Goal: Register for event/course

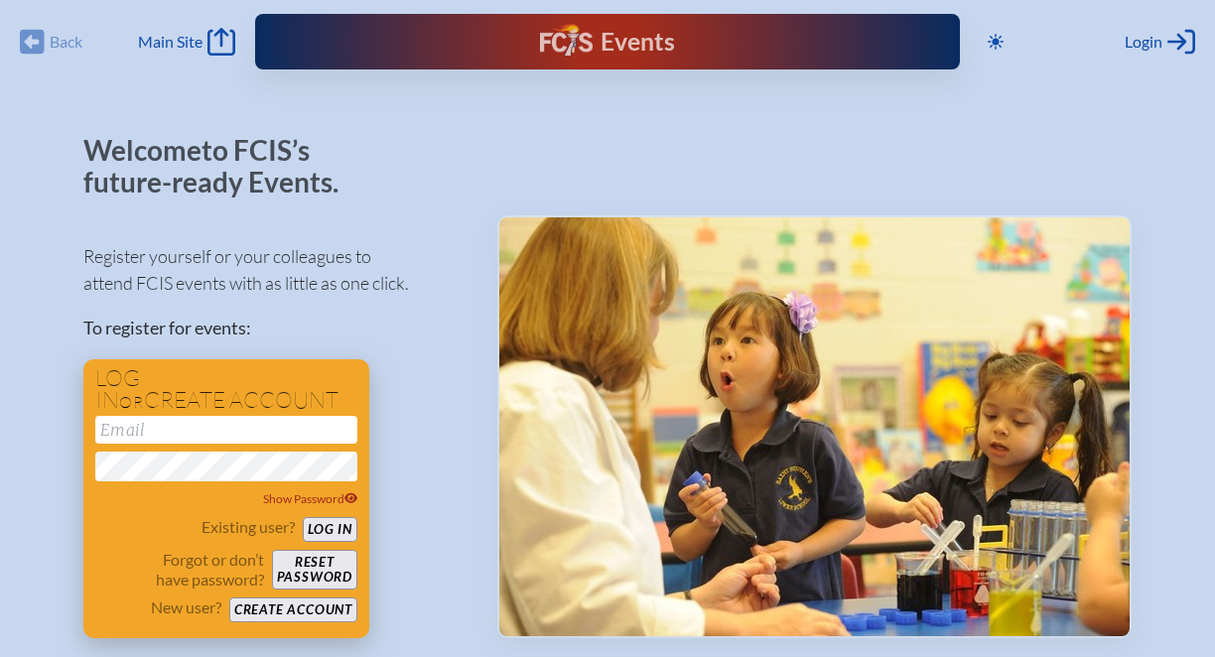
click at [291, 421] on input "email" at bounding box center [226, 430] width 262 height 28
type input "las@klaacademy.org"
click at [331, 526] on button "Log in" at bounding box center [330, 529] width 55 height 25
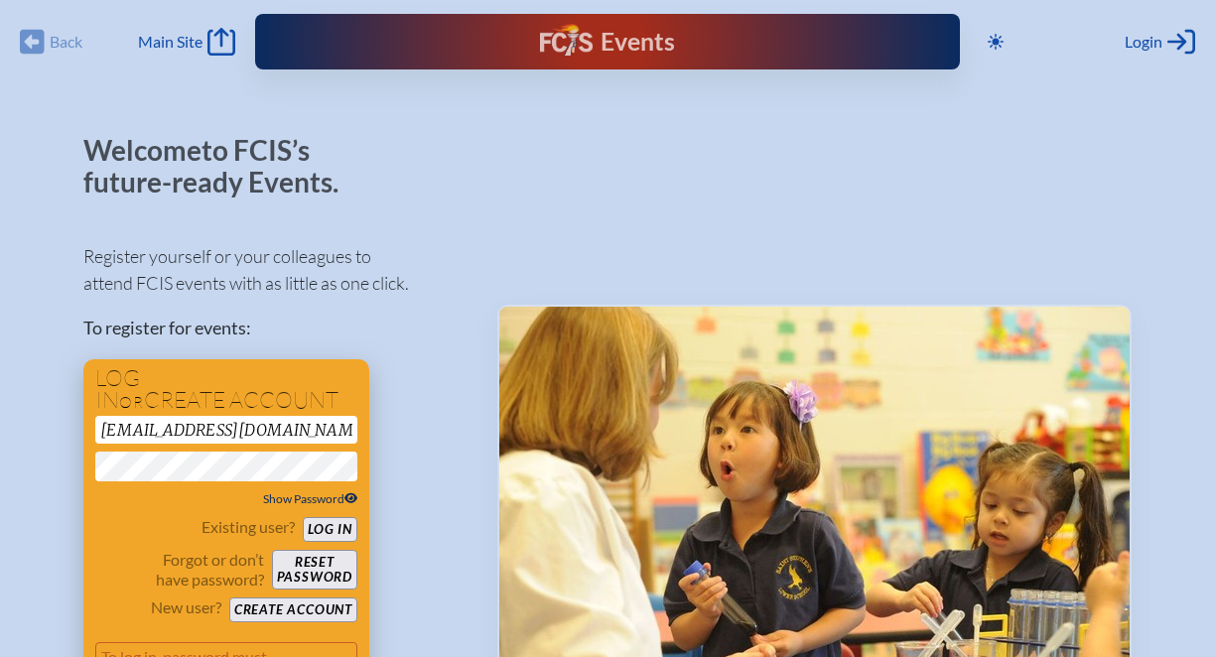
click at [349, 494] on icon at bounding box center [352, 499] width 14 height 11
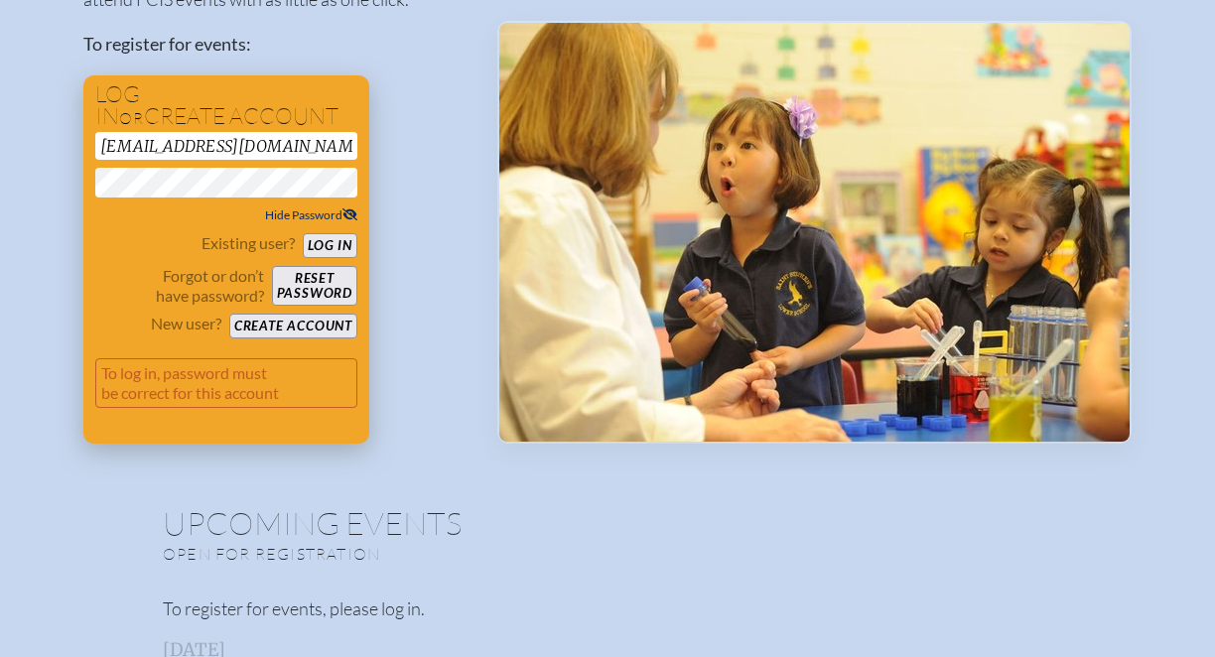
scroll to position [321, 0]
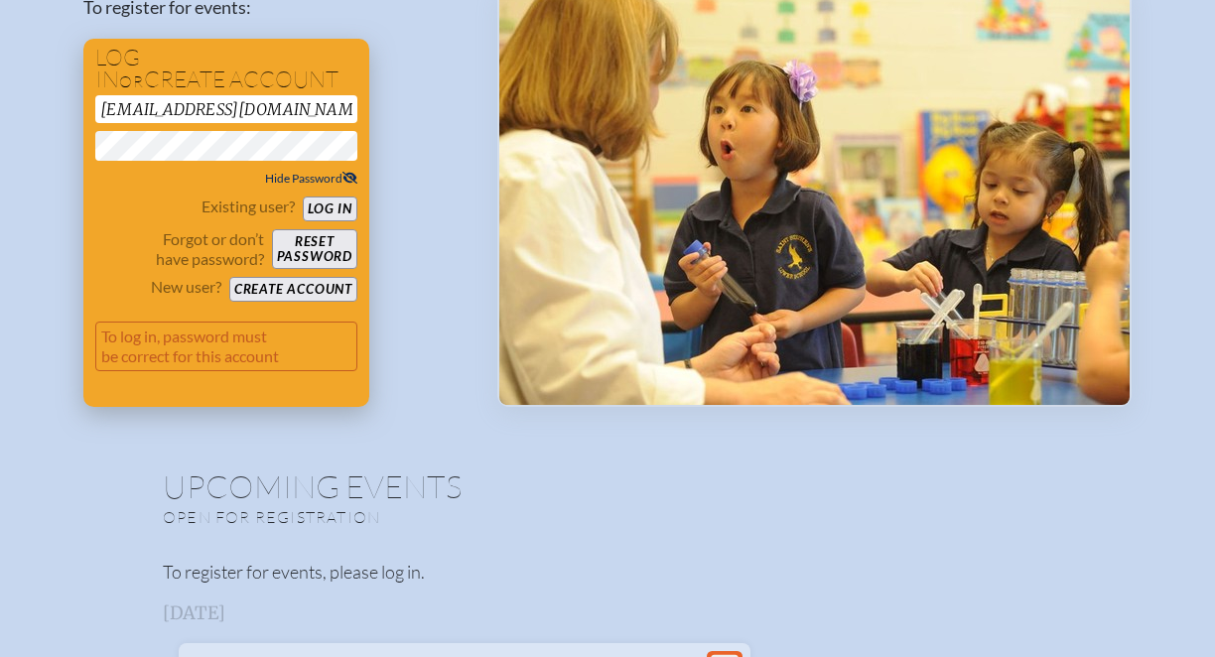
click at [333, 239] on button "Reset password" at bounding box center [314, 249] width 85 height 40
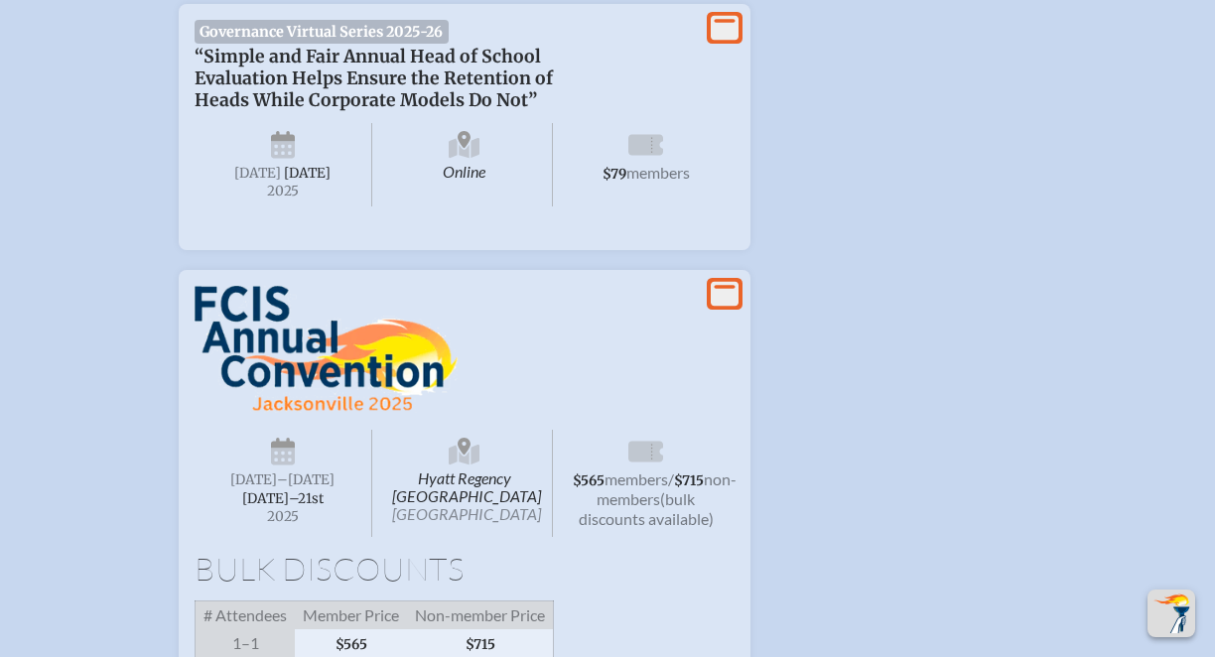
scroll to position [1730, 0]
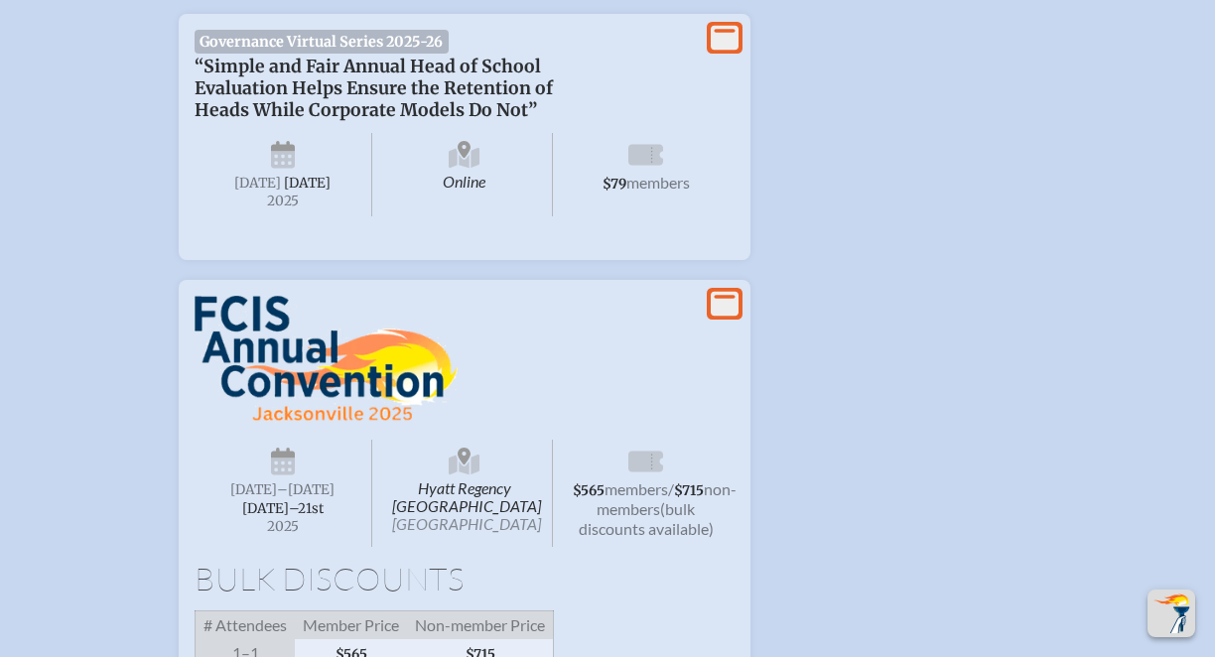
click at [722, 317] on icon at bounding box center [725, 304] width 28 height 25
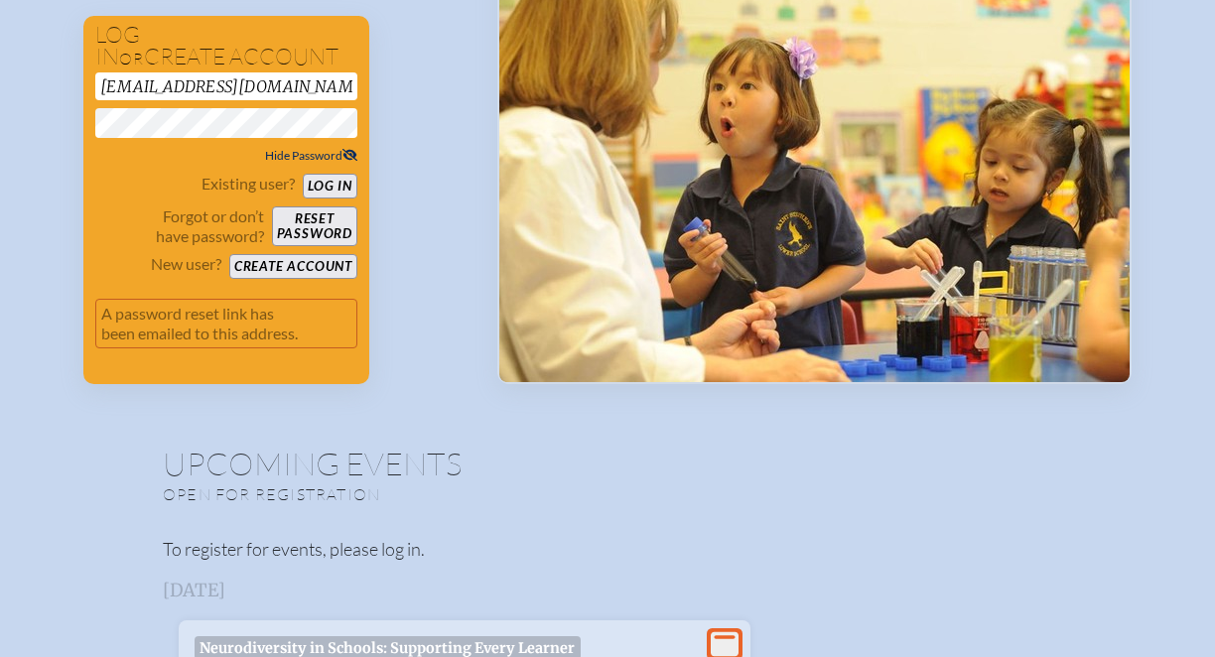
scroll to position [137, 0]
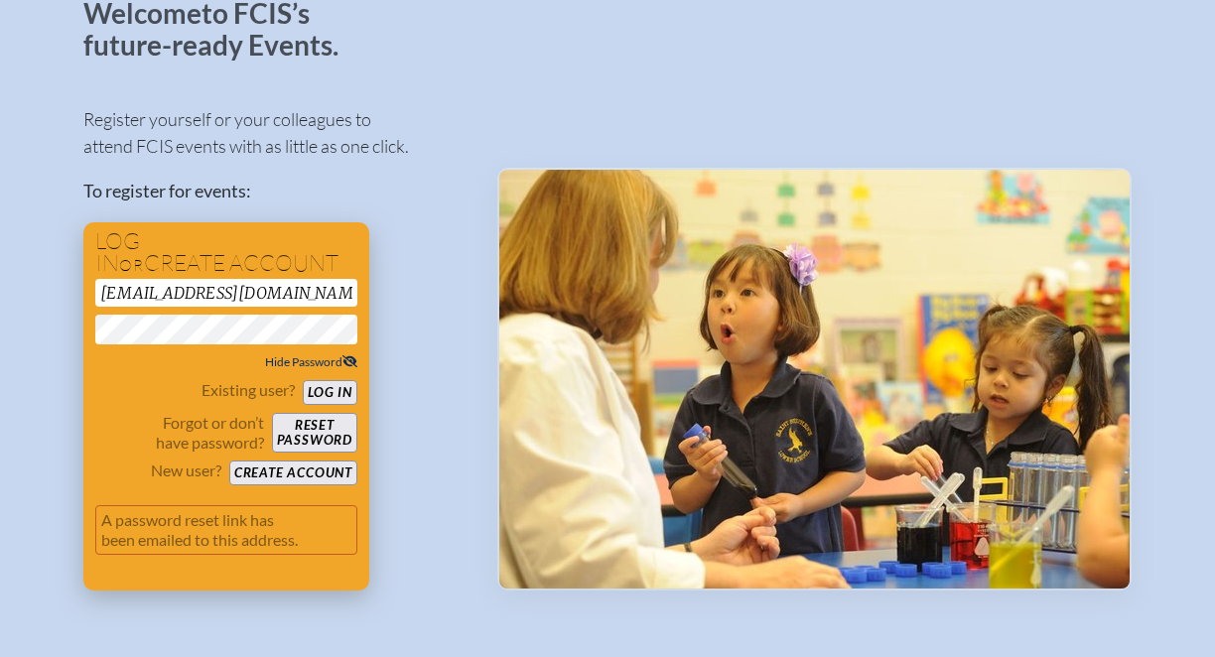
click at [333, 390] on button "Log in" at bounding box center [330, 392] width 55 height 25
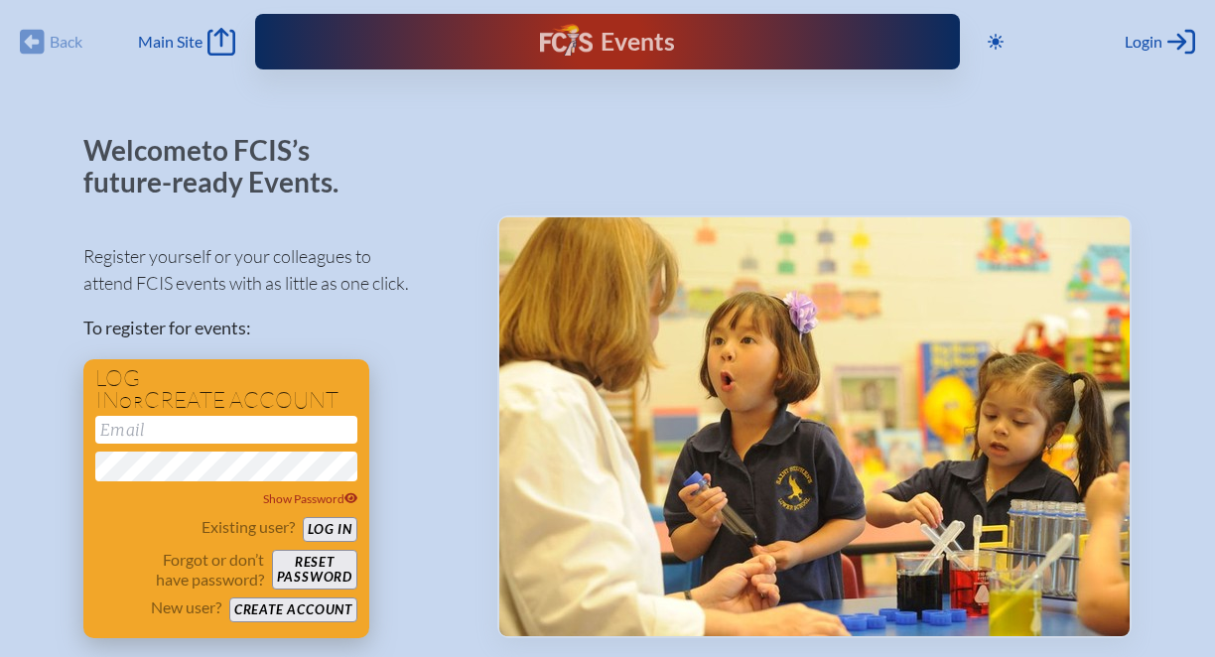
click at [178, 430] on input "email" at bounding box center [226, 430] width 262 height 28
type input "[EMAIL_ADDRESS][DOMAIN_NAME]"
click at [354, 498] on icon at bounding box center [352, 499] width 14 height 11
click at [88, 469] on div "Log in or create account las@klaacademy.org Hide Password Existing user? Log in…" at bounding box center [226, 498] width 286 height 279
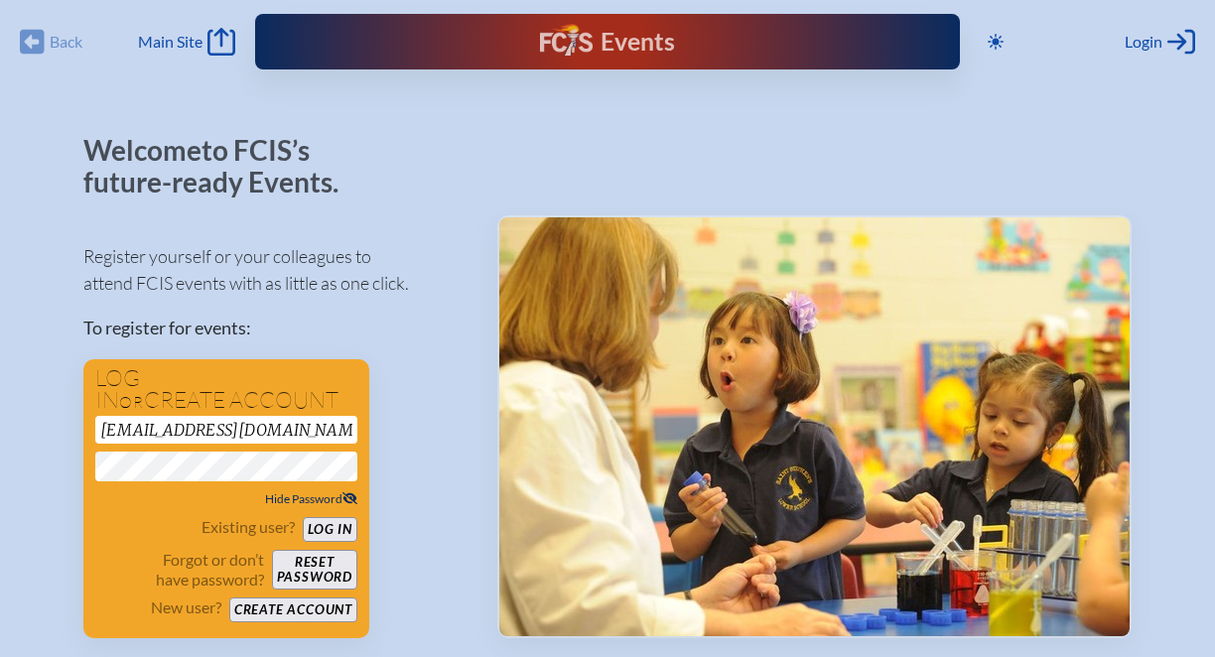
click at [98, 505] on div "Hide Password" at bounding box center [226, 500] width 262 height 20
click at [336, 526] on button "Log in" at bounding box center [330, 529] width 55 height 25
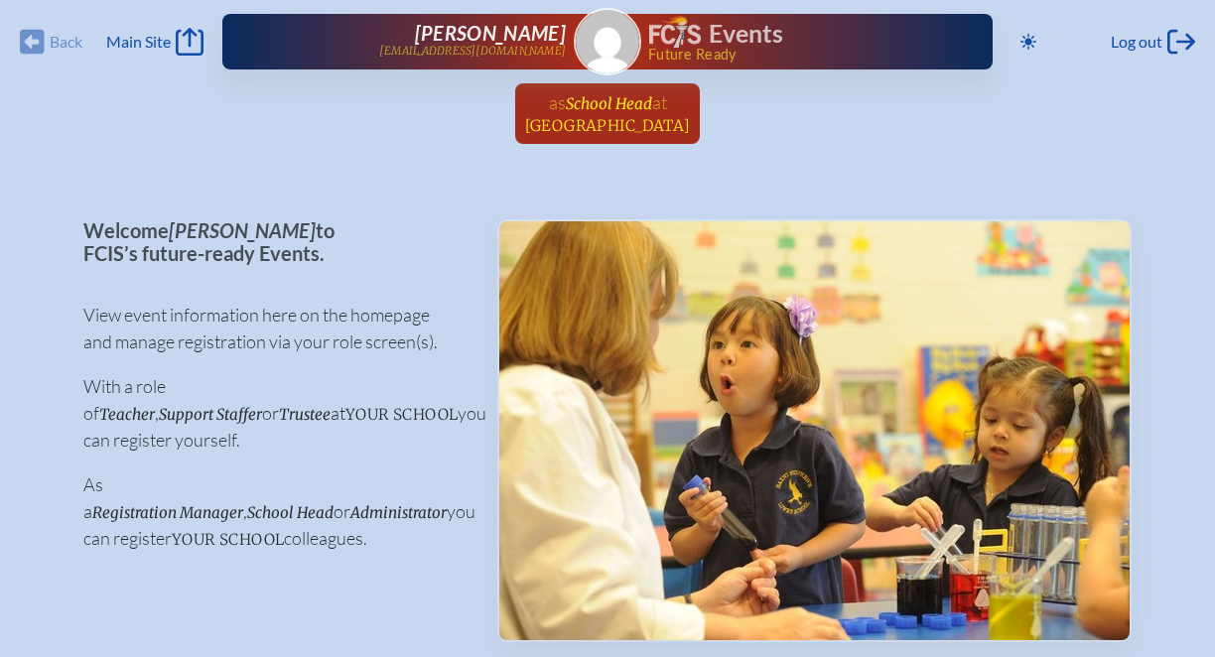
click at [609, 110] on span "School Head" at bounding box center [609, 103] width 86 height 19
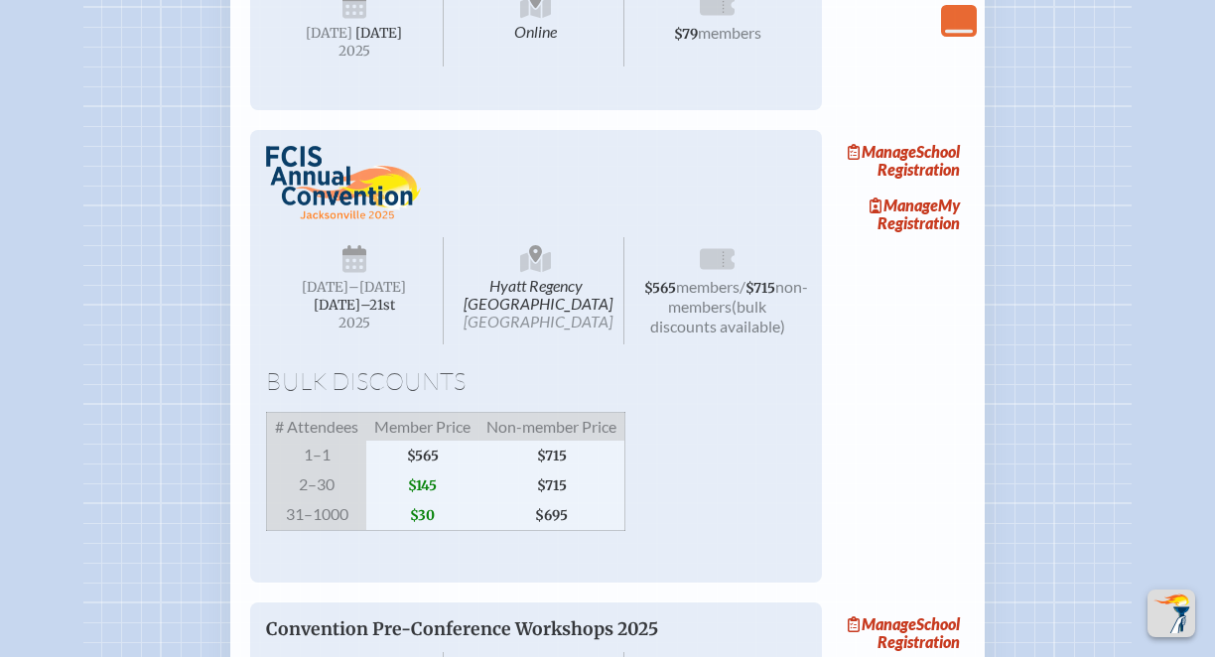
scroll to position [1253, 0]
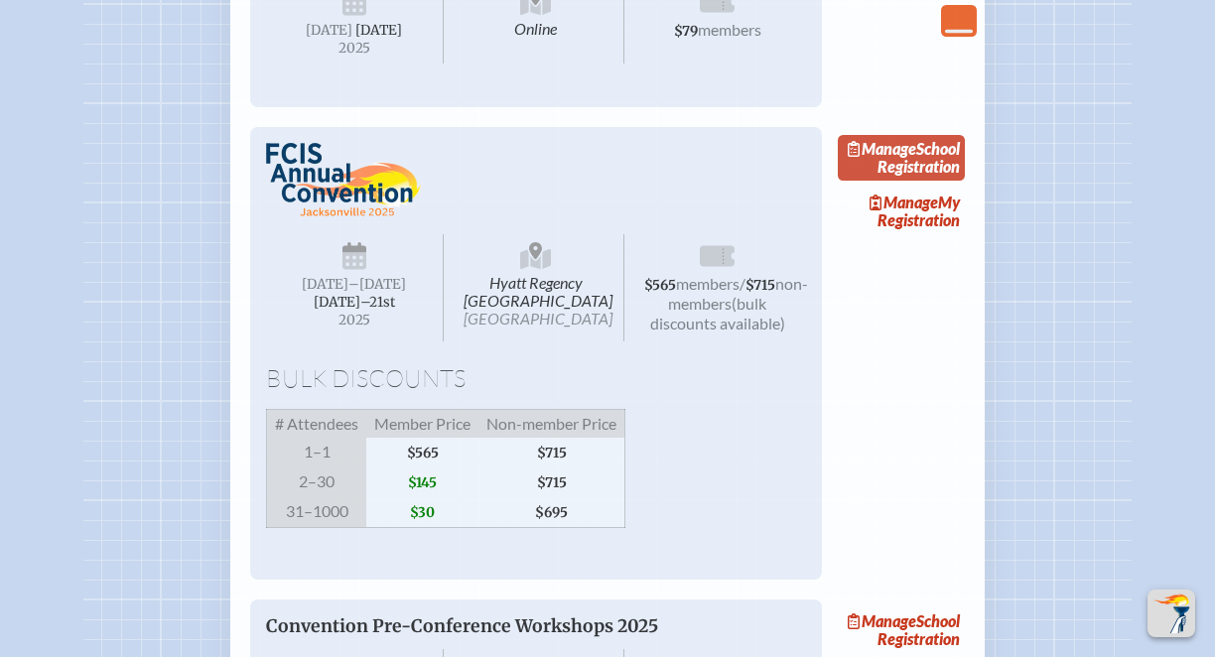
click at [903, 181] on link "Manage School Registration" at bounding box center [901, 158] width 127 height 46
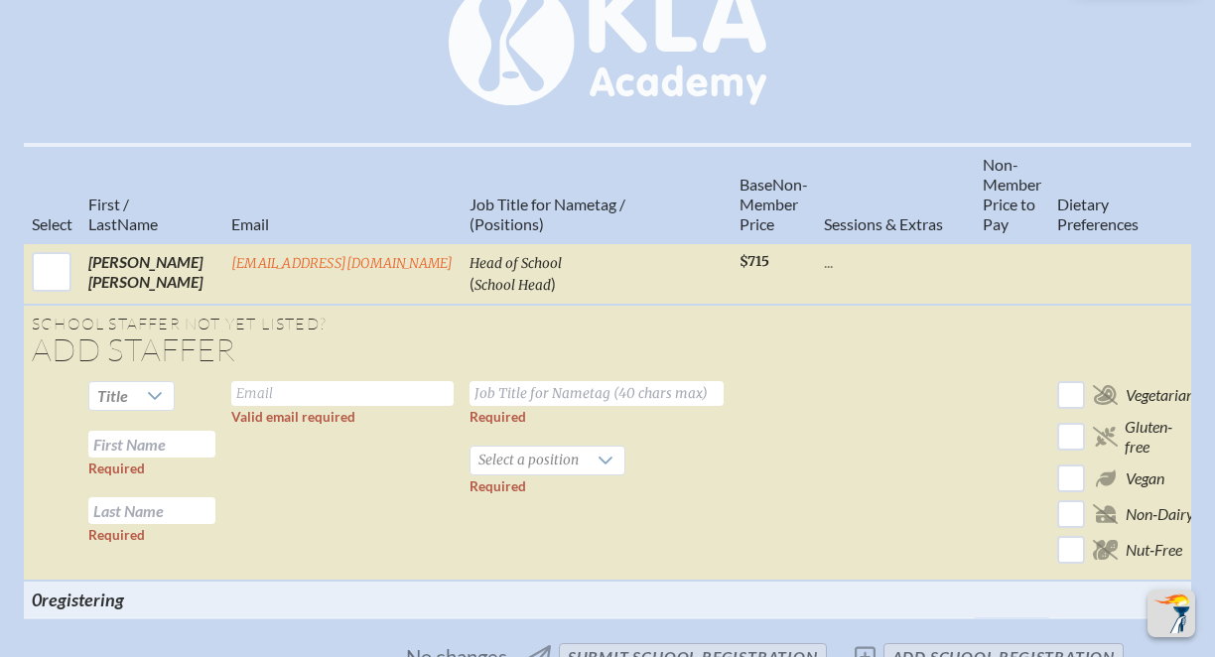
scroll to position [809, 0]
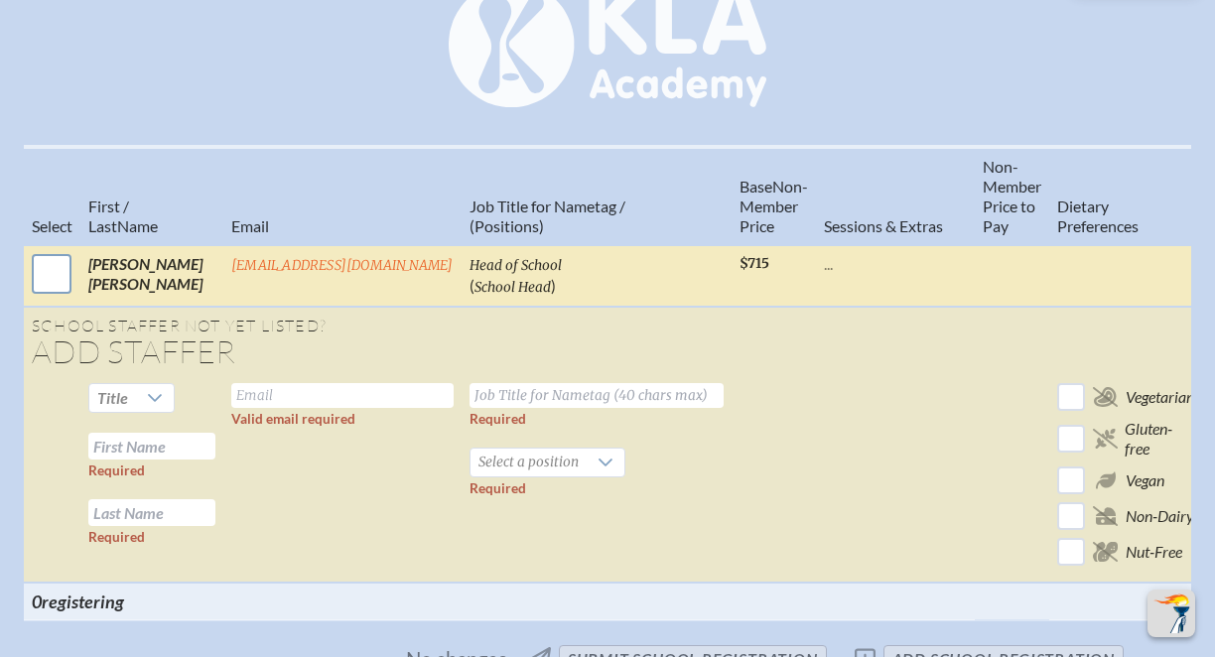
click at [46, 290] on input "checkbox" at bounding box center [52, 274] width 50 height 50
checkbox input "true"
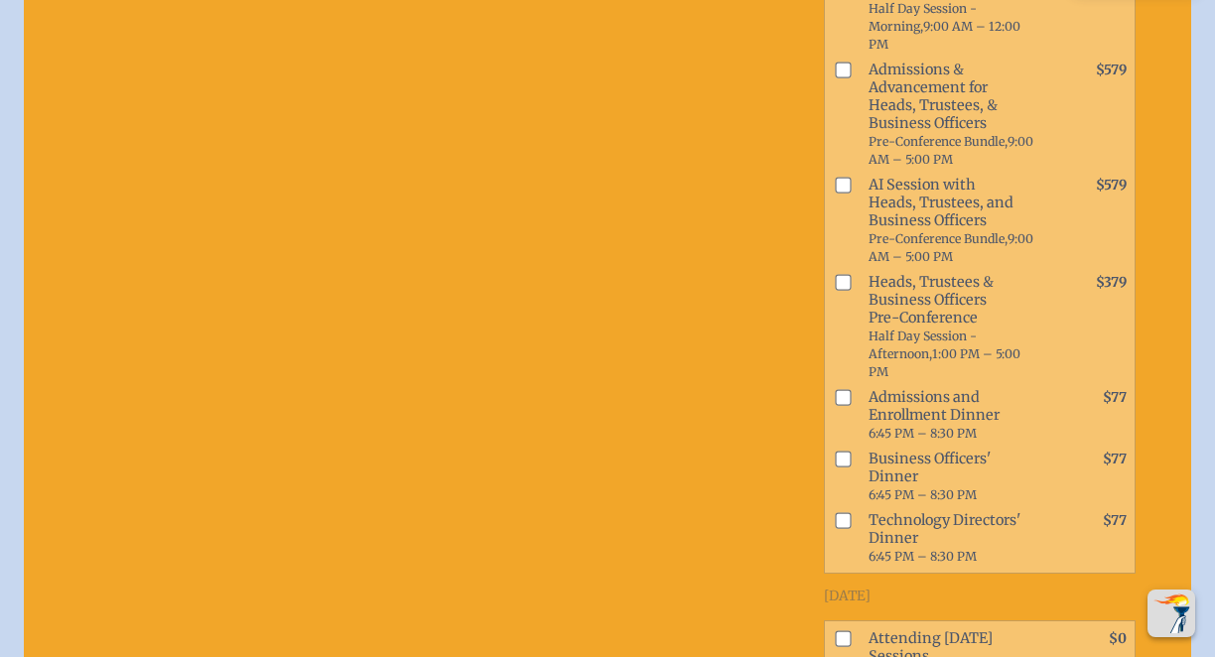
scroll to position [1315, 0]
click at [840, 288] on input "checkbox" at bounding box center [843, 280] width 16 height 16
checkbox input "true"
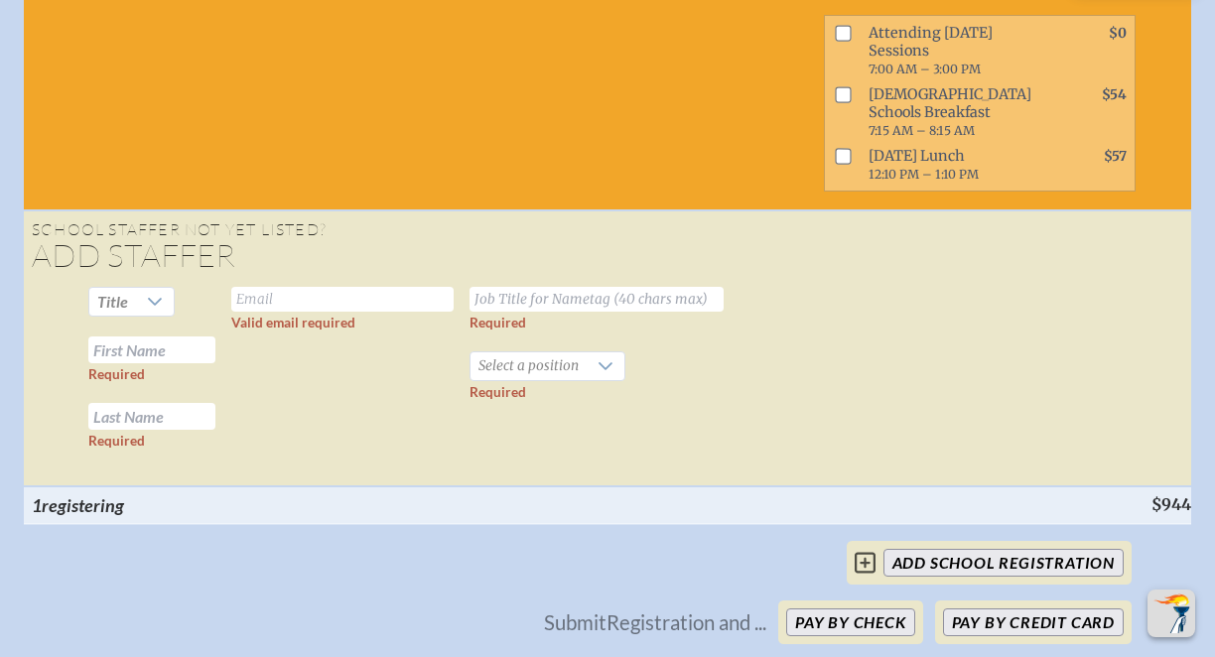
scroll to position [2126, 0]
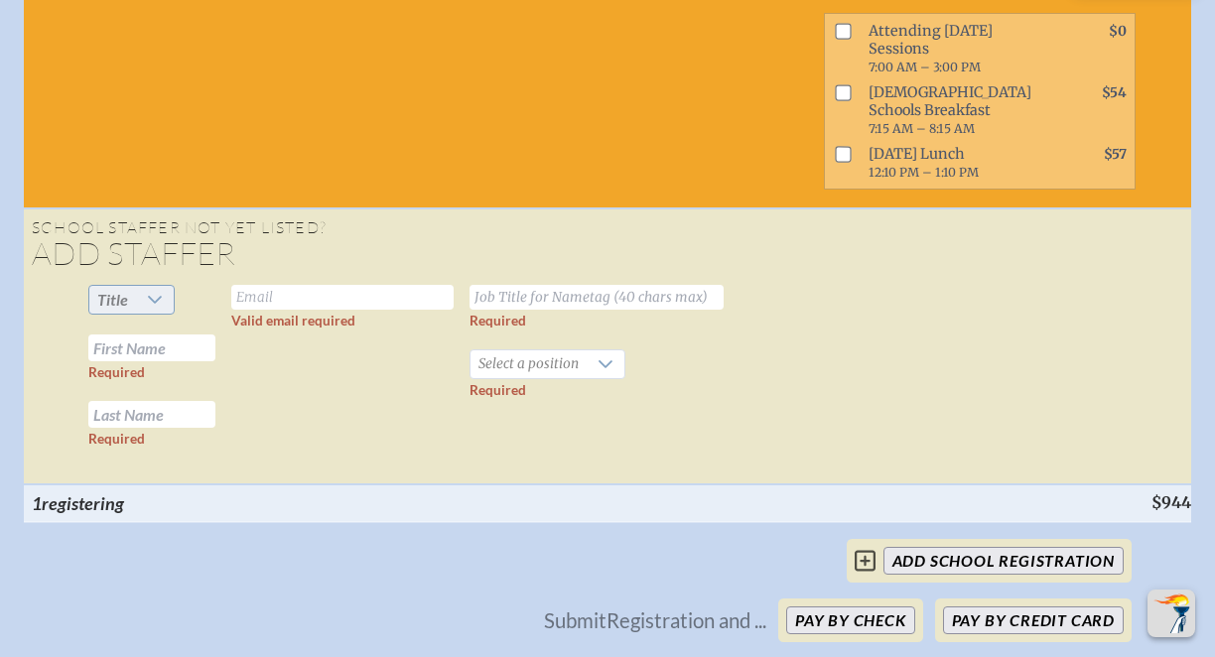
click at [162, 308] on icon at bounding box center [155, 300] width 16 height 16
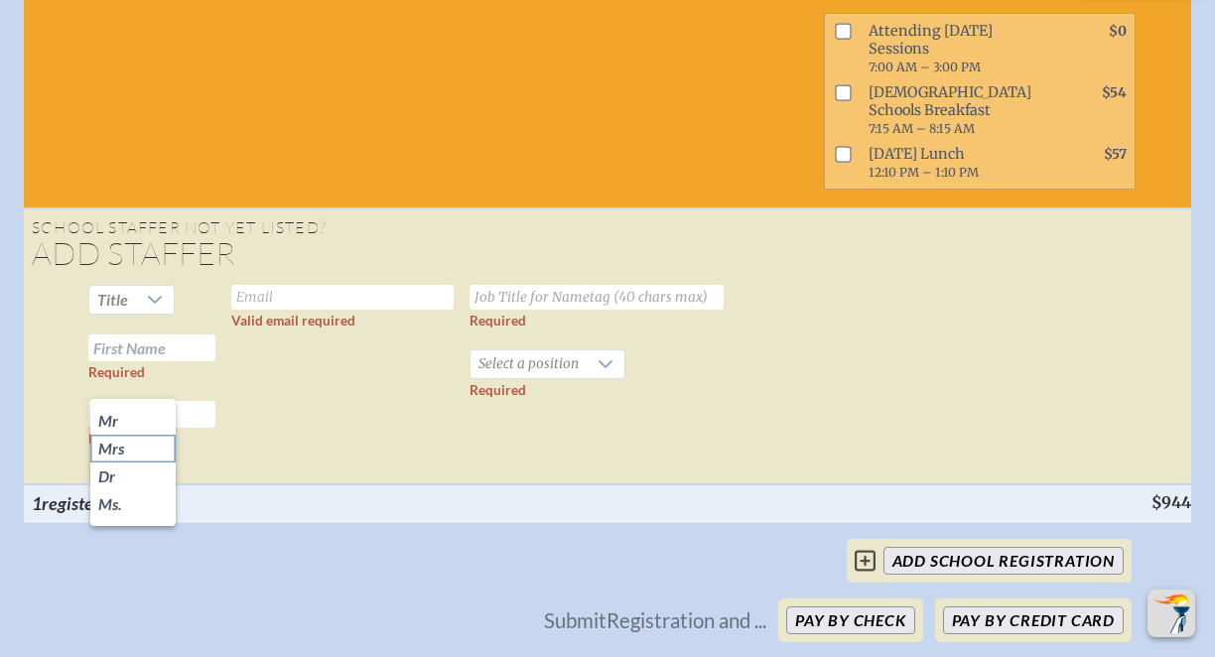
click at [140, 450] on li "Mrs" at bounding box center [132, 449] width 85 height 28
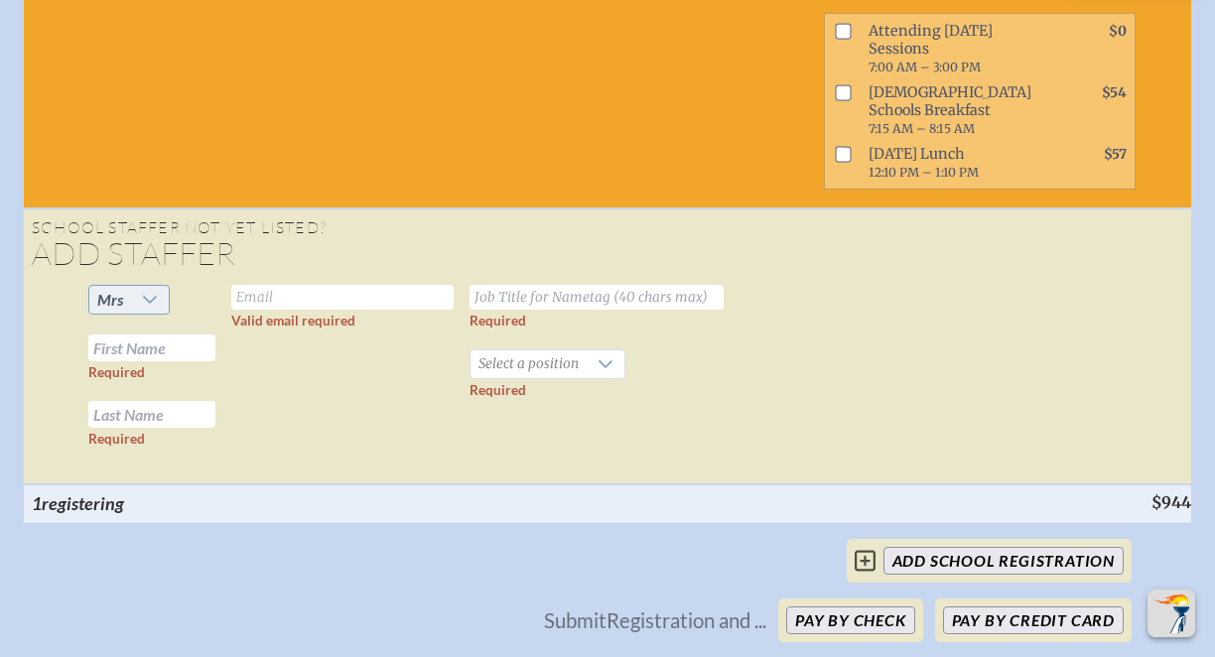
click at [152, 308] on icon at bounding box center [150, 300] width 16 height 16
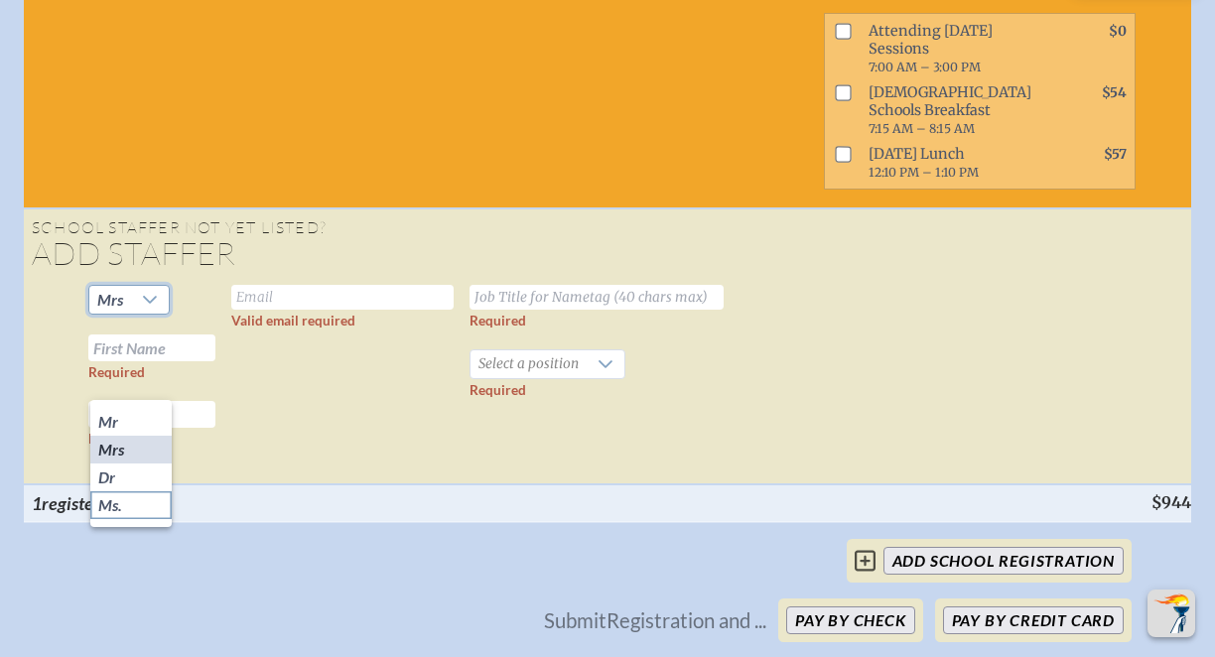
click at [137, 509] on li "Ms." at bounding box center [130, 506] width 81 height 28
click at [180, 361] on input "text" at bounding box center [151, 348] width 127 height 27
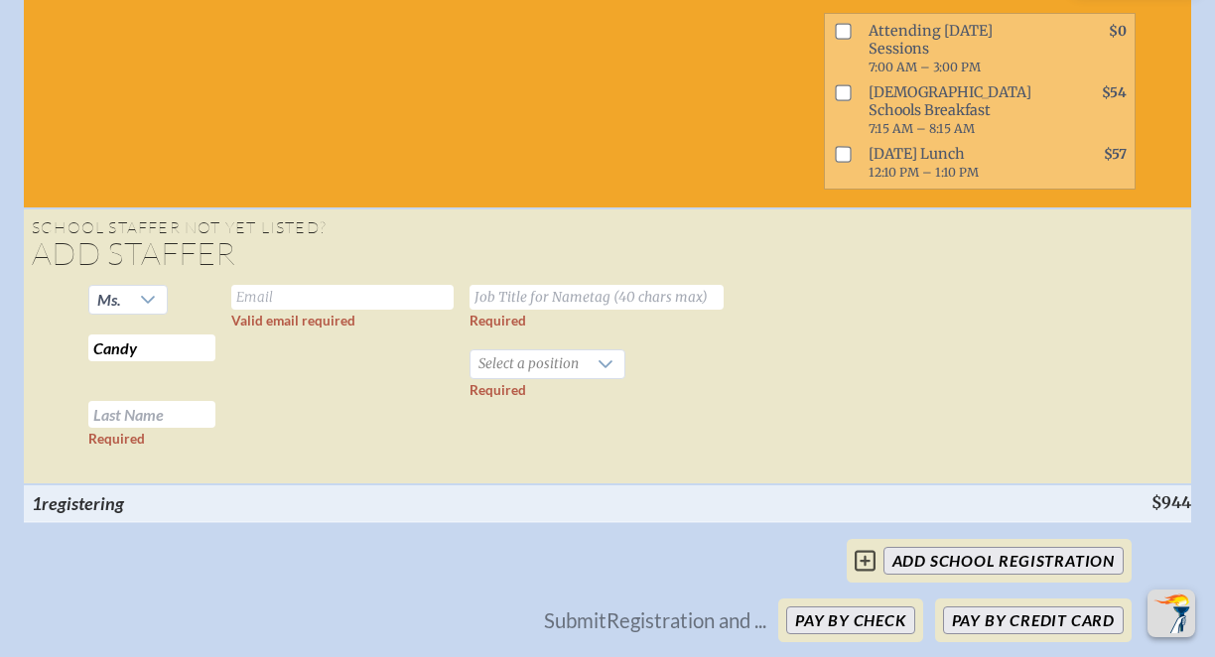
type input "Candy"
click at [174, 428] on input "text" at bounding box center [151, 414] width 127 height 27
type input "[PERSON_NAME]"
click at [267, 310] on input "text" at bounding box center [342, 297] width 222 height 25
type input "[EMAIL_ADDRESS][DOMAIN_NAME]"
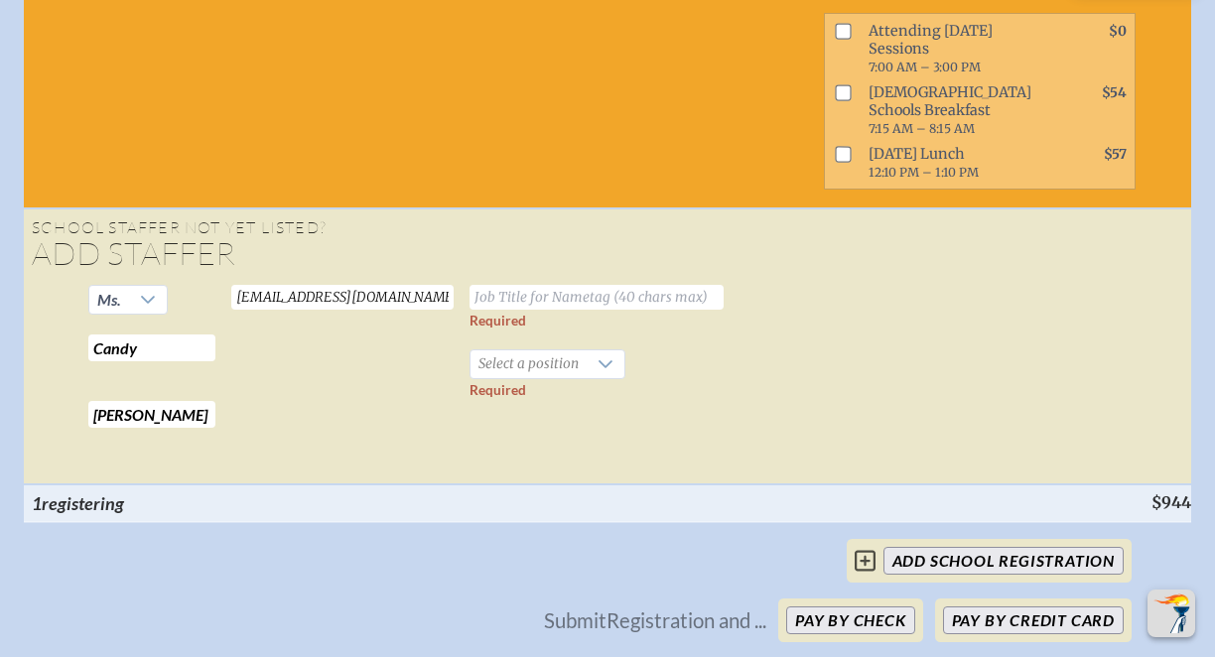
click at [554, 310] on input "text" at bounding box center [597, 297] width 254 height 25
type input "Founder"
click at [610, 378] on div at bounding box center [606, 365] width 38 height 28
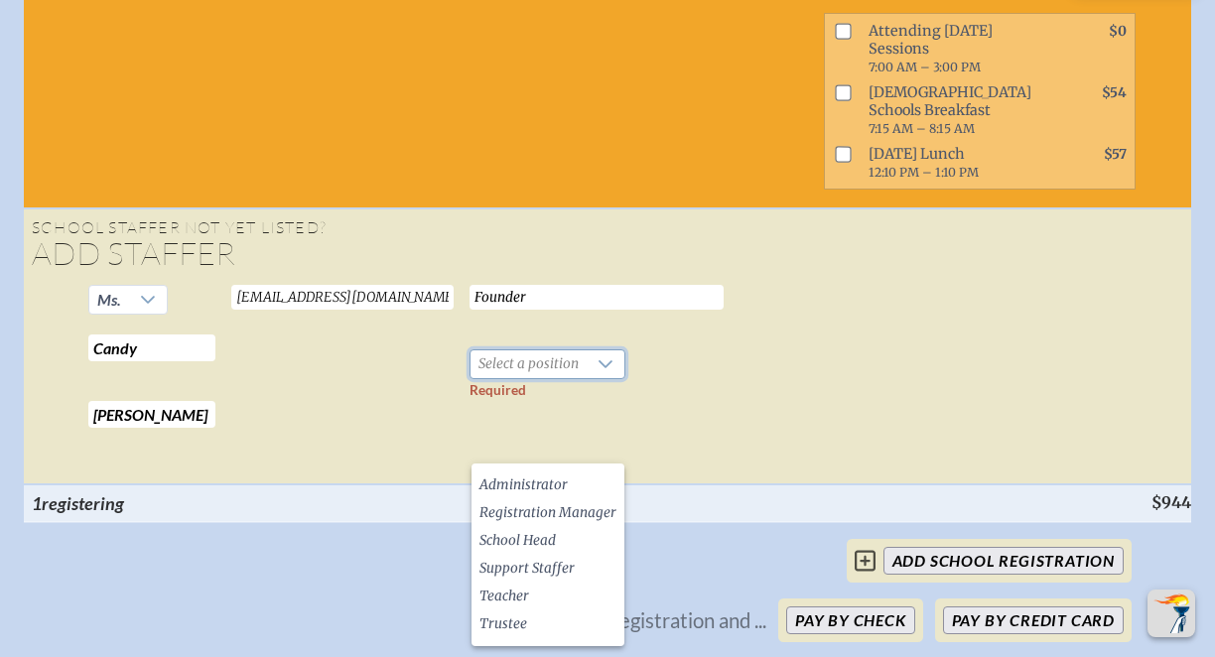
click at [715, 485] on td "Founder Required Select a position Required" at bounding box center [597, 381] width 270 height 208
click at [609, 372] on icon at bounding box center [606, 364] width 16 height 16
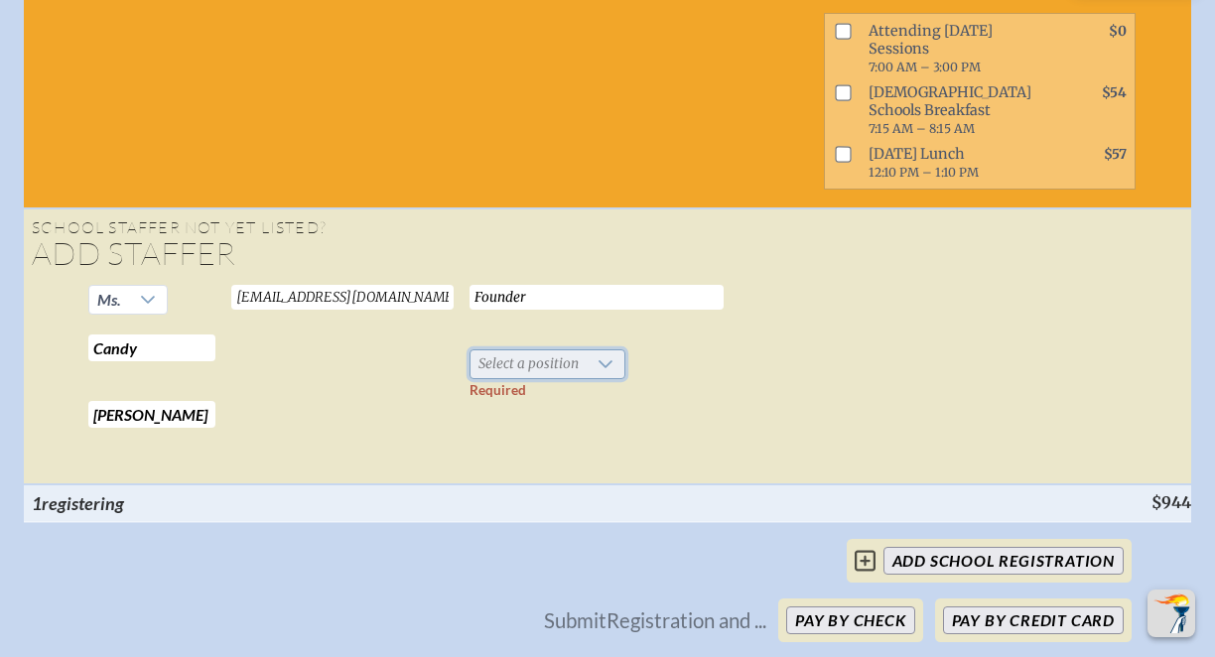
click at [608, 372] on icon at bounding box center [606, 364] width 16 height 16
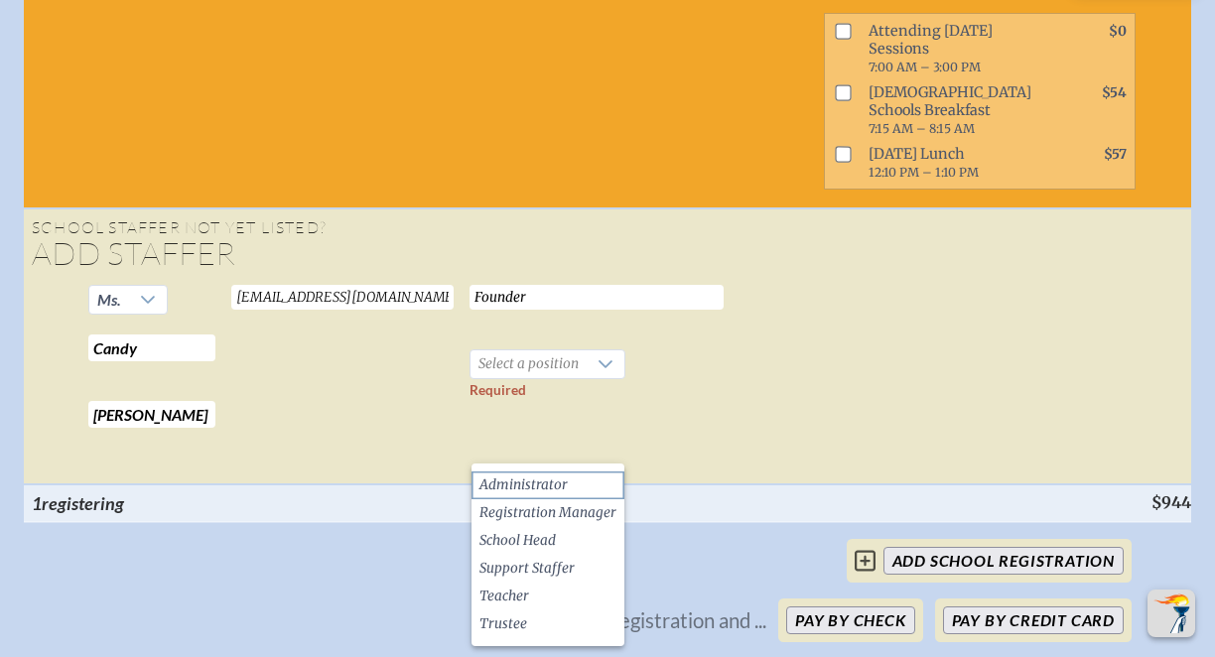
click at [590, 483] on li "Administrator" at bounding box center [548, 486] width 153 height 28
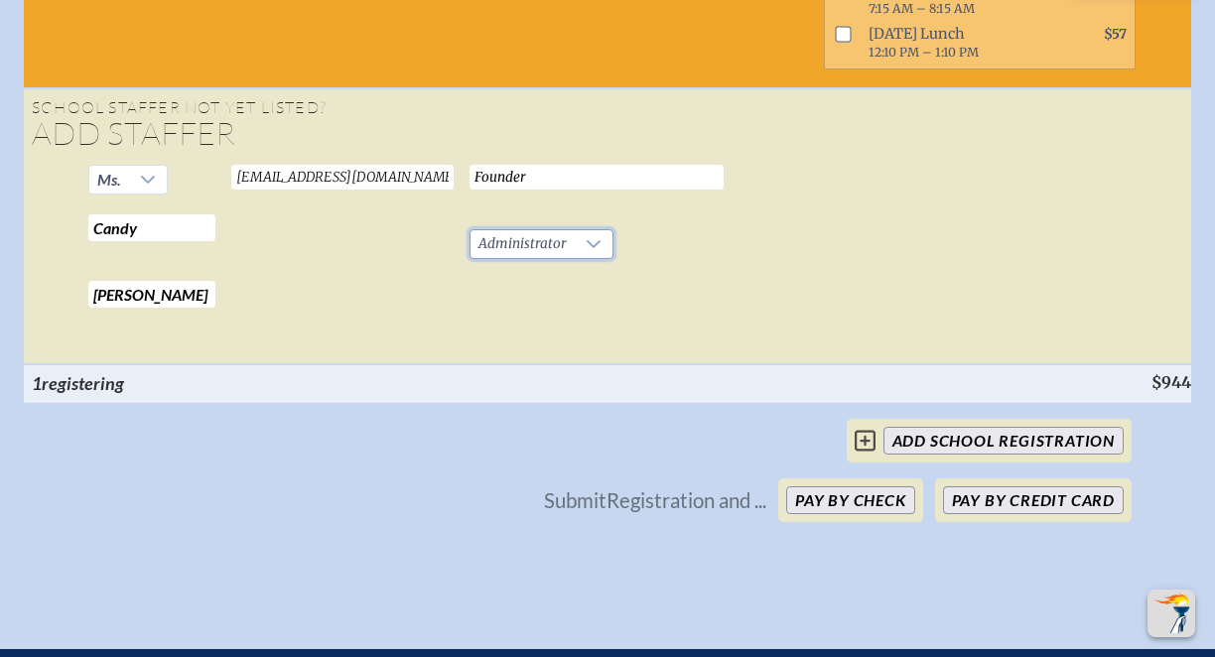
scroll to position [2248, 0]
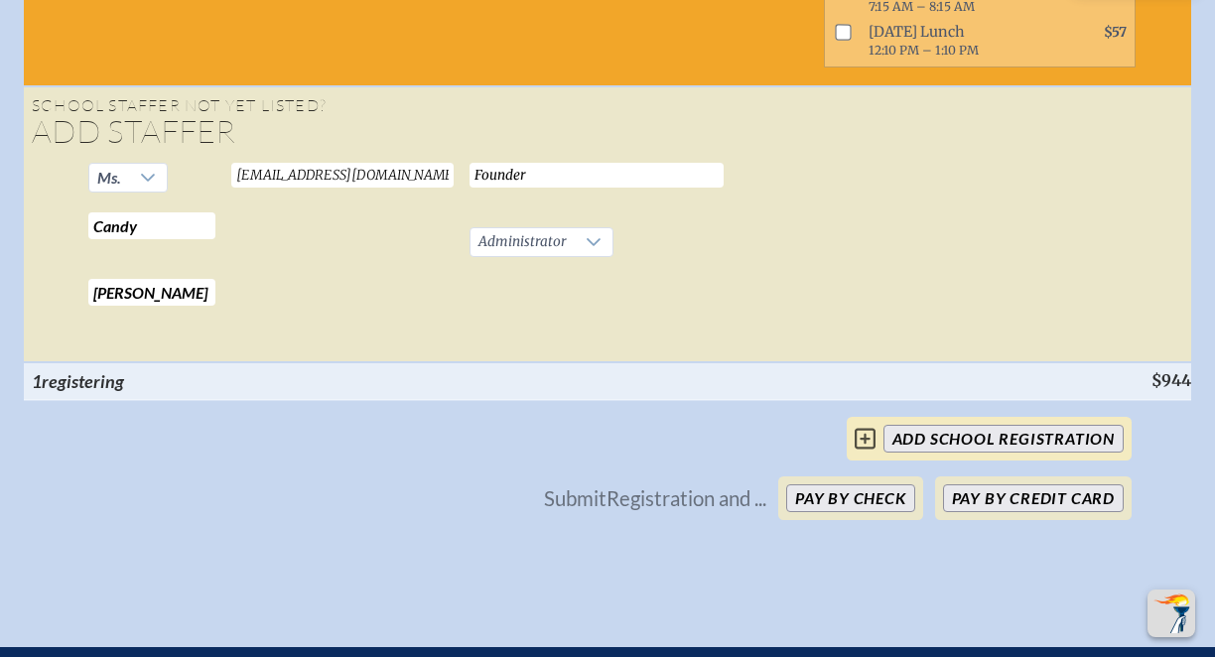
click at [867, 450] on icon at bounding box center [865, 439] width 21 height 21
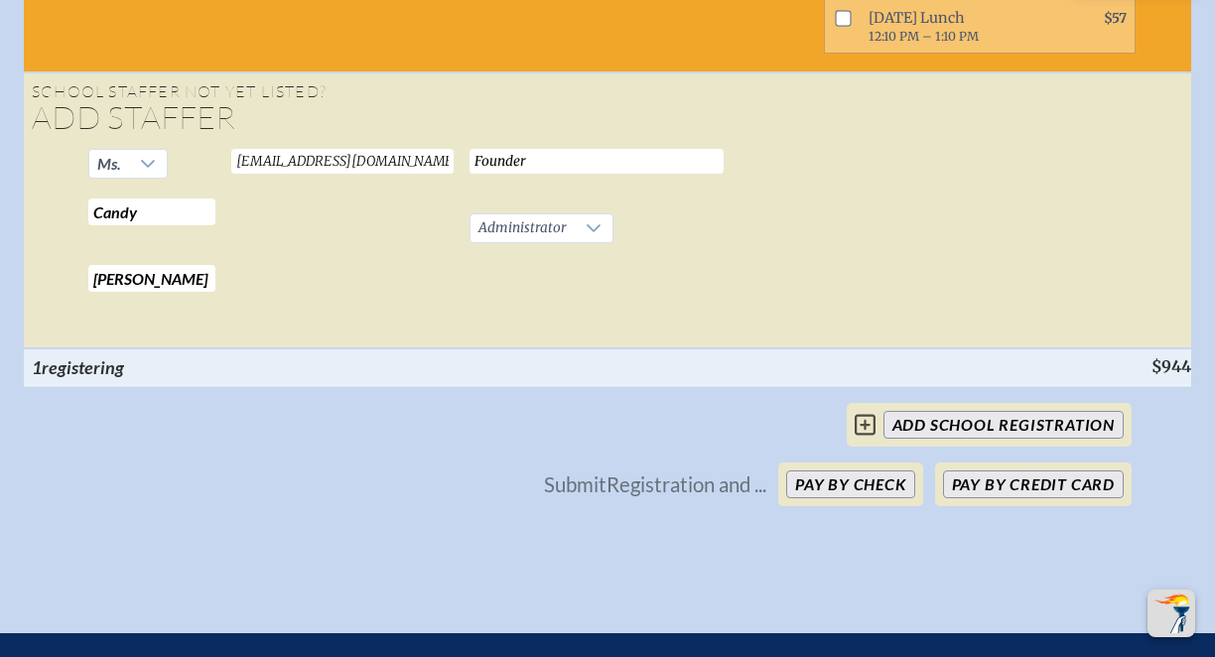
scroll to position [2263, 0]
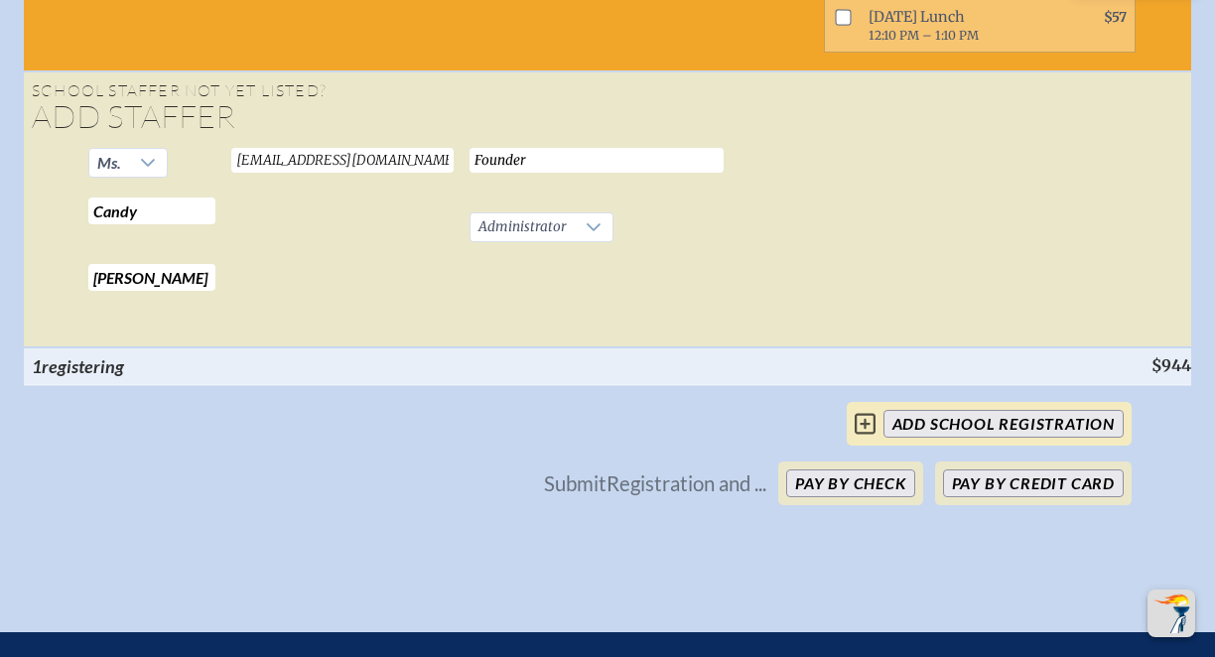
click at [988, 438] on input "add School Registration" at bounding box center [1004, 424] width 240 height 28
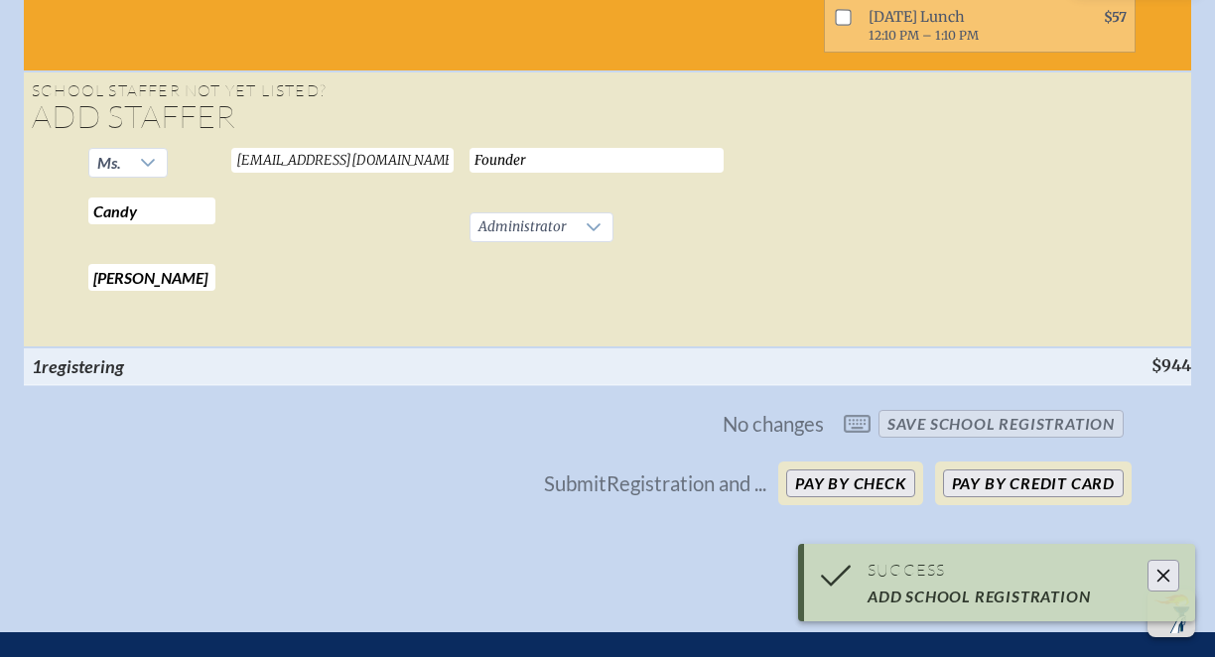
scroll to position [2953, 0]
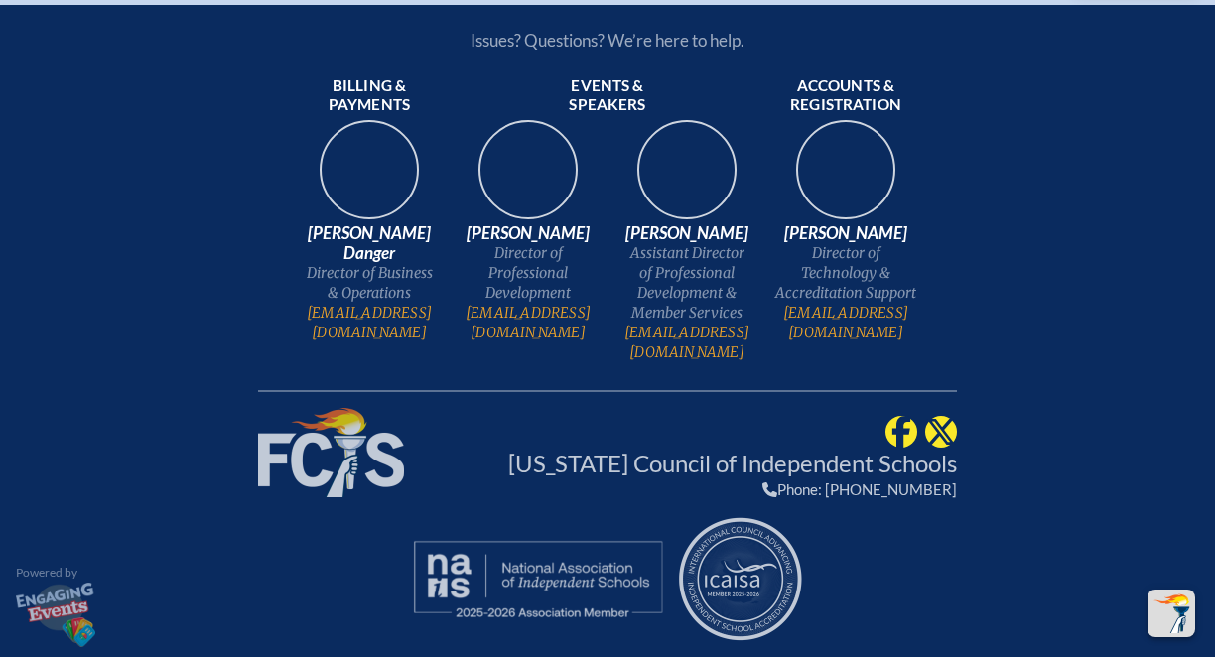
click at [1161, 578] on div "Powered by" at bounding box center [612, 602] width 1192 height 95
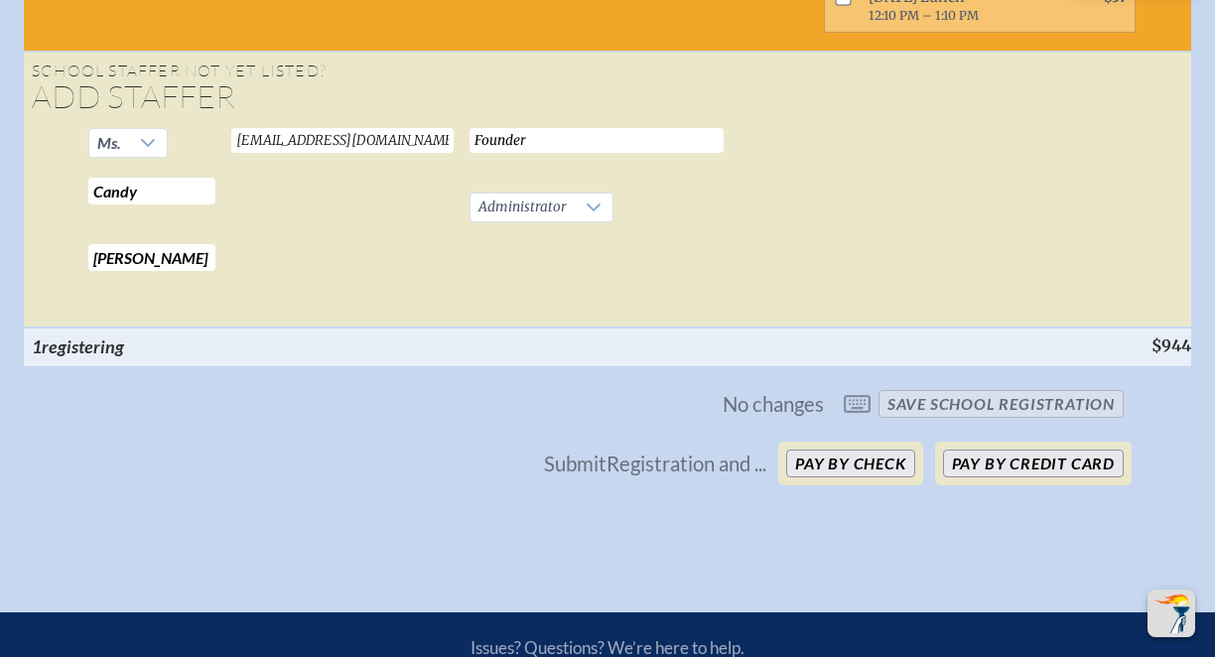
scroll to position [2284, 0]
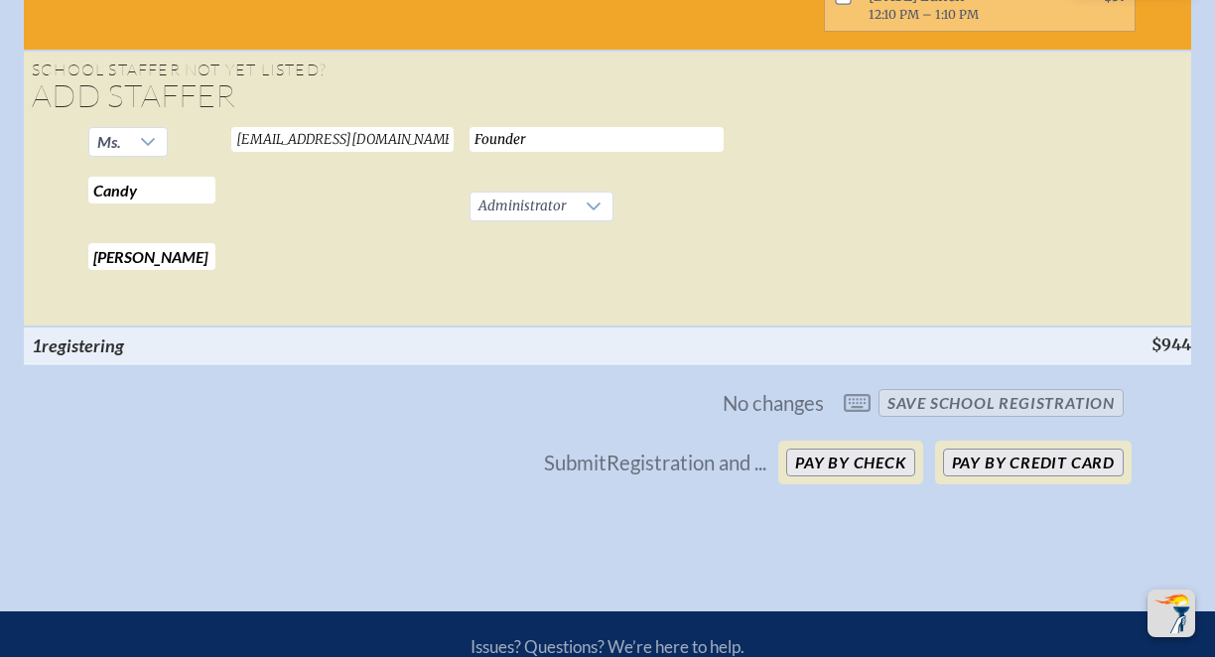
click at [857, 425] on span "No changes save School Registration" at bounding box center [607, 403] width 1049 height 44
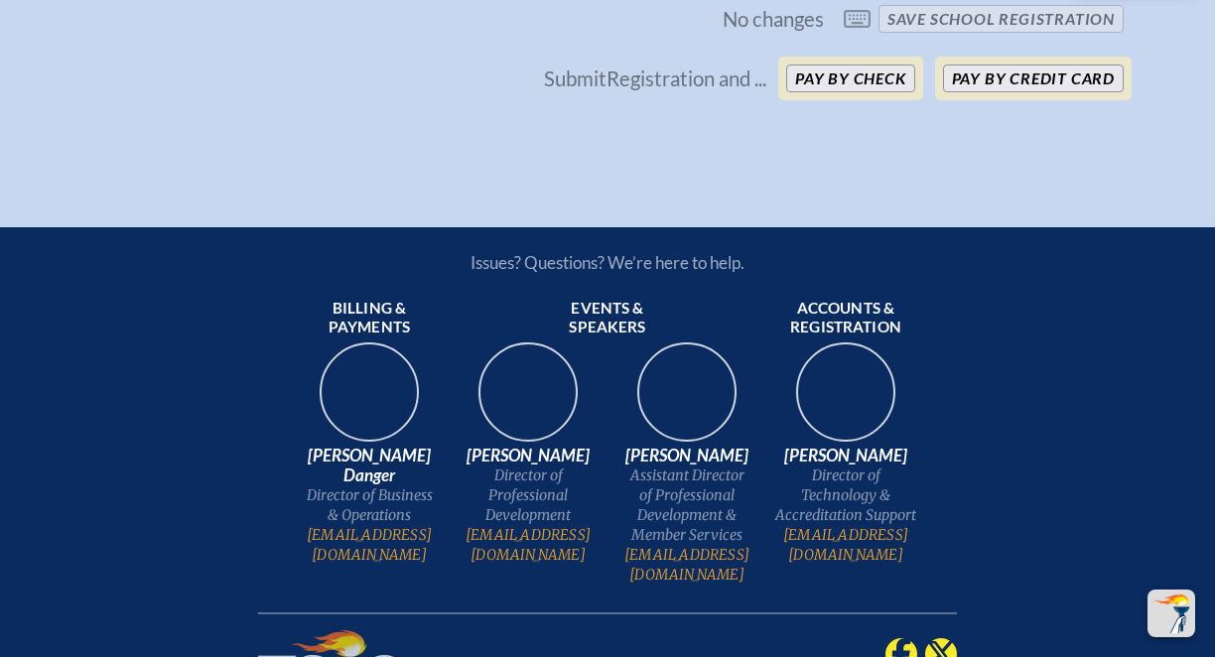
scroll to position [2331, 0]
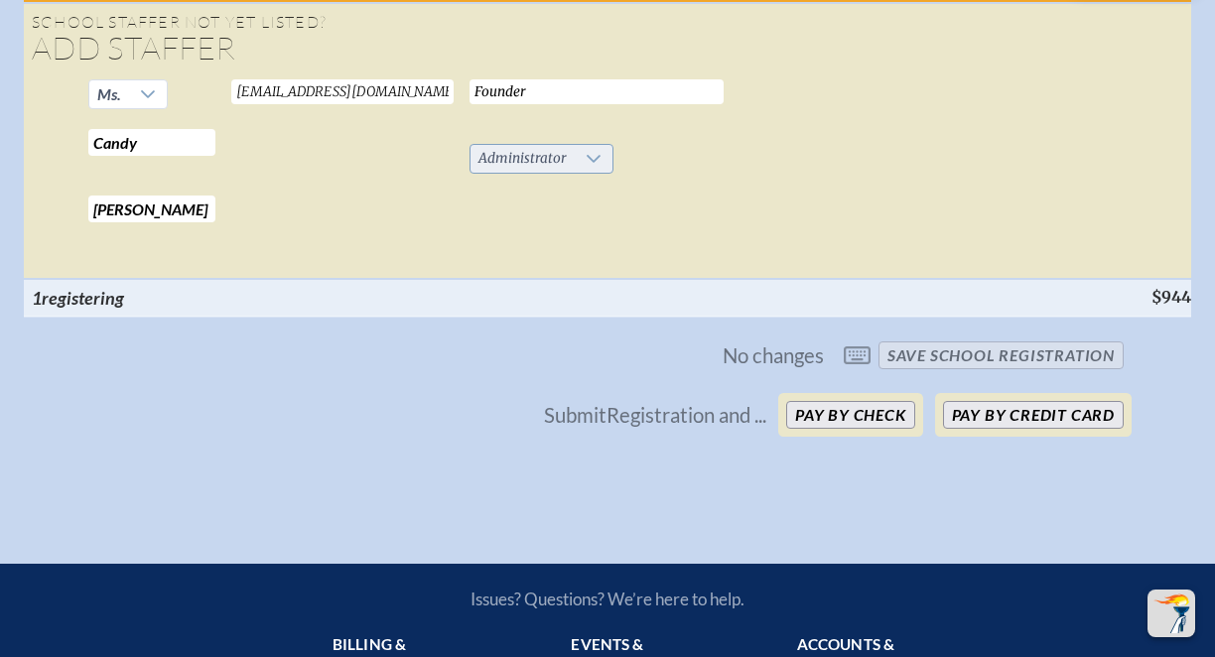
click at [588, 167] on icon at bounding box center [594, 159] width 16 height 16
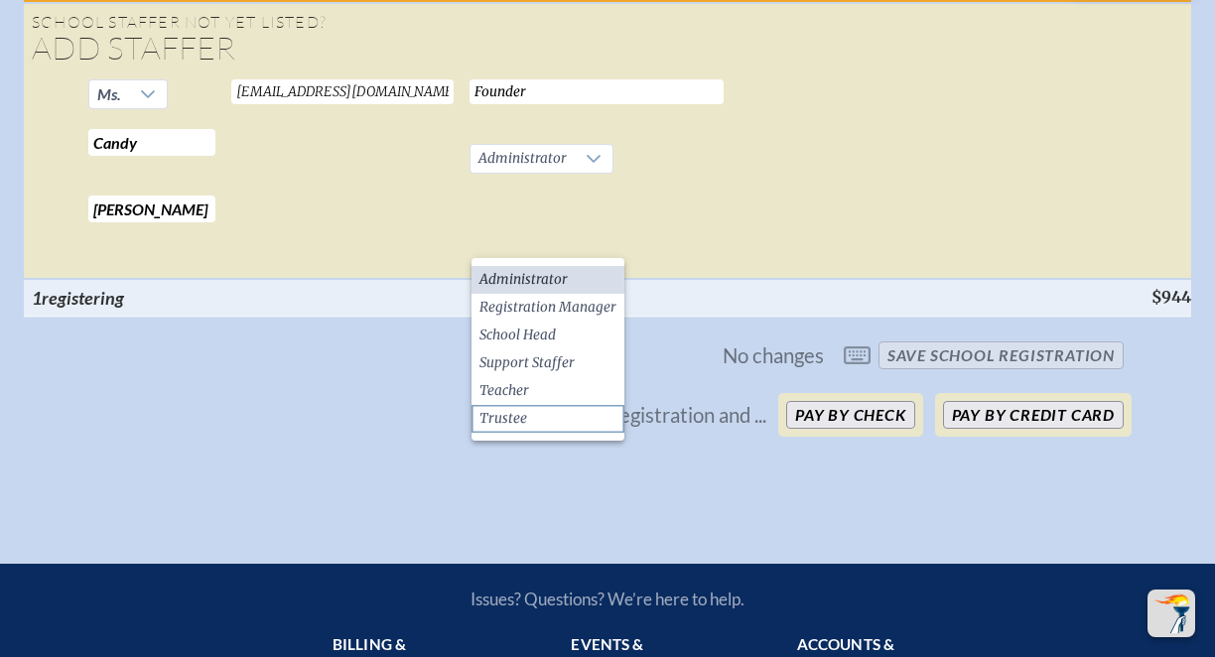
click at [544, 419] on li "Trustee" at bounding box center [548, 419] width 153 height 28
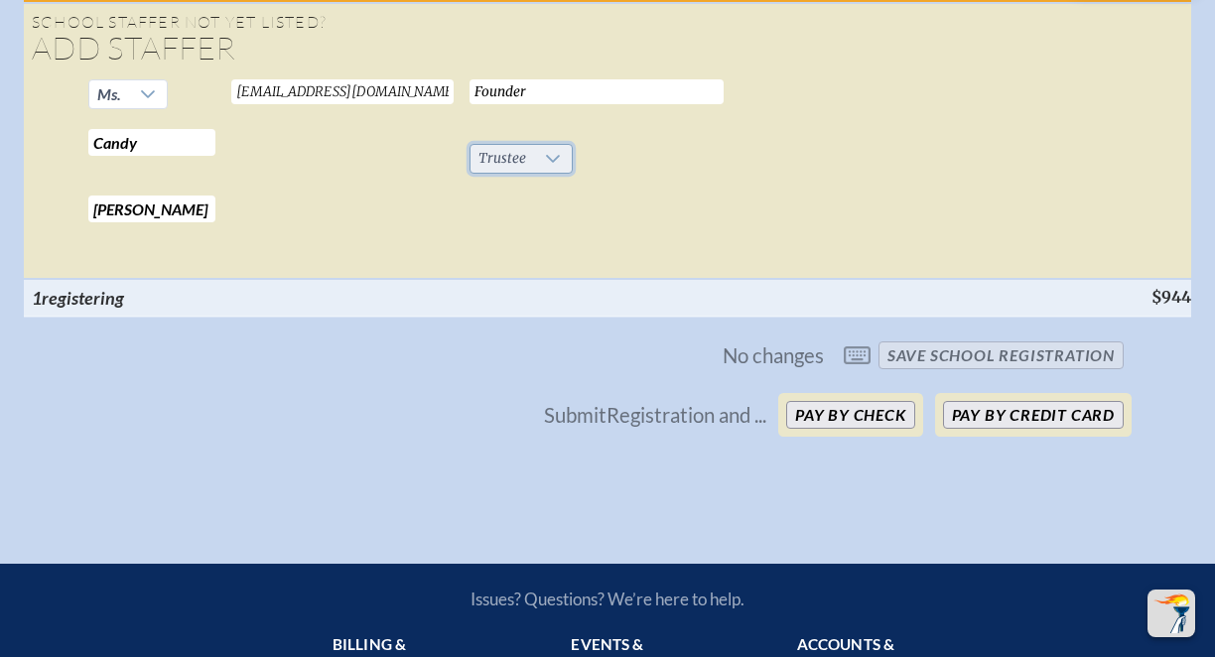
click at [551, 167] on icon at bounding box center [553, 159] width 16 height 16
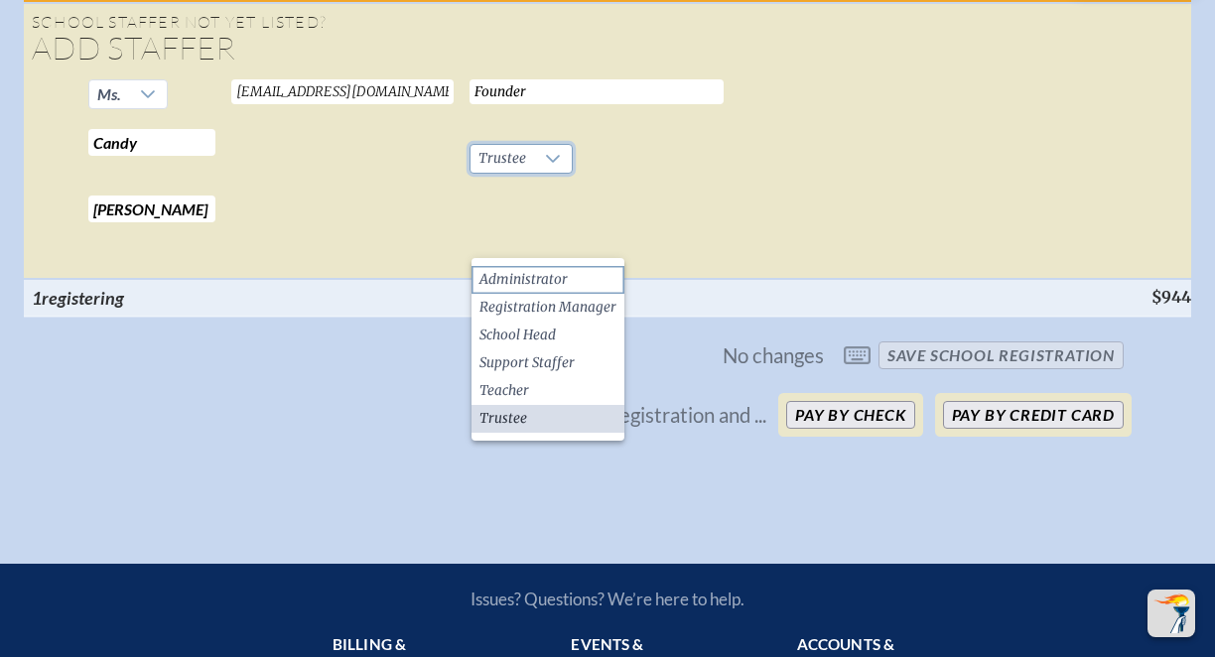
click at [553, 267] on li "Administrator" at bounding box center [548, 280] width 153 height 28
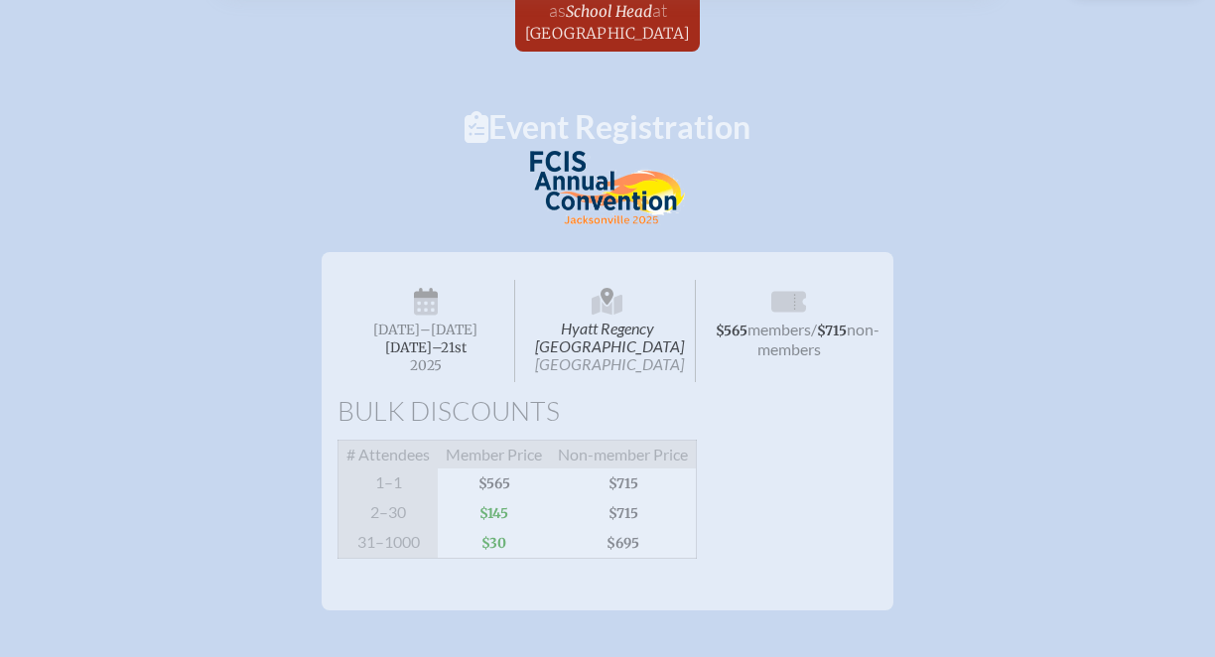
scroll to position [0, 0]
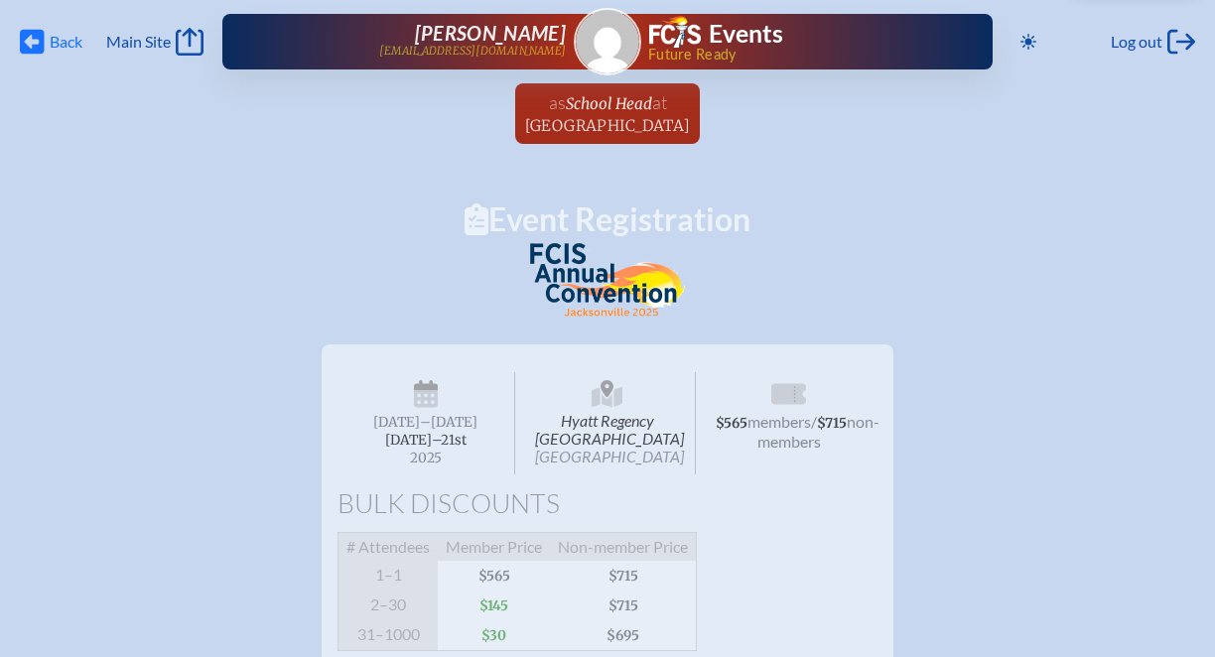
click at [28, 42] on icon "Back" at bounding box center [32, 42] width 25 height 28
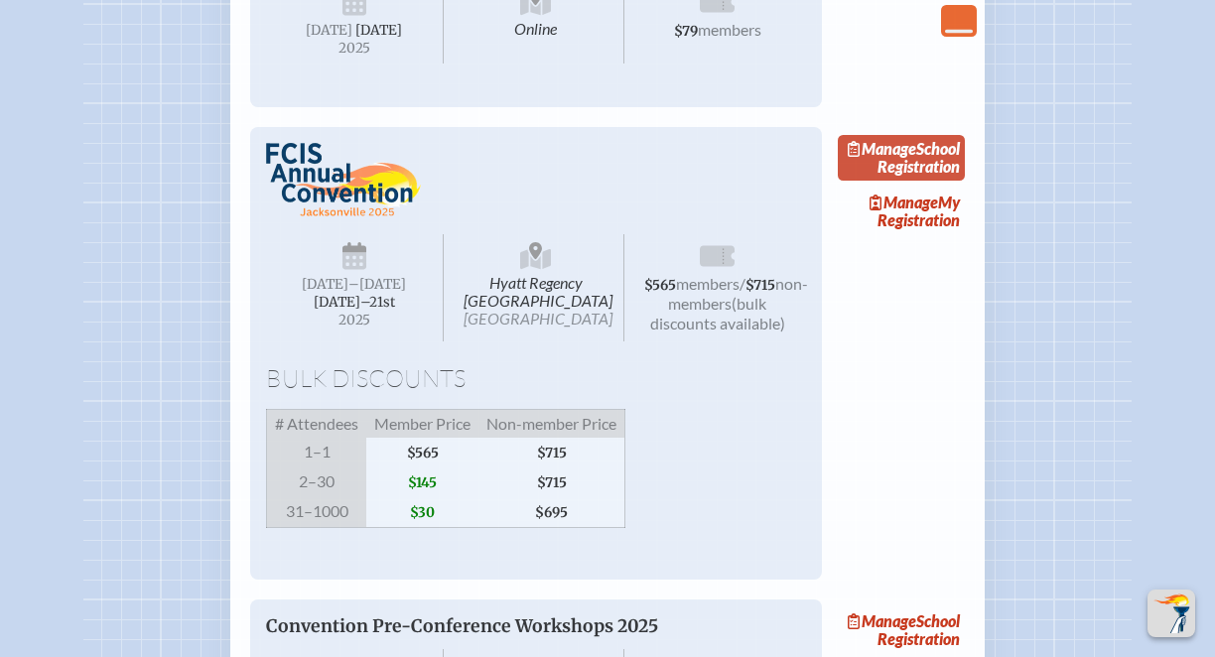
click at [939, 181] on link "Manage School Registration" at bounding box center [901, 158] width 127 height 46
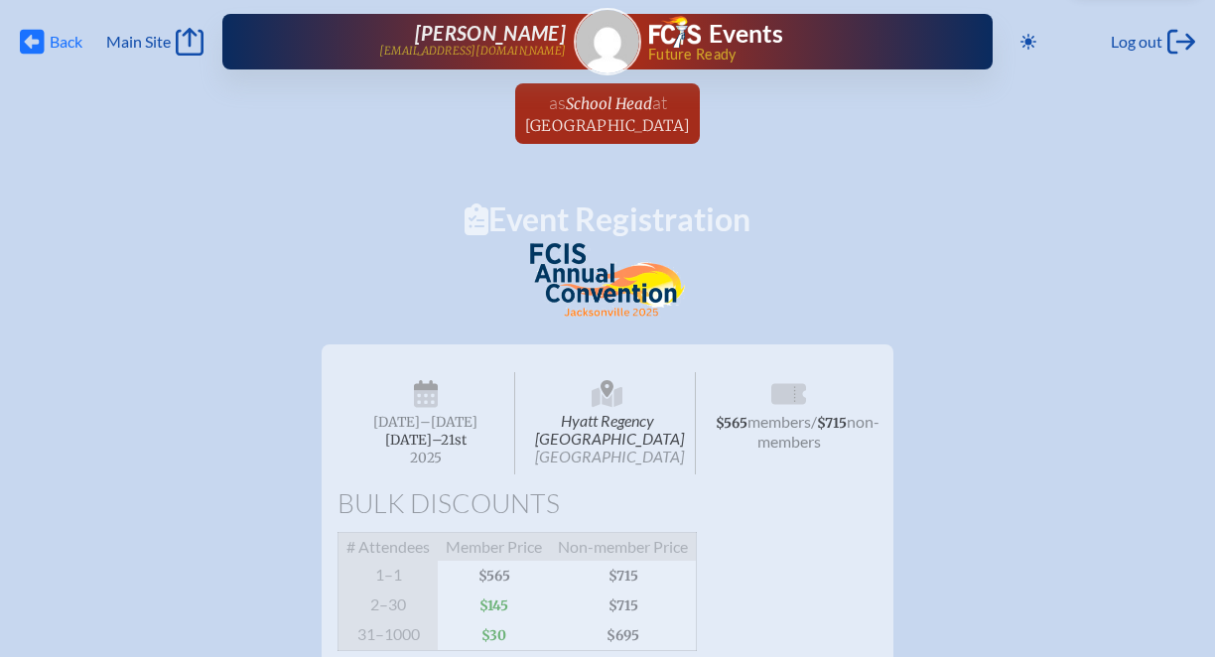
click at [34, 43] on icon "Back" at bounding box center [32, 42] width 25 height 28
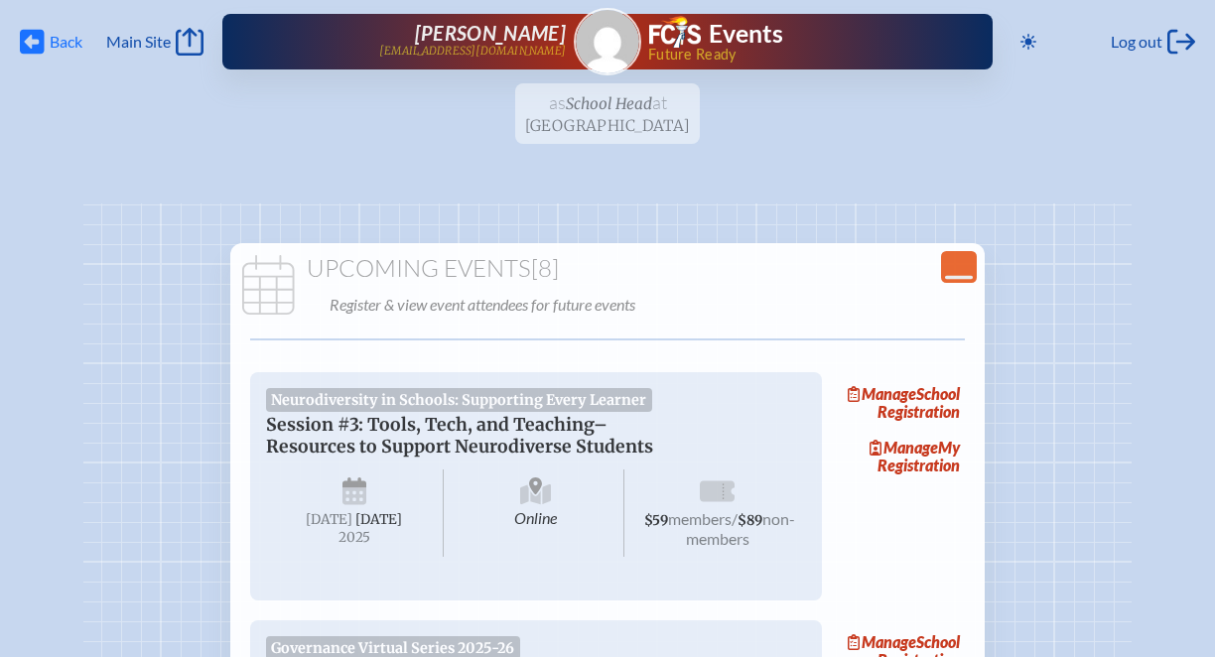
scroll to position [1253, 0]
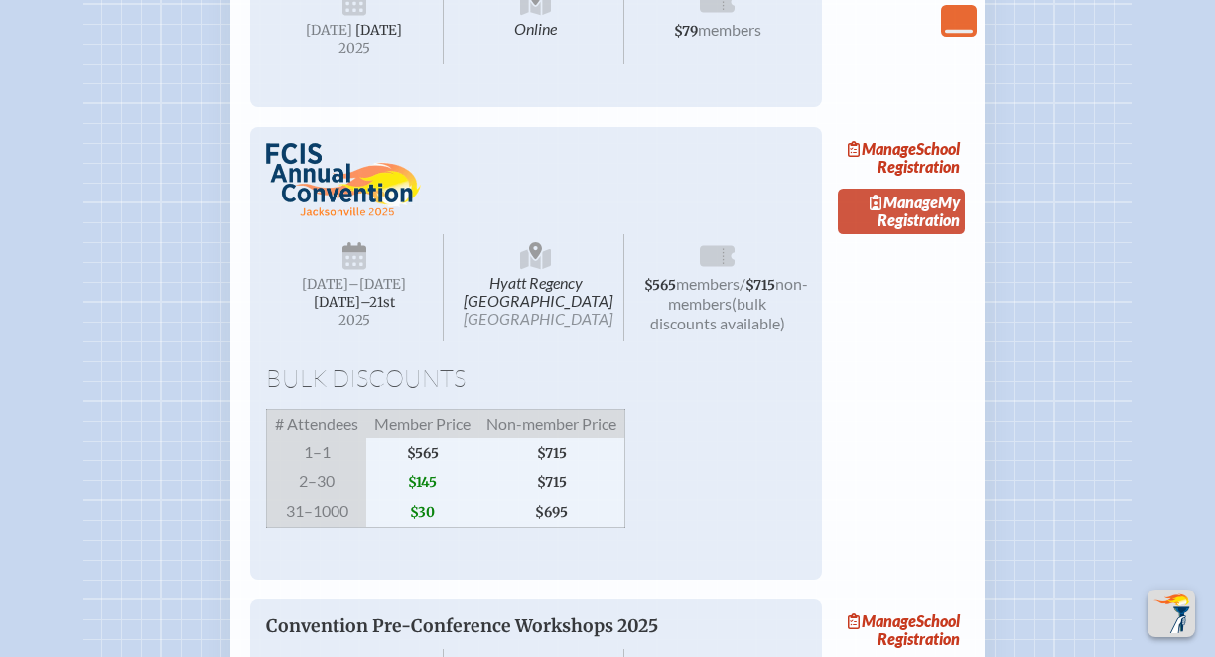
click at [911, 234] on link "Manage My Registration" at bounding box center [901, 212] width 127 height 46
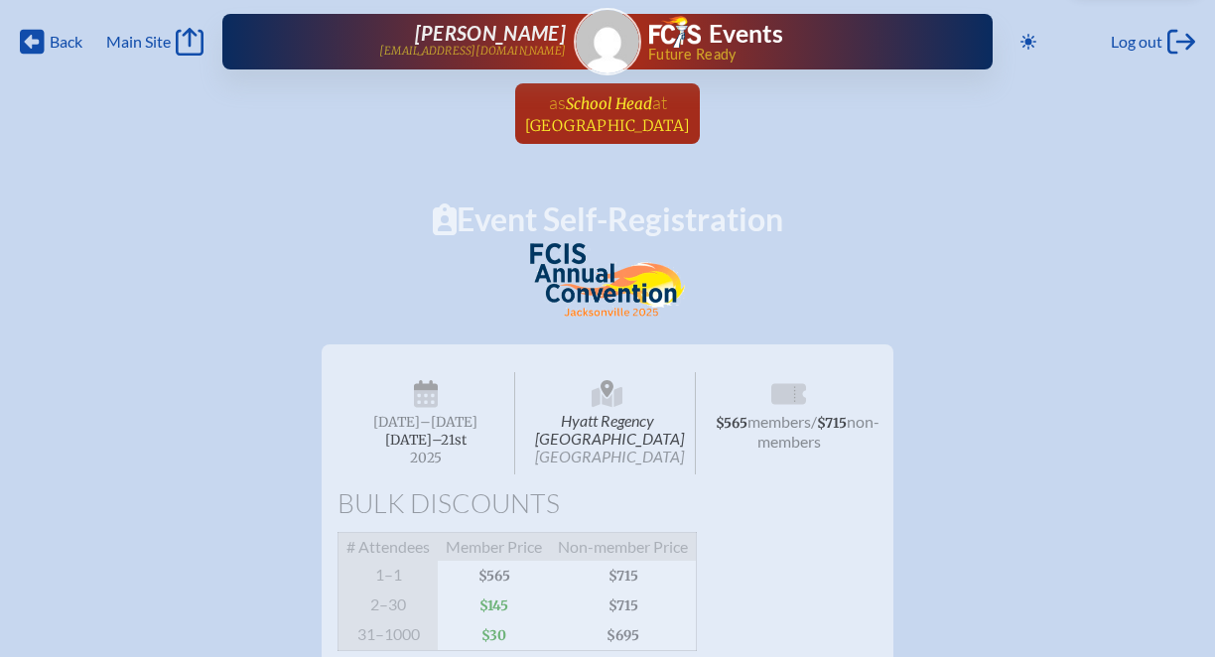
click at [608, 108] on span "School Head" at bounding box center [609, 103] width 86 height 19
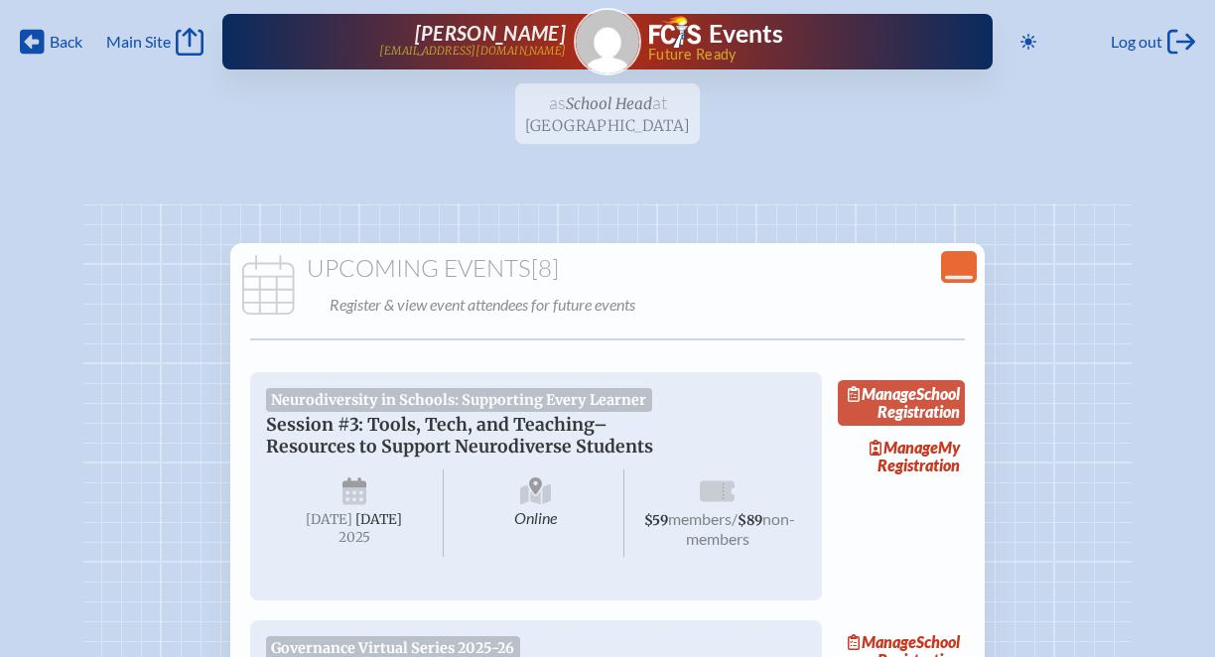
click at [926, 409] on link "Manage School Registration" at bounding box center [901, 403] width 127 height 46
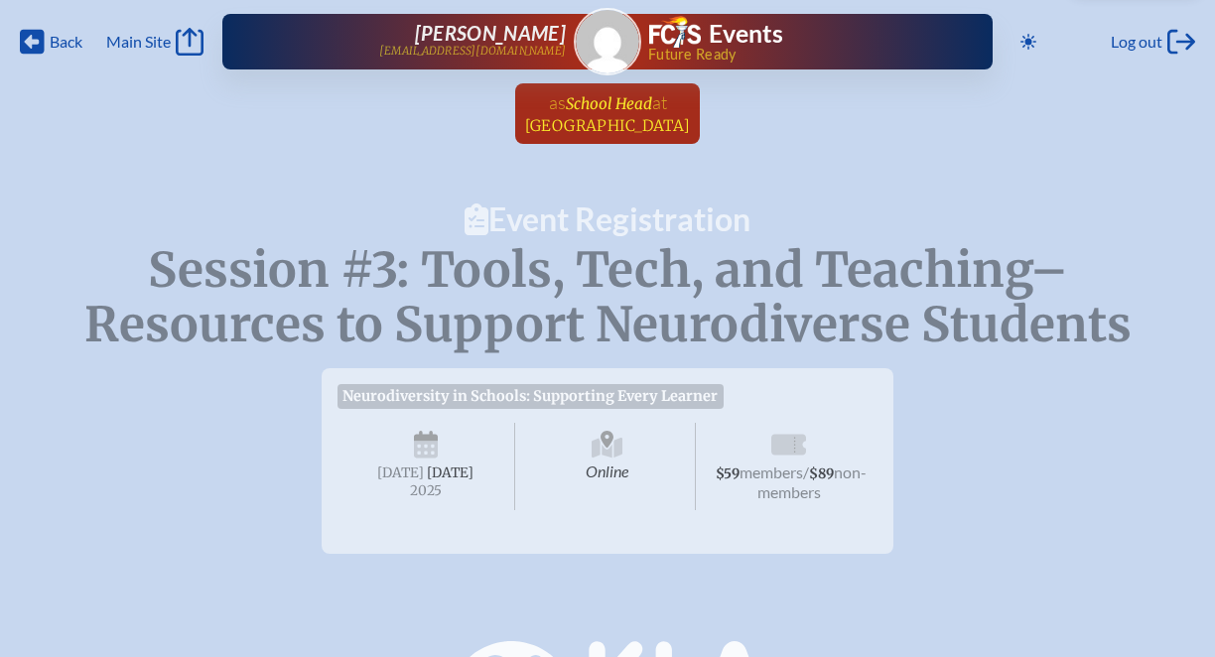
click at [600, 105] on span "School Head" at bounding box center [609, 103] width 86 height 19
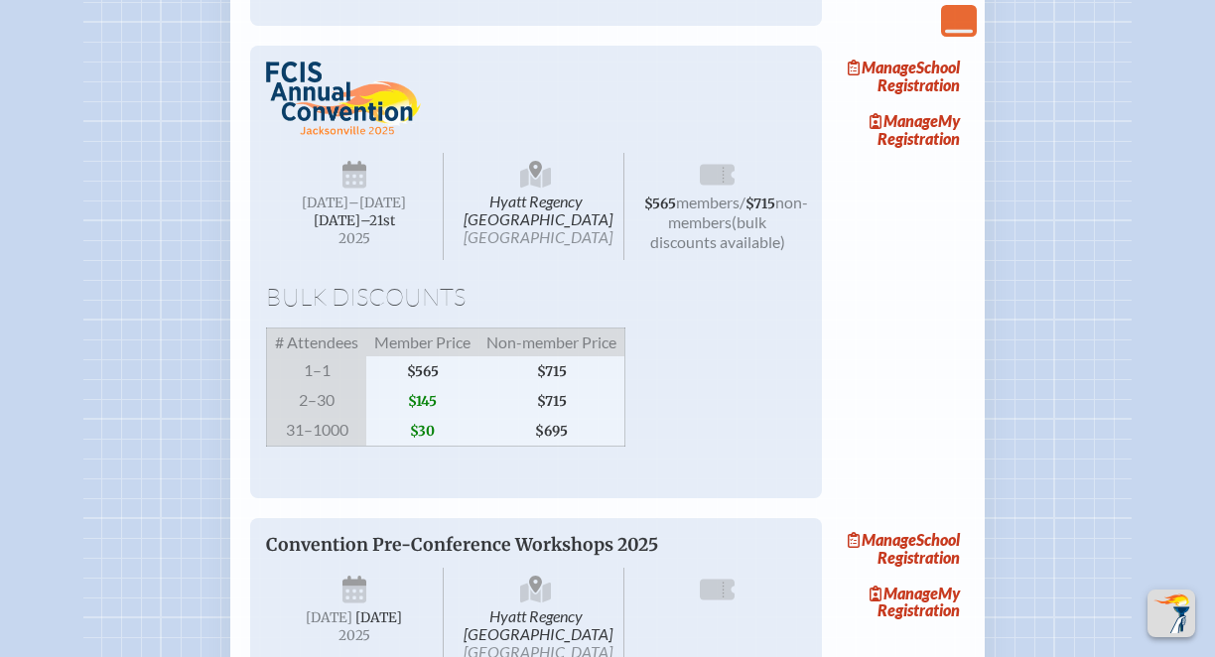
scroll to position [1330, 0]
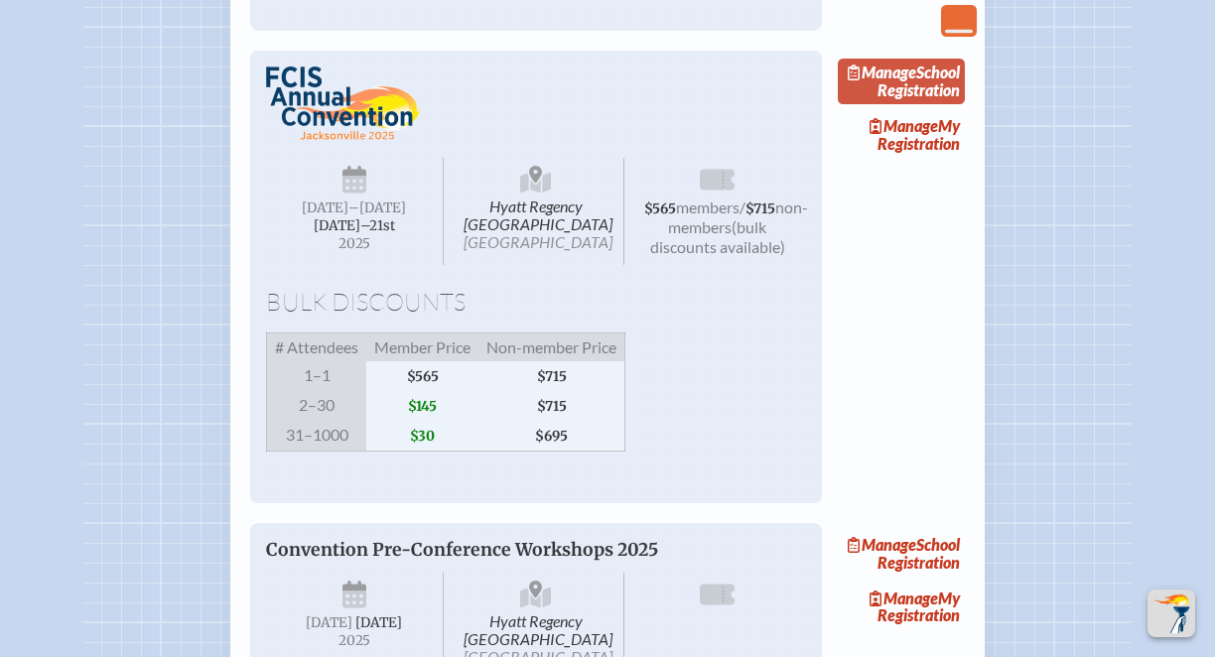
click at [935, 104] on link "Manage School Registration" at bounding box center [901, 82] width 127 height 46
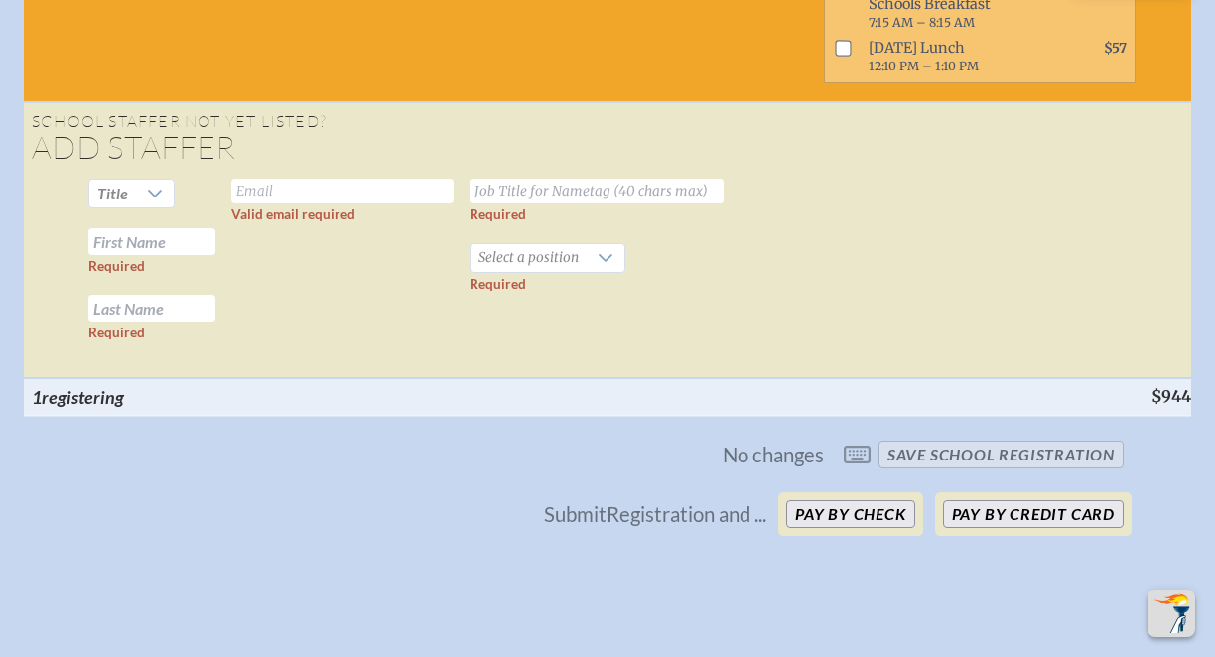
scroll to position [2235, 0]
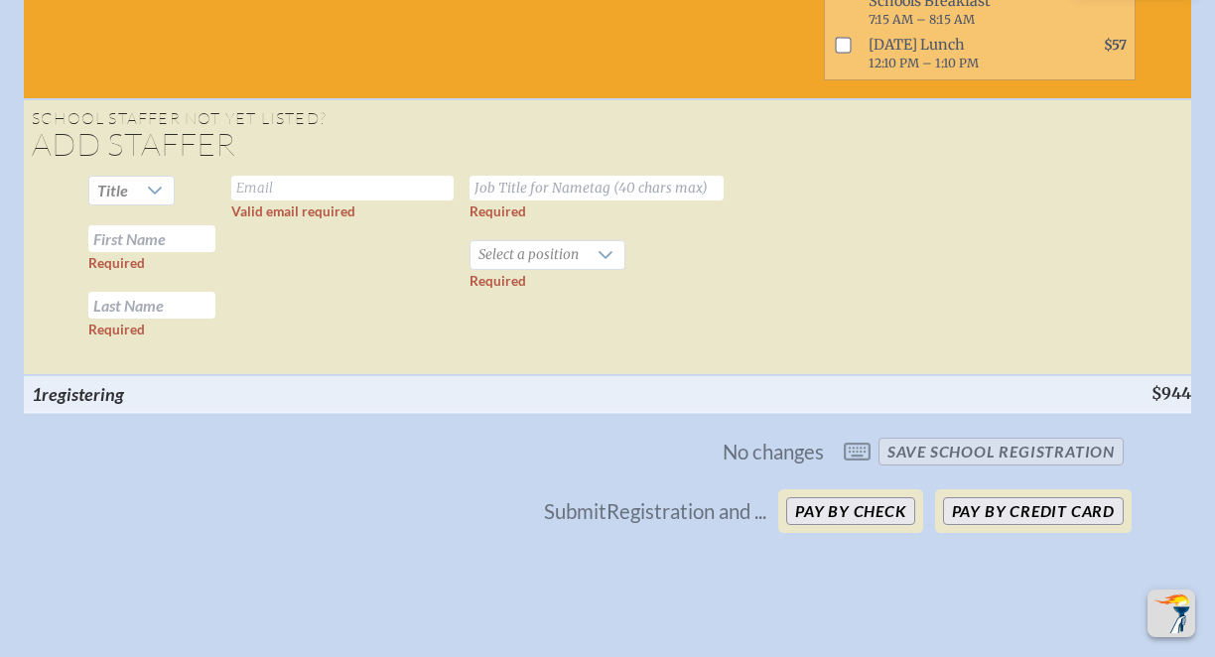
click at [864, 474] on span "No changes save School Registration" at bounding box center [607, 452] width 1049 height 44
click at [959, 474] on span "No changes save School Registration" at bounding box center [607, 452] width 1049 height 44
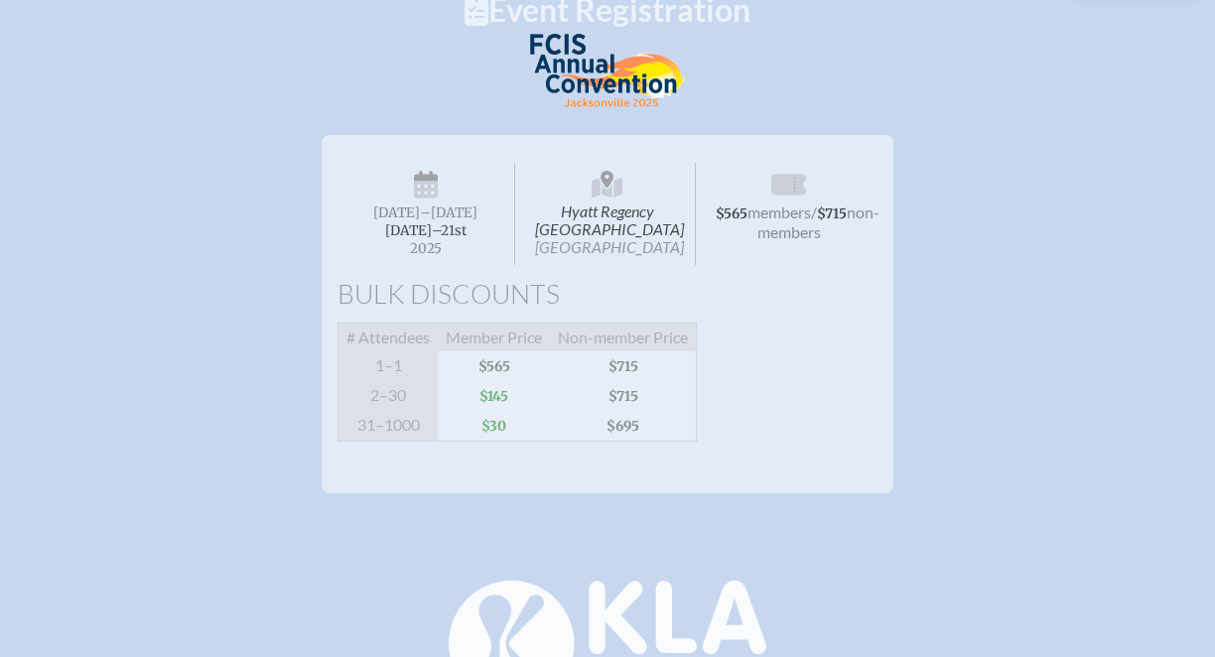
scroll to position [0, 0]
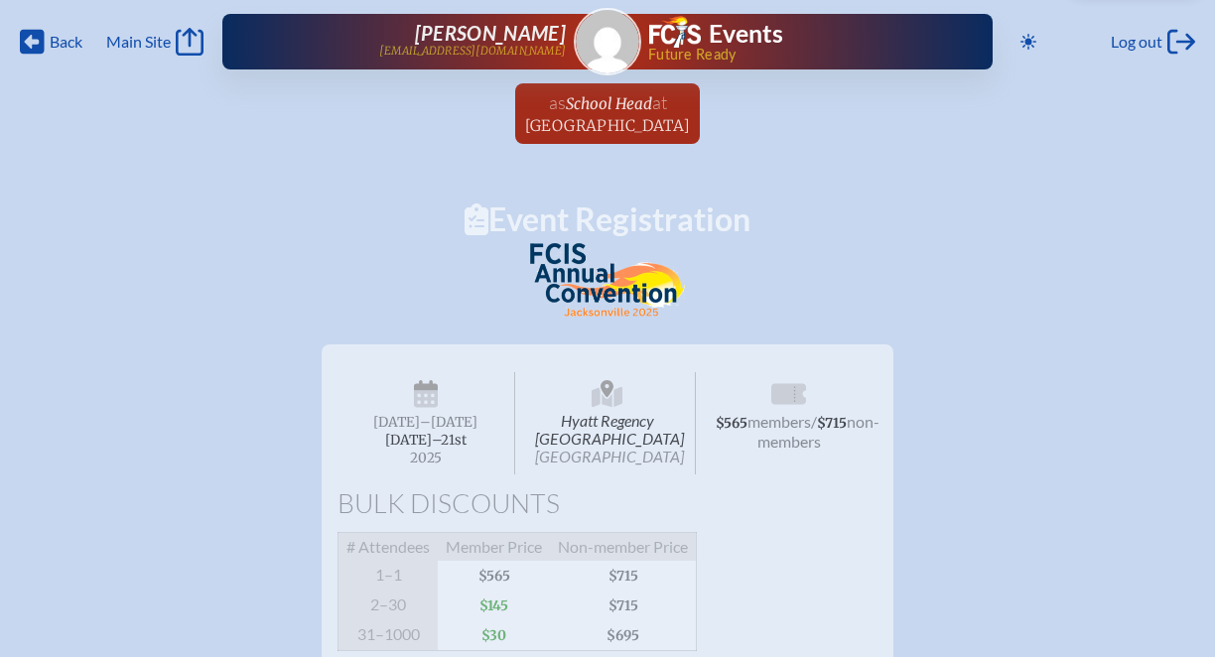
click at [614, 43] on img at bounding box center [608, 42] width 64 height 64
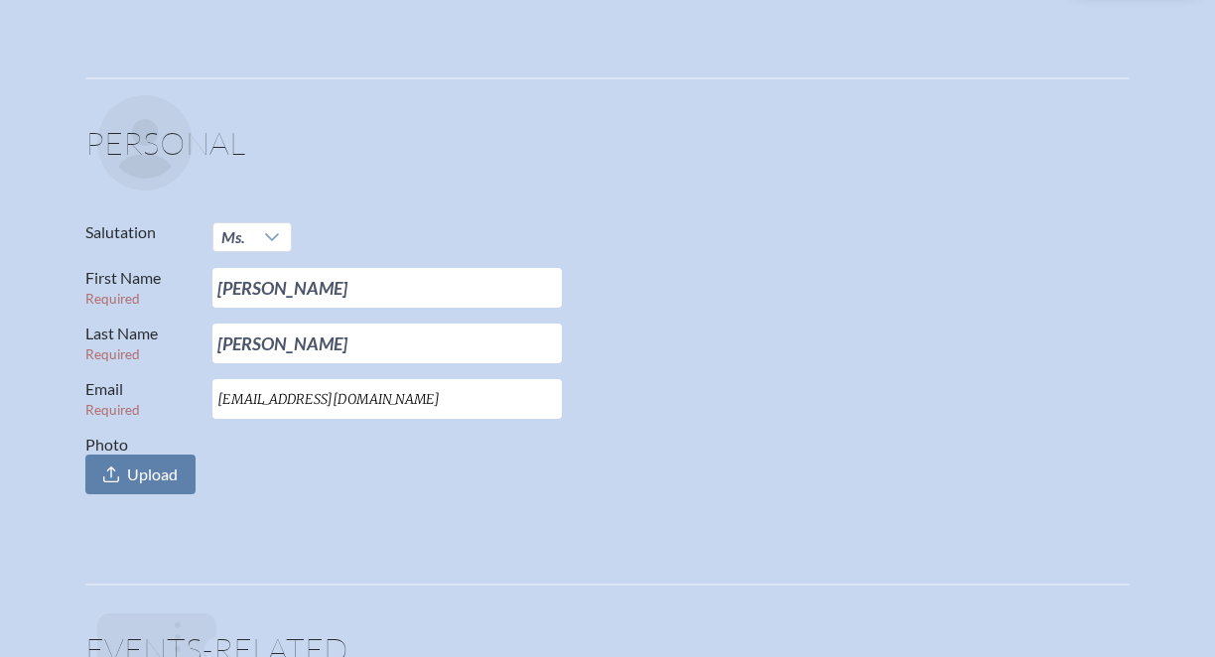
scroll to position [161, 0]
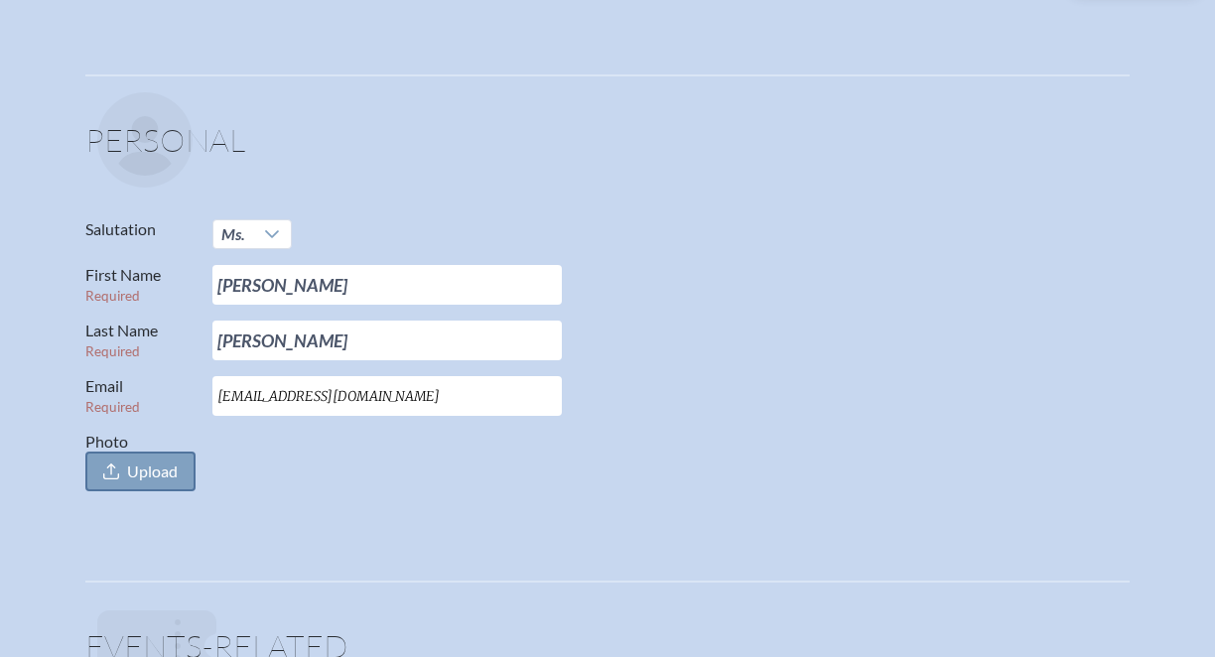
click at [121, 478] on span "Upload" at bounding box center [140, 472] width 110 height 40
click at [0, 0] on input "Photo Upload" at bounding box center [0, 0] width 0 height 0
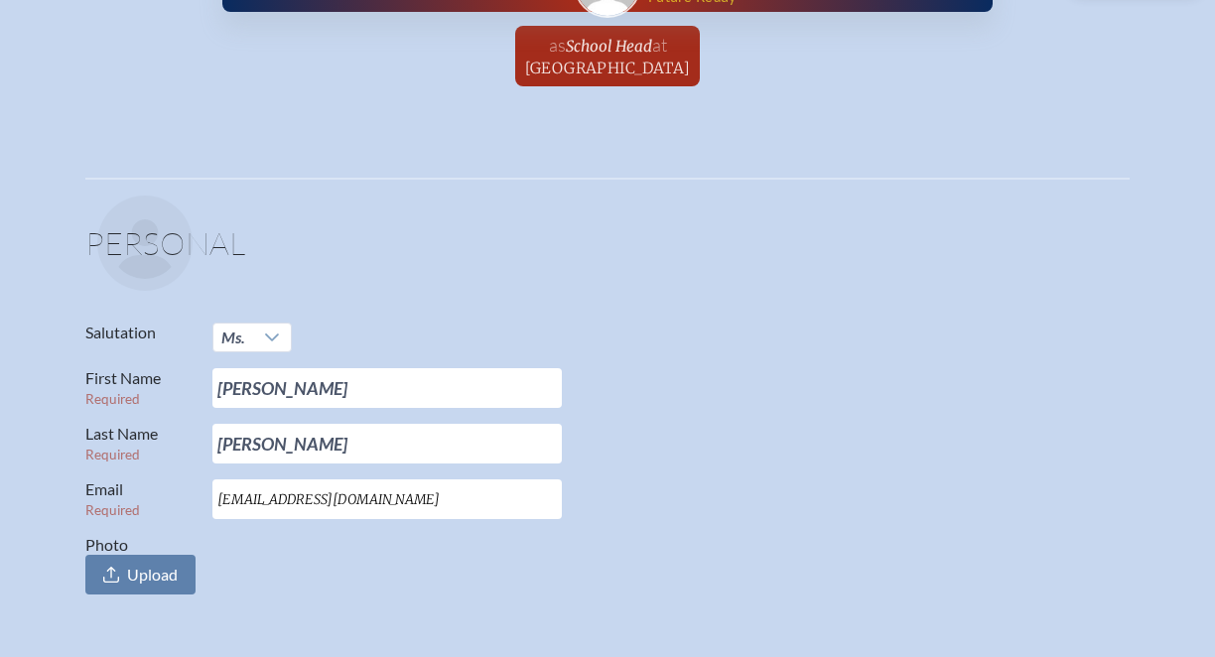
scroll to position [0, 0]
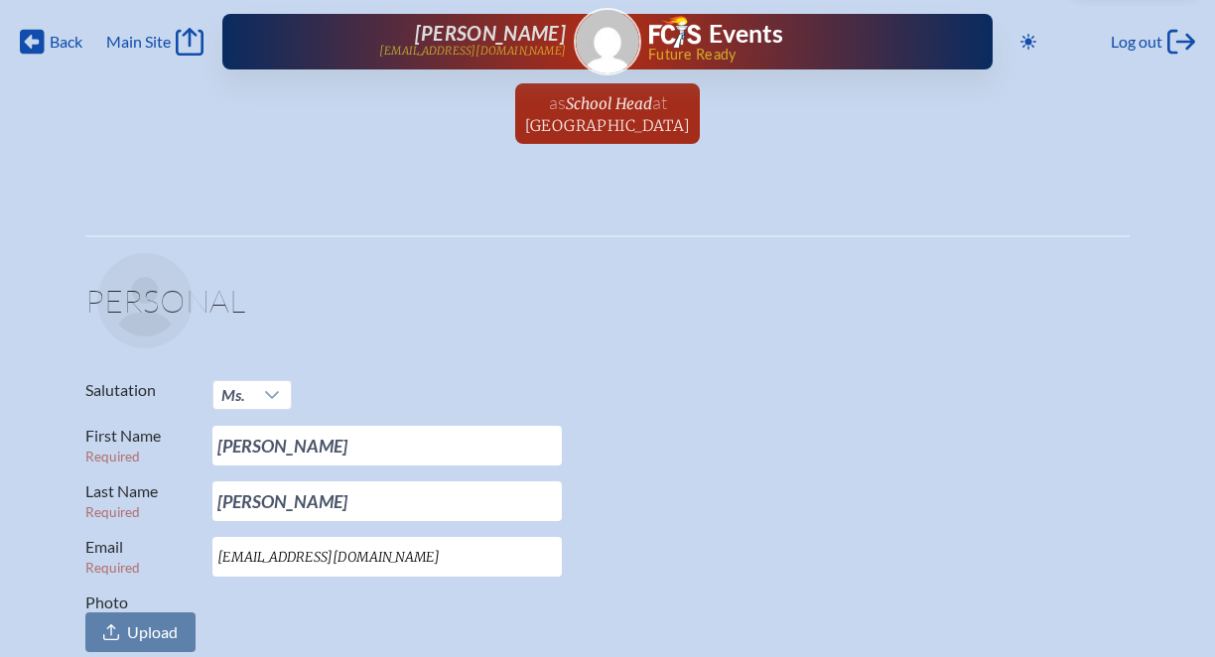
click at [603, 47] on div "[PERSON_NAME] Sandaal [EMAIL_ADDRESS][DOMAIN_NAME] Events Future Ready" at bounding box center [607, 42] width 771 height 56
click at [598, 105] on span "School Head" at bounding box center [609, 103] width 86 height 19
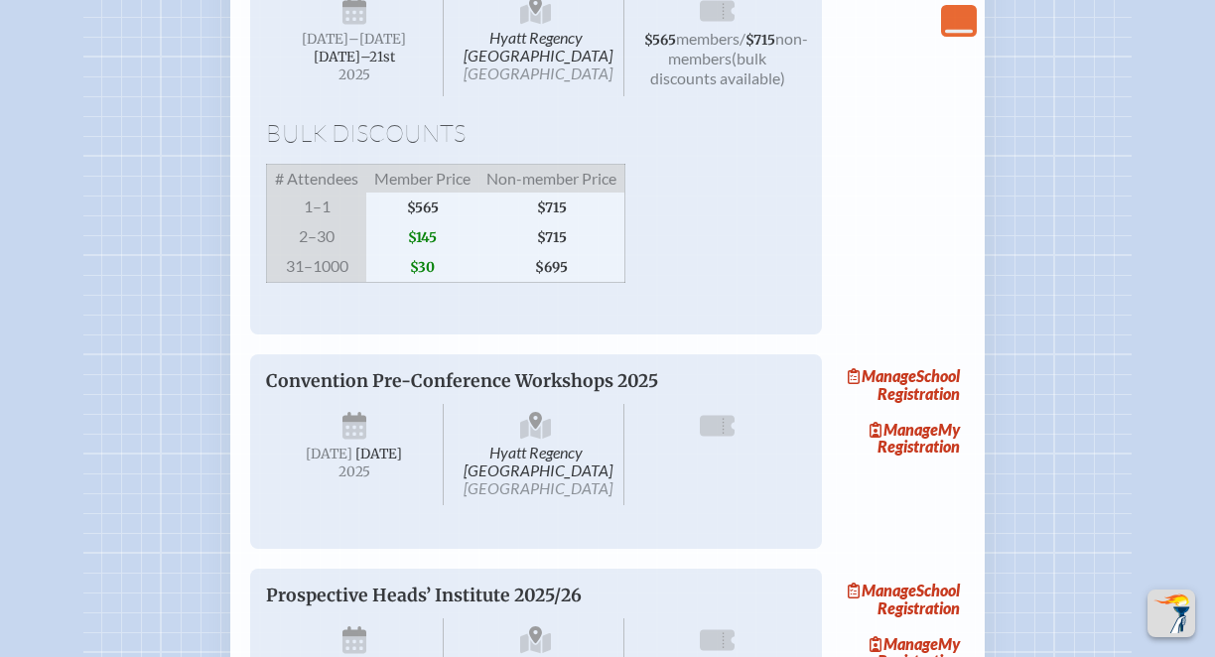
scroll to position [1441, 0]
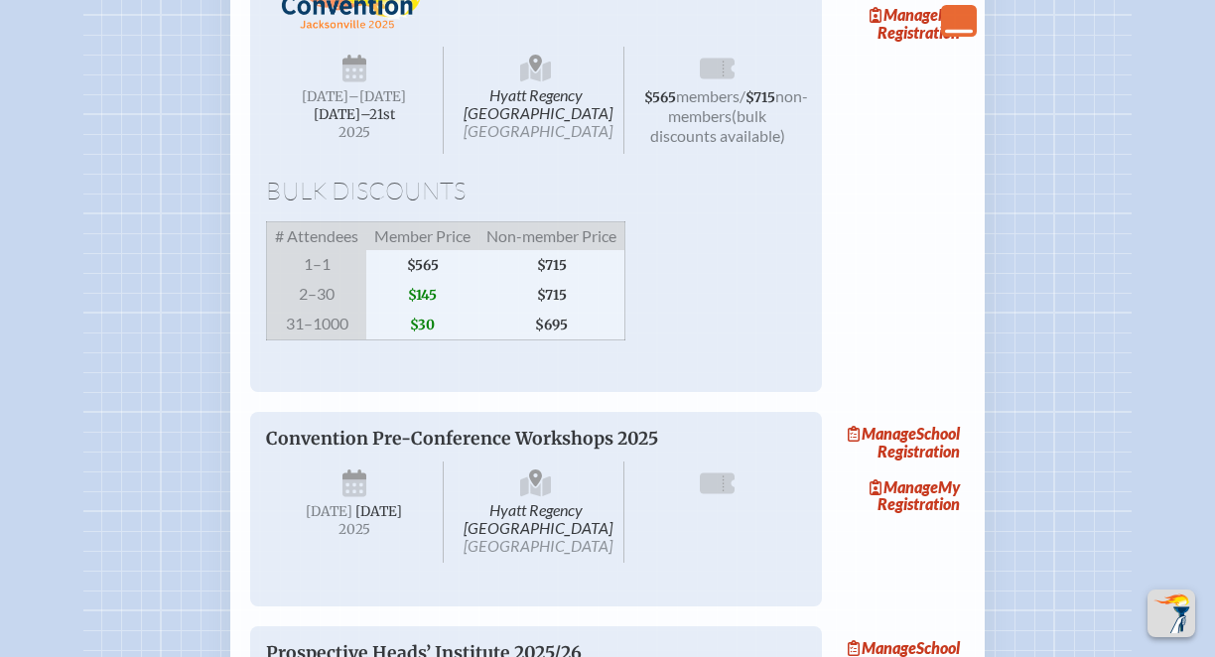
click at [957, 24] on icon "Close Console" at bounding box center [959, 21] width 28 height 28
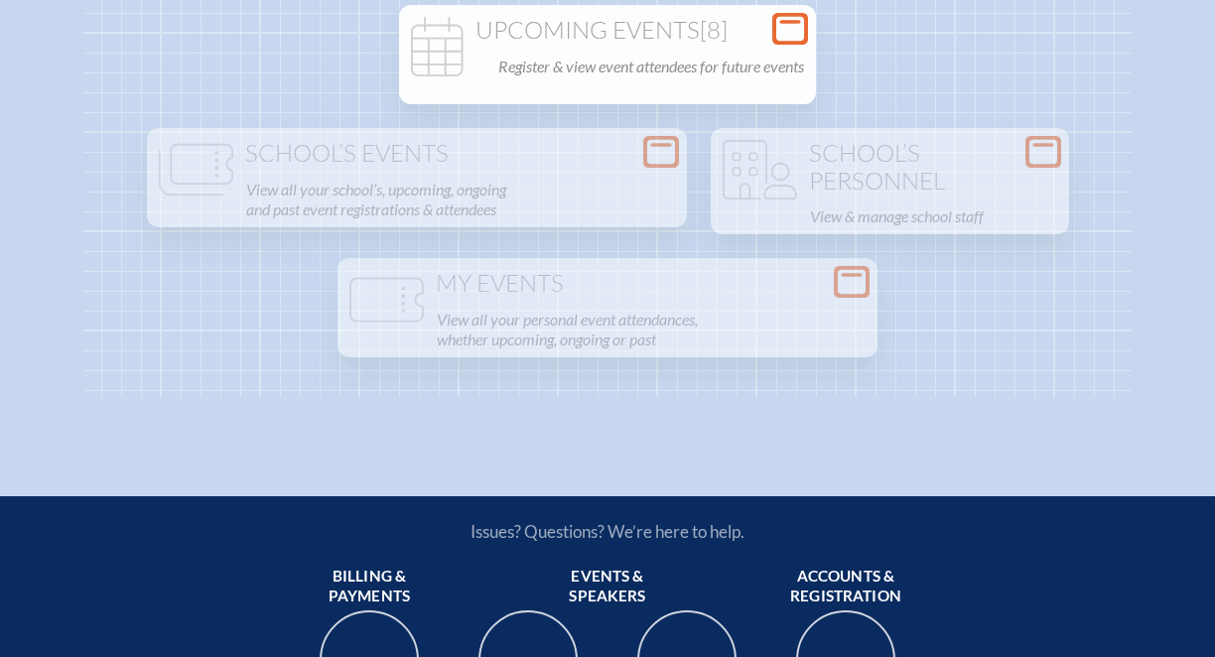
scroll to position [0, 0]
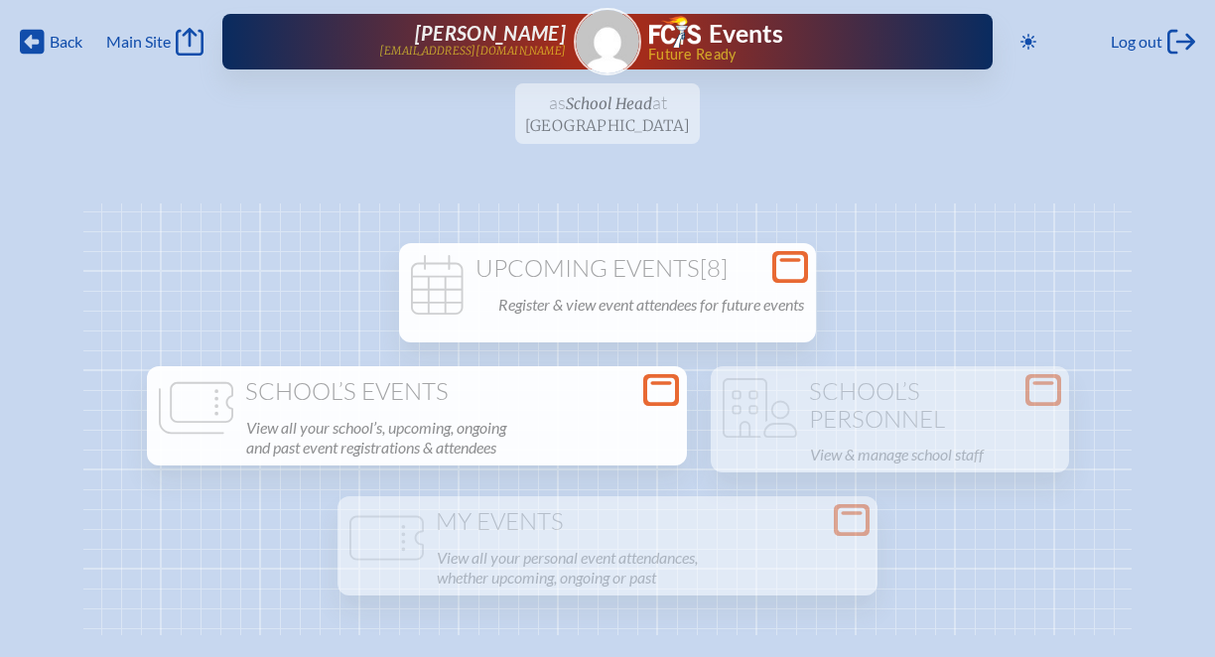
click at [520, 395] on h1 "School’s Events" at bounding box center [417, 392] width 524 height 28
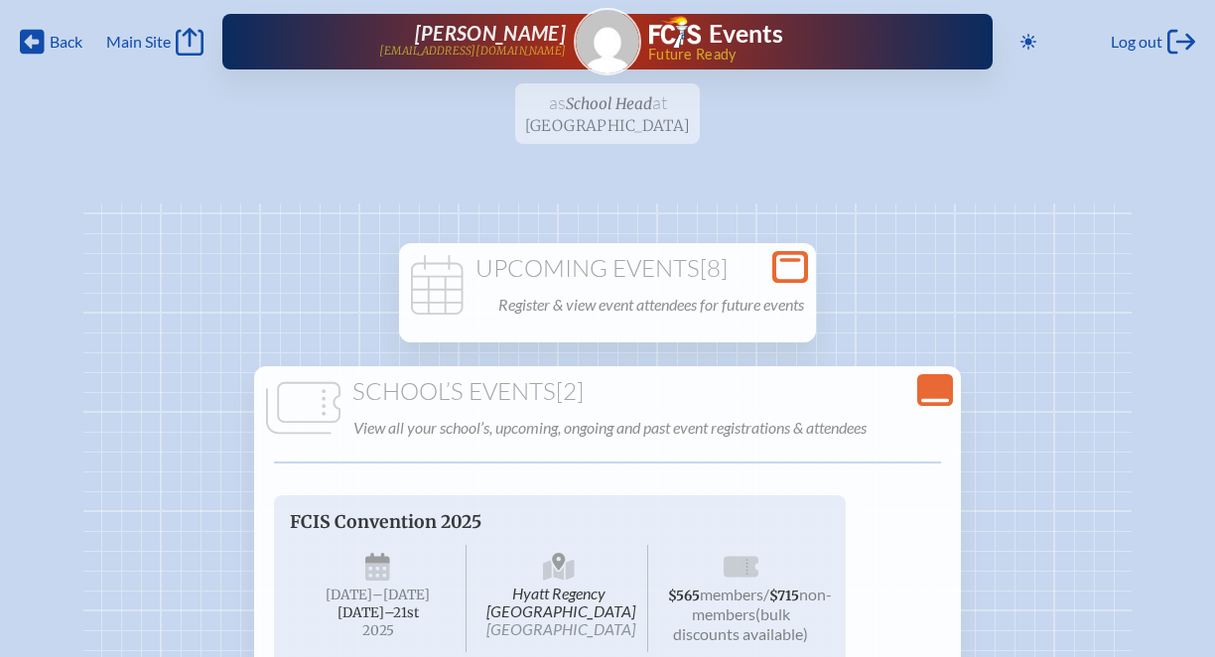
click at [934, 389] on icon "Close Console" at bounding box center [935, 390] width 28 height 28
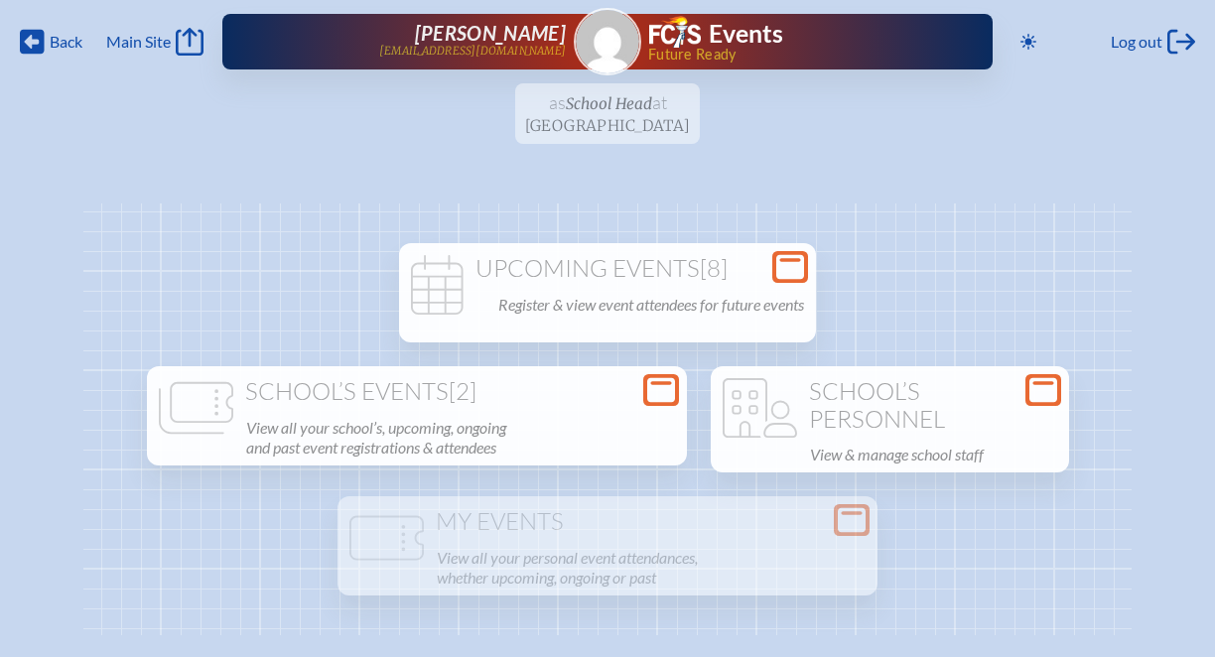
click at [880, 406] on h1 "School’s Personnel" at bounding box center [890, 405] width 343 height 55
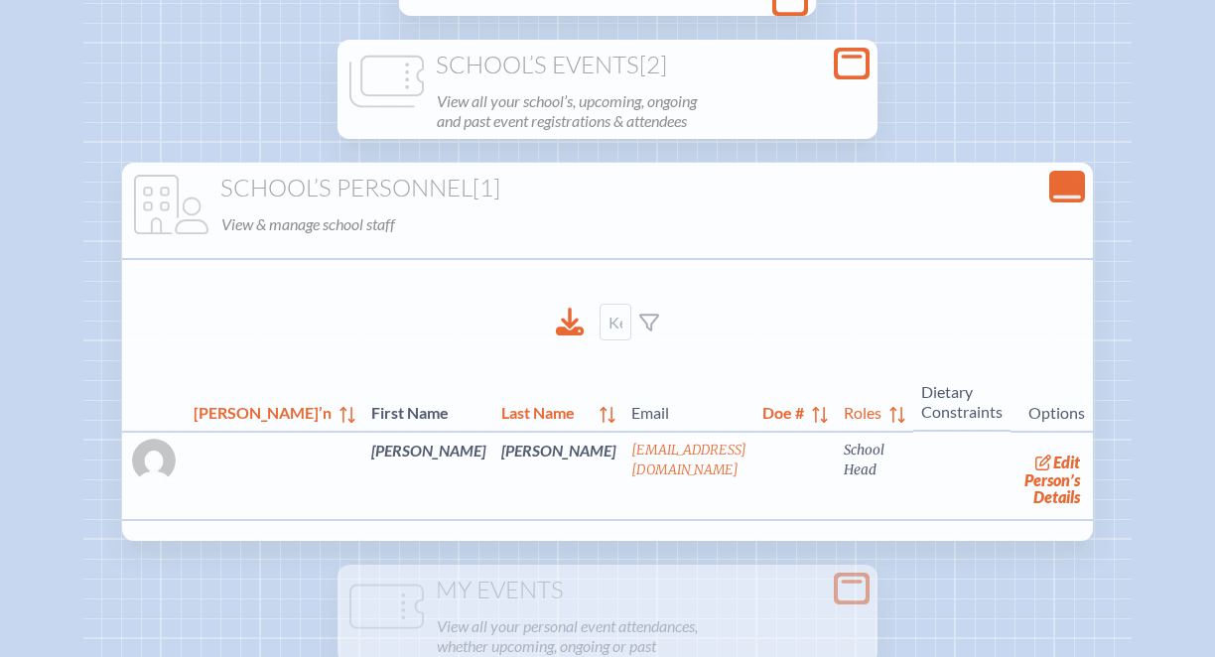
scroll to position [340, 0]
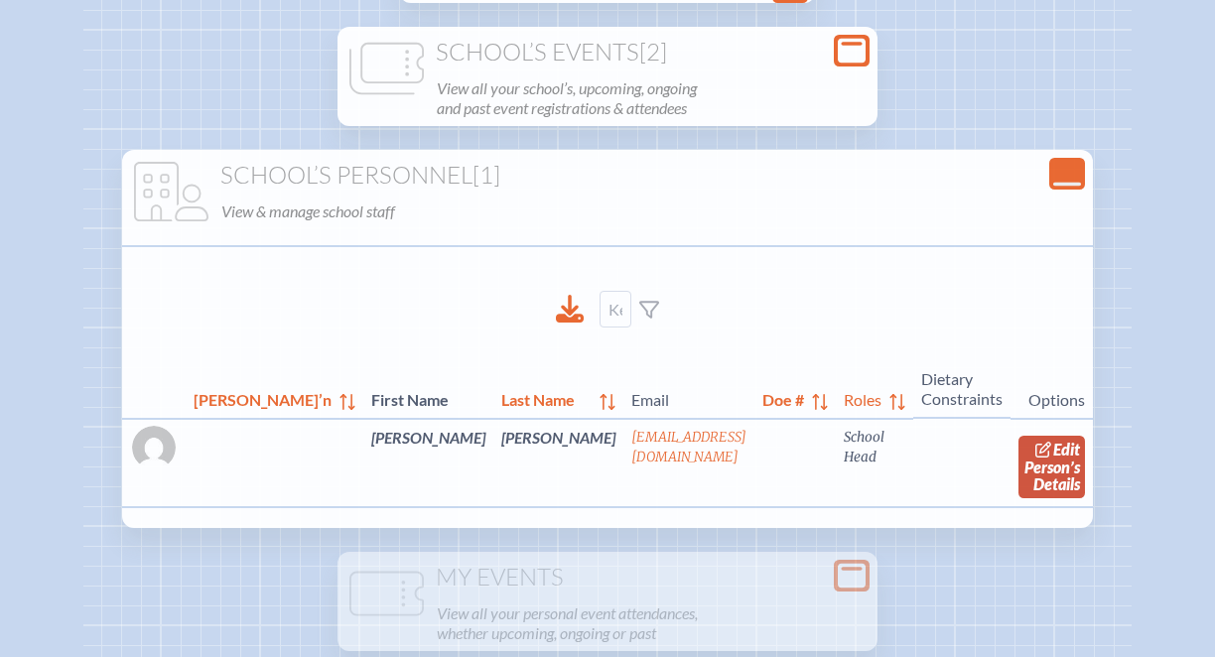
click at [1048, 443] on link "edit Person’s Details" at bounding box center [1052, 467] width 67 height 63
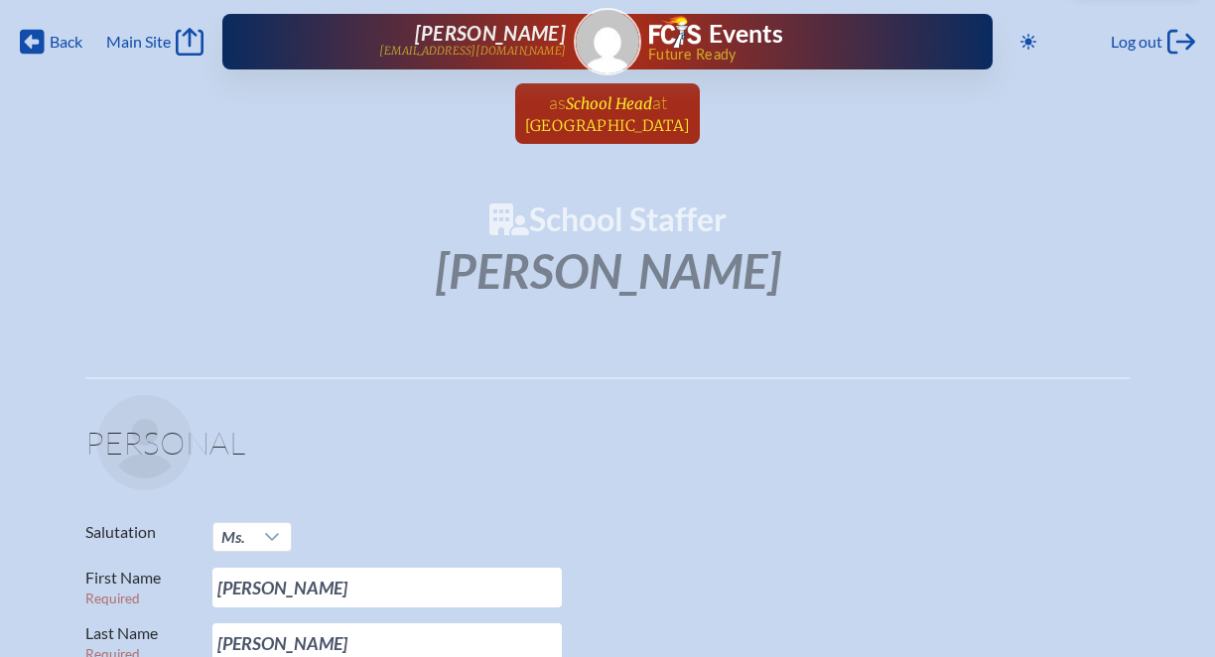
click at [603, 109] on span "School Head" at bounding box center [609, 103] width 86 height 19
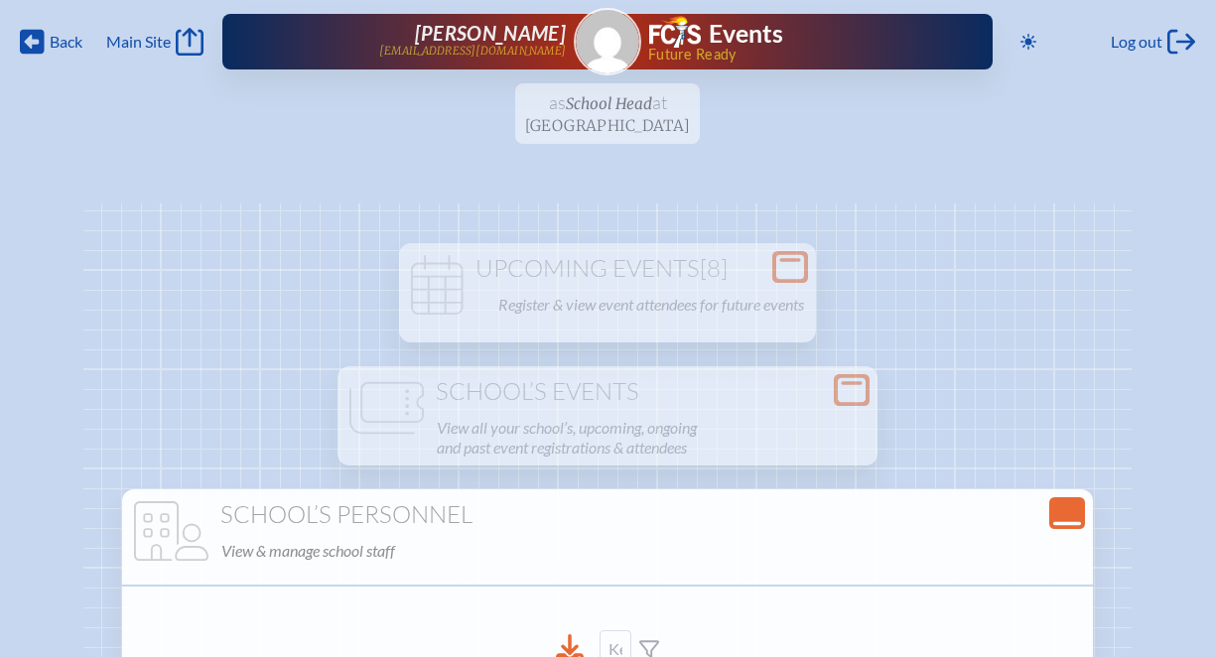
click at [1058, 516] on icon "Close Console" at bounding box center [1068, 513] width 28 height 28
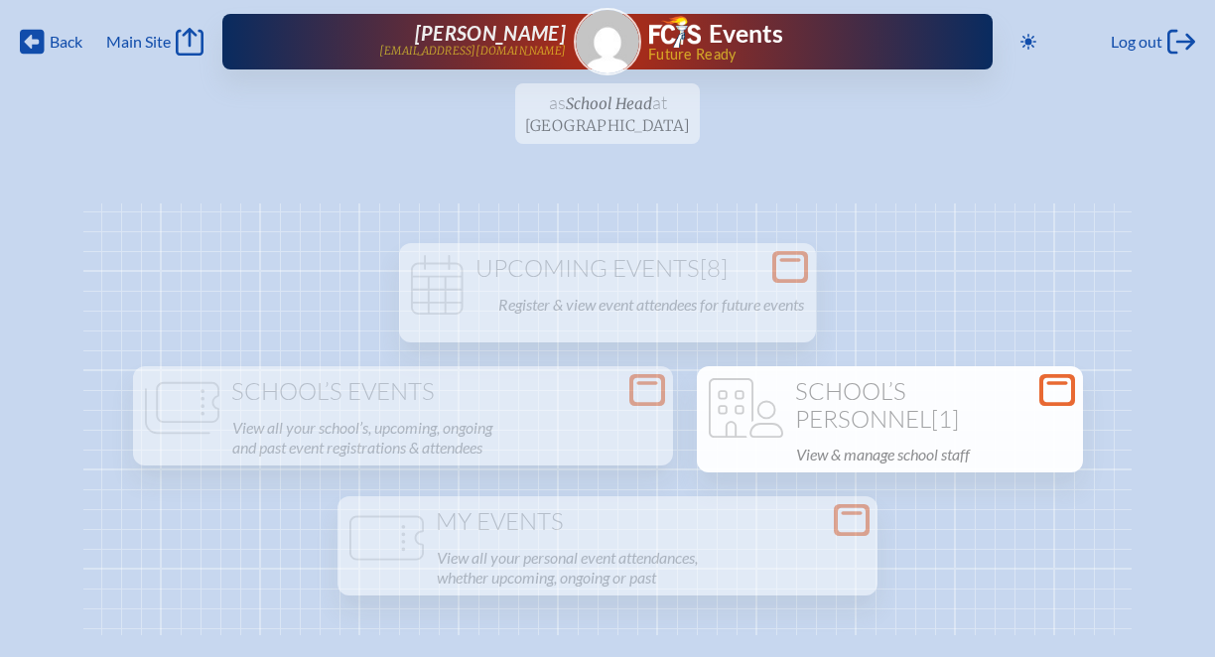
click at [916, 455] on p "View & manage school staff" at bounding box center [933, 455] width 275 height 28
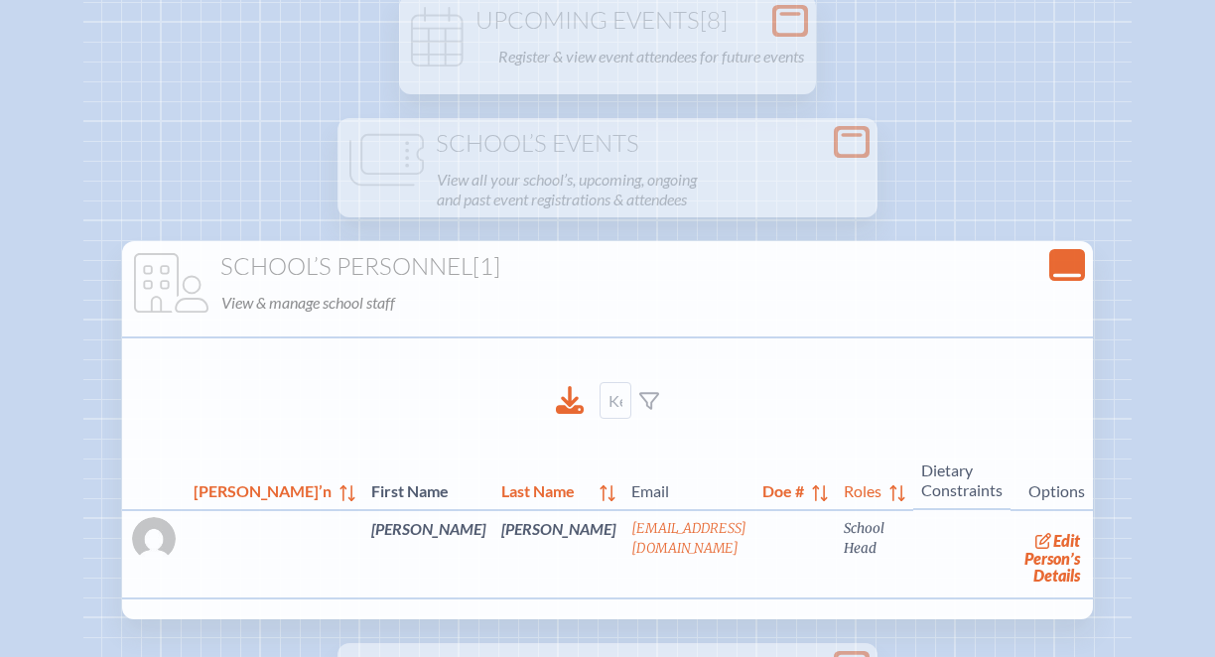
scroll to position [254, 0]
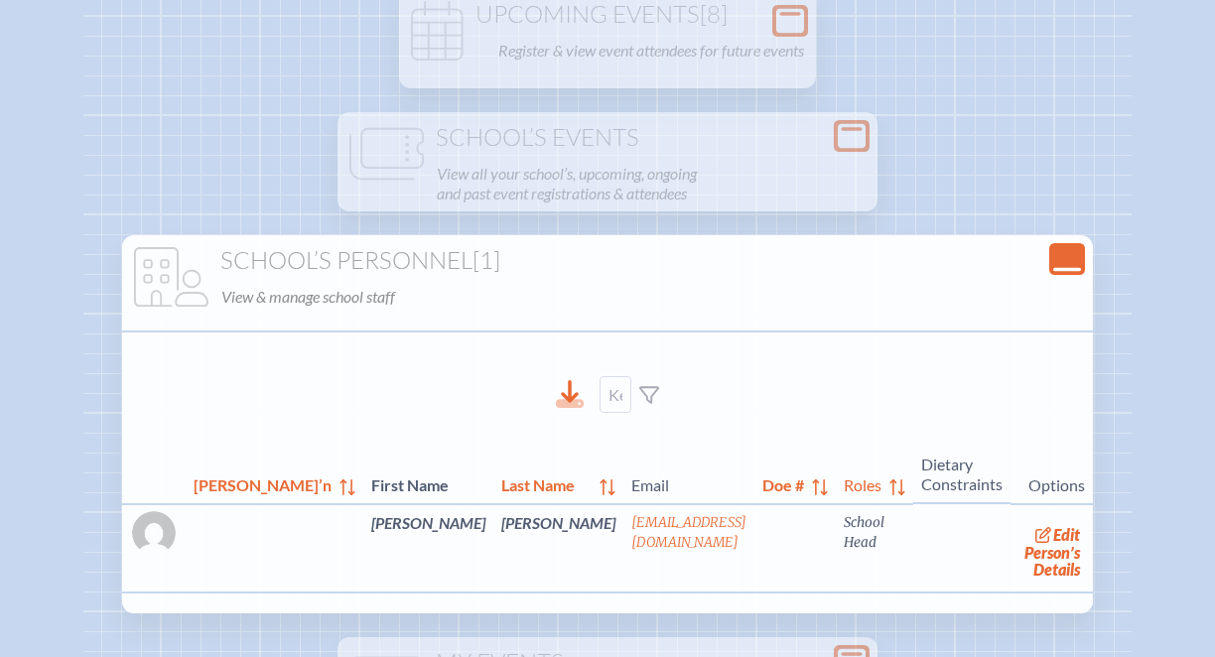
click at [566, 401] on icon at bounding box center [570, 404] width 28 height 9
click at [616, 394] on input at bounding box center [616, 394] width 32 height 37
click at [651, 393] on icon at bounding box center [649, 395] width 20 height 18
click at [373, 298] on p "View & manage school staff" at bounding box center [651, 297] width 860 height 28
click at [1063, 265] on icon "Close Console" at bounding box center [1068, 259] width 28 height 28
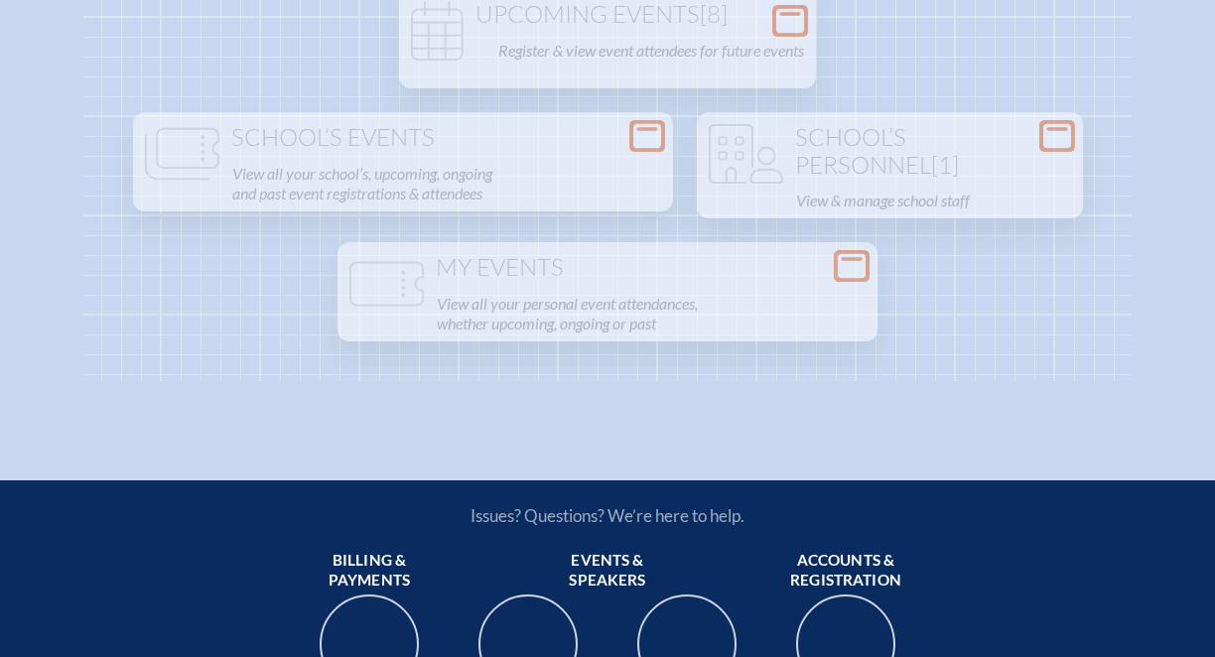
click at [1051, 144] on icon at bounding box center [1058, 136] width 28 height 25
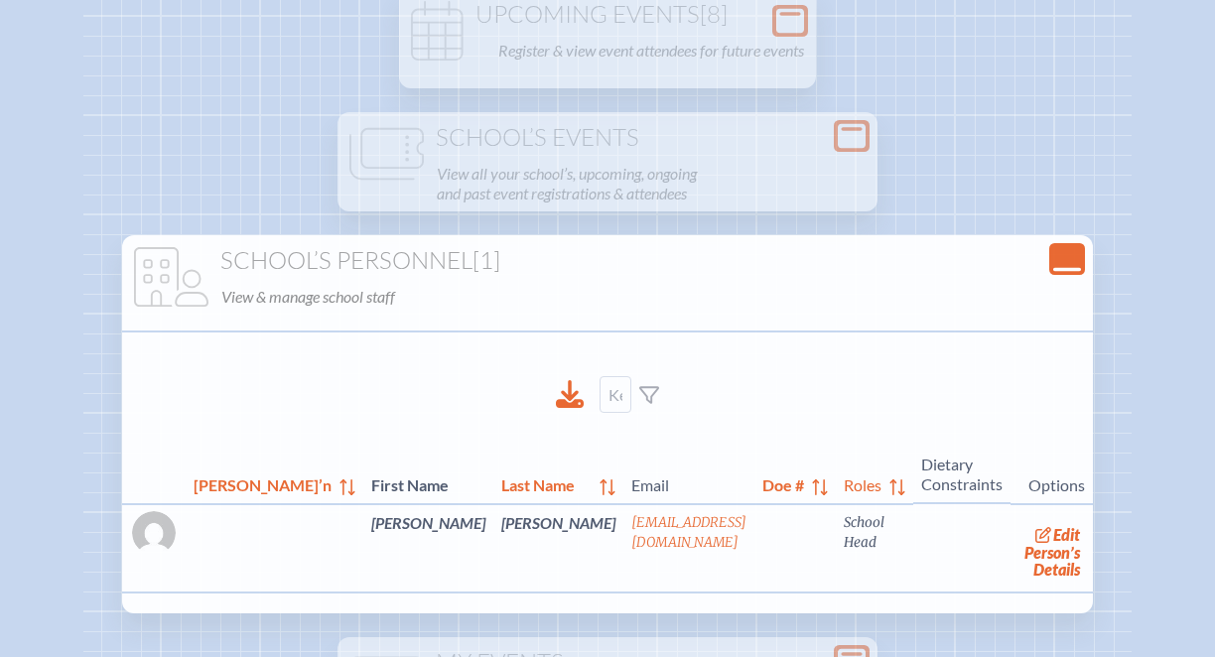
click at [1066, 266] on icon "Close Console" at bounding box center [1068, 259] width 28 height 28
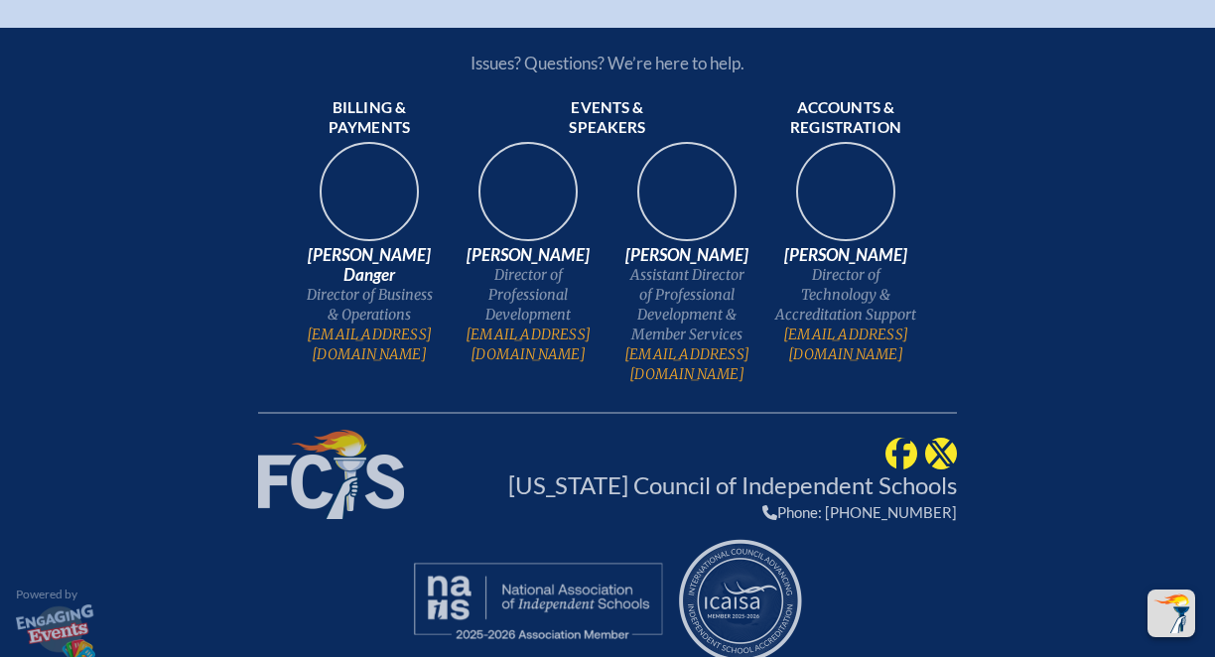
scroll to position [0, 0]
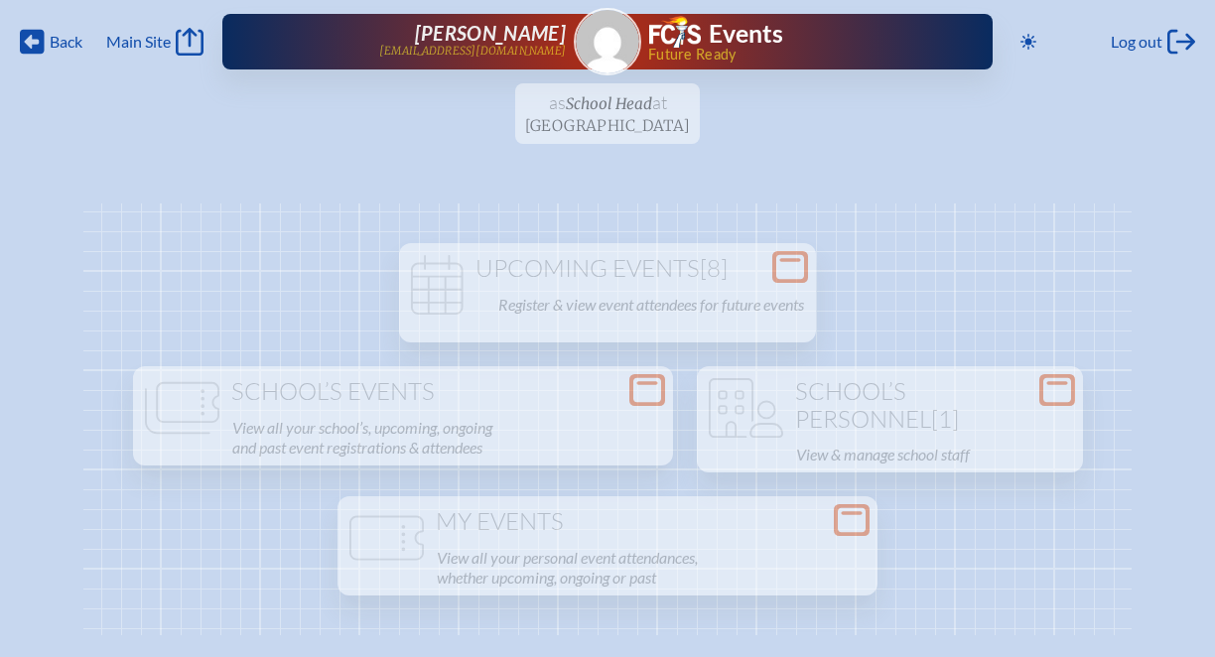
click at [605, 111] on ul "as School Head at [GEOGRAPHIC_DATA] since [DATE]" at bounding box center [607, 119] width 1215 height 72
click at [603, 51] on img at bounding box center [608, 42] width 64 height 64
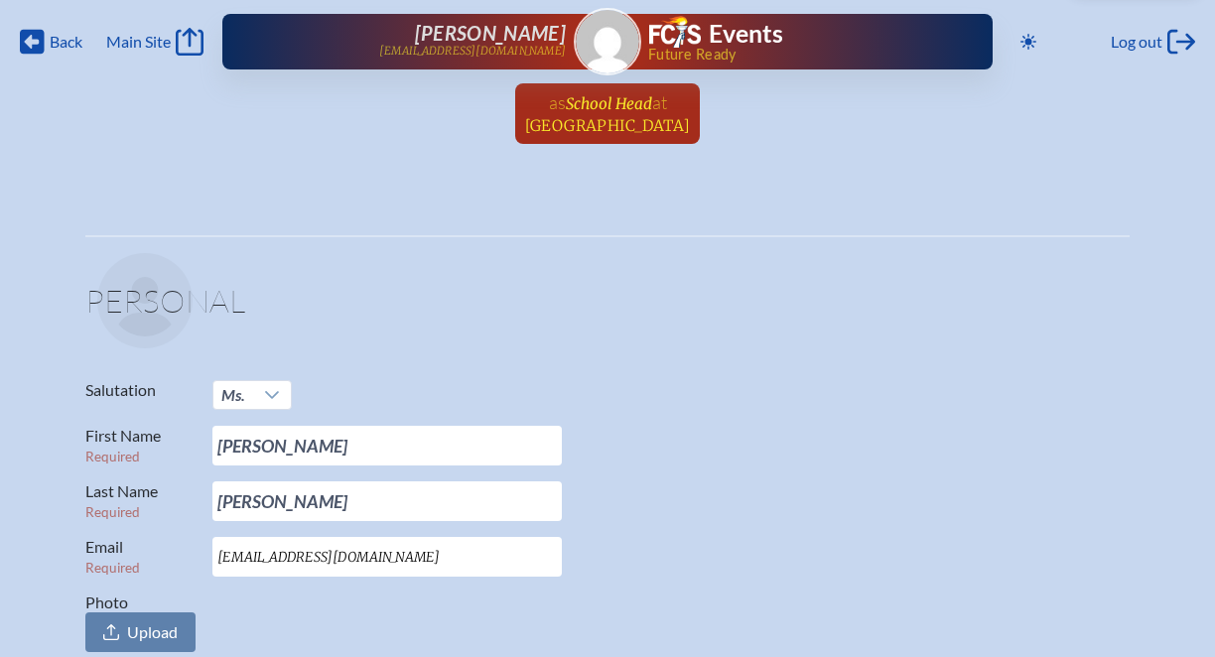
click at [611, 104] on span "School Head" at bounding box center [609, 103] width 86 height 19
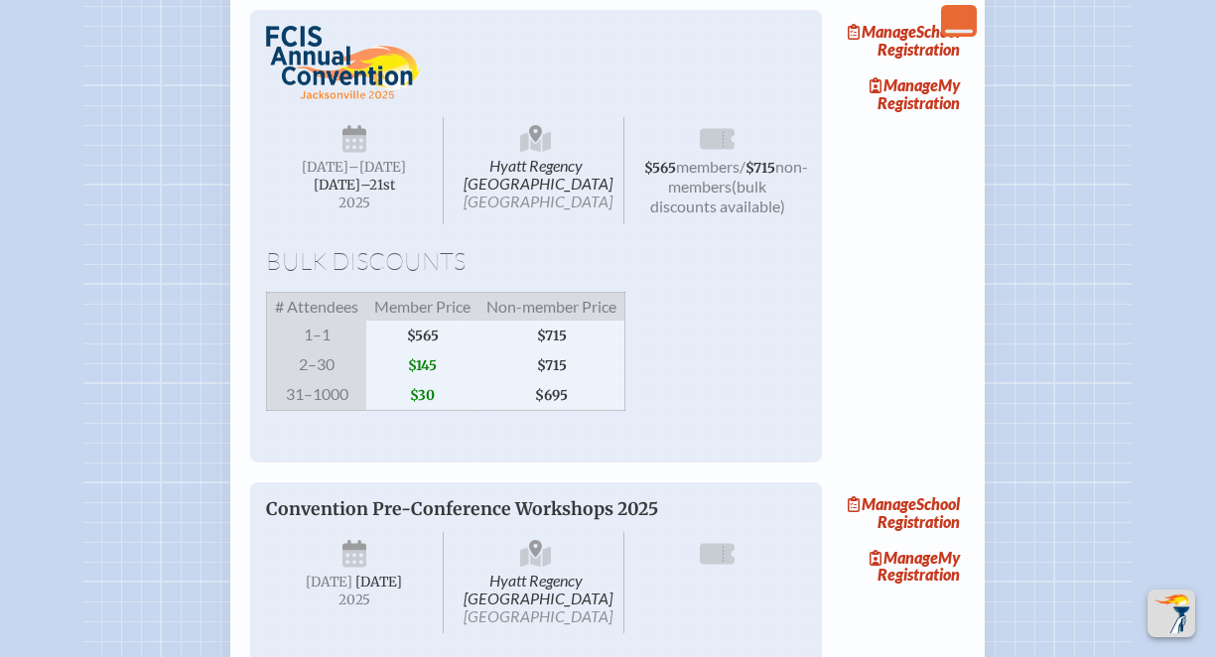
scroll to position [1367, 0]
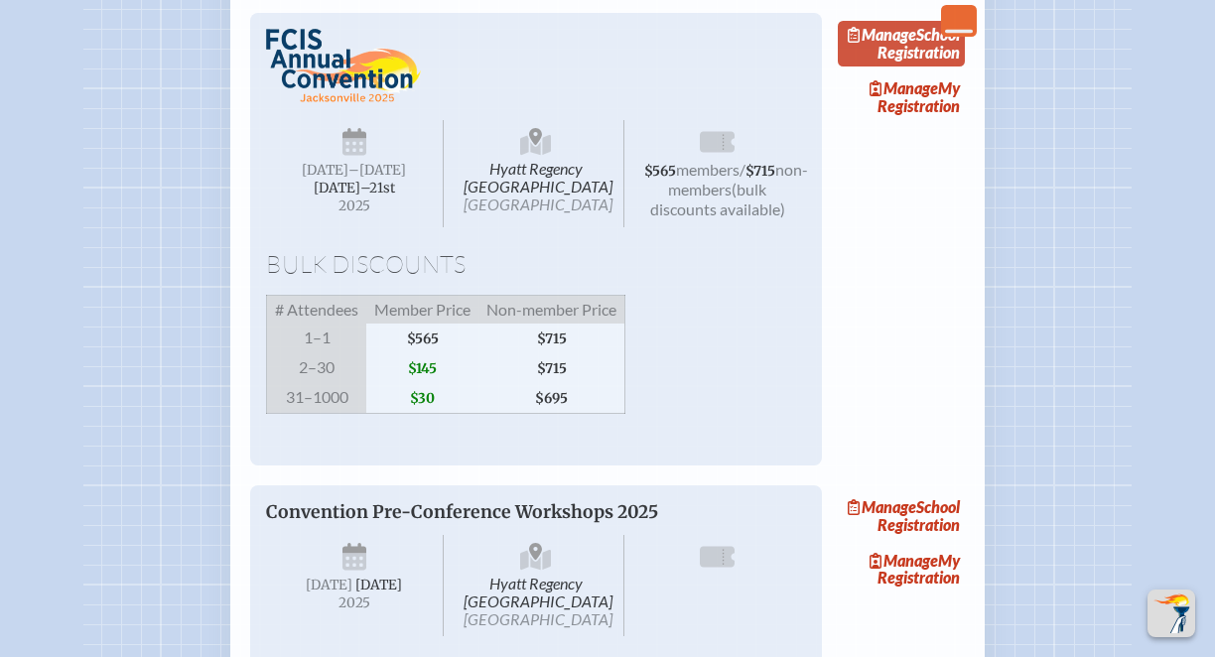
click at [927, 67] on link "Manage School Registration" at bounding box center [901, 44] width 127 height 46
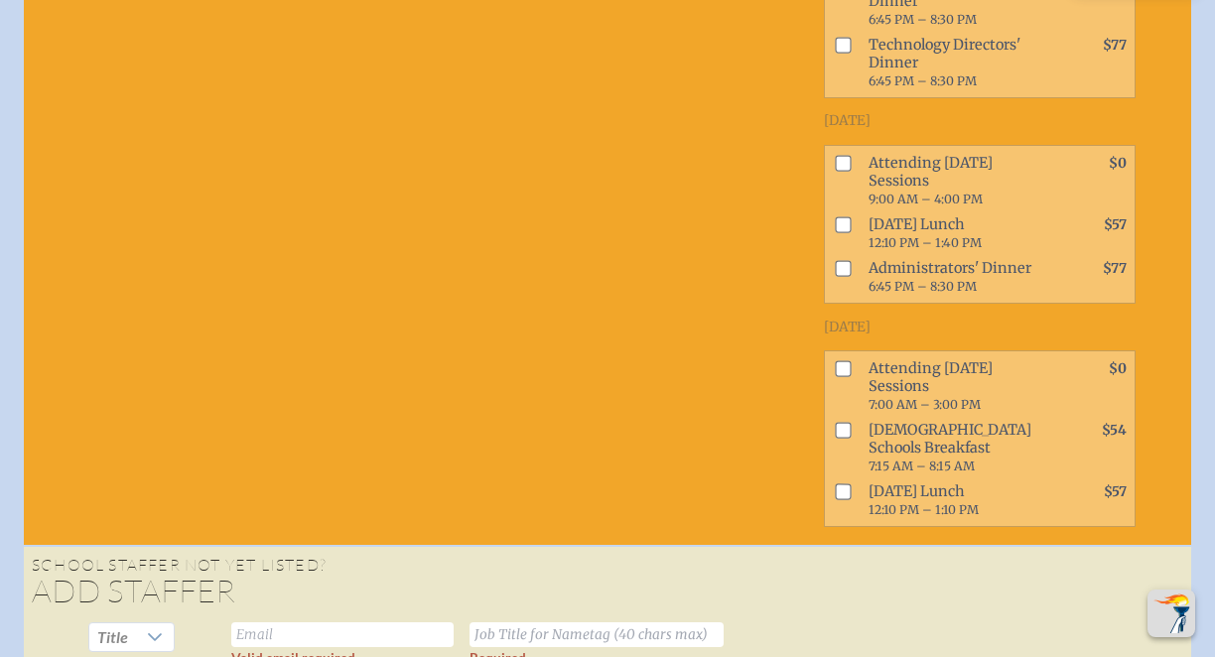
scroll to position [1793, 0]
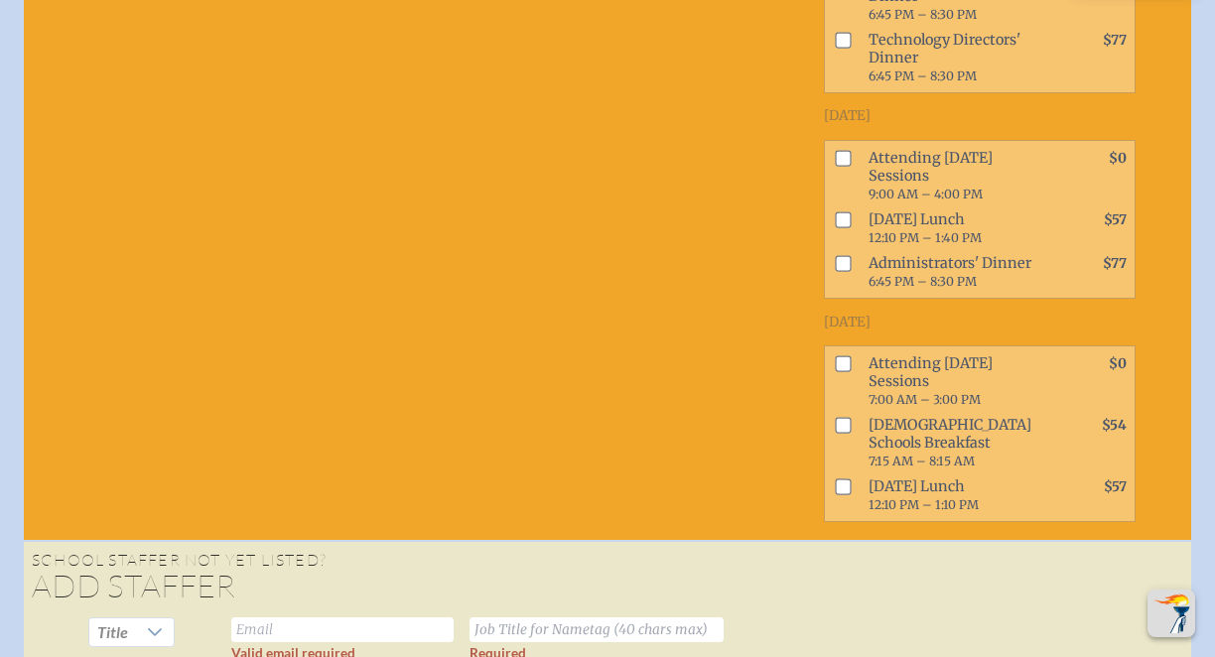
click at [835, 166] on input "checkbox" at bounding box center [843, 158] width 16 height 16
checkbox input "true"
click at [845, 412] on span at bounding box center [839, 382] width 28 height 62
click at [835, 372] on input "checkbox" at bounding box center [843, 364] width 16 height 16
checkbox input "true"
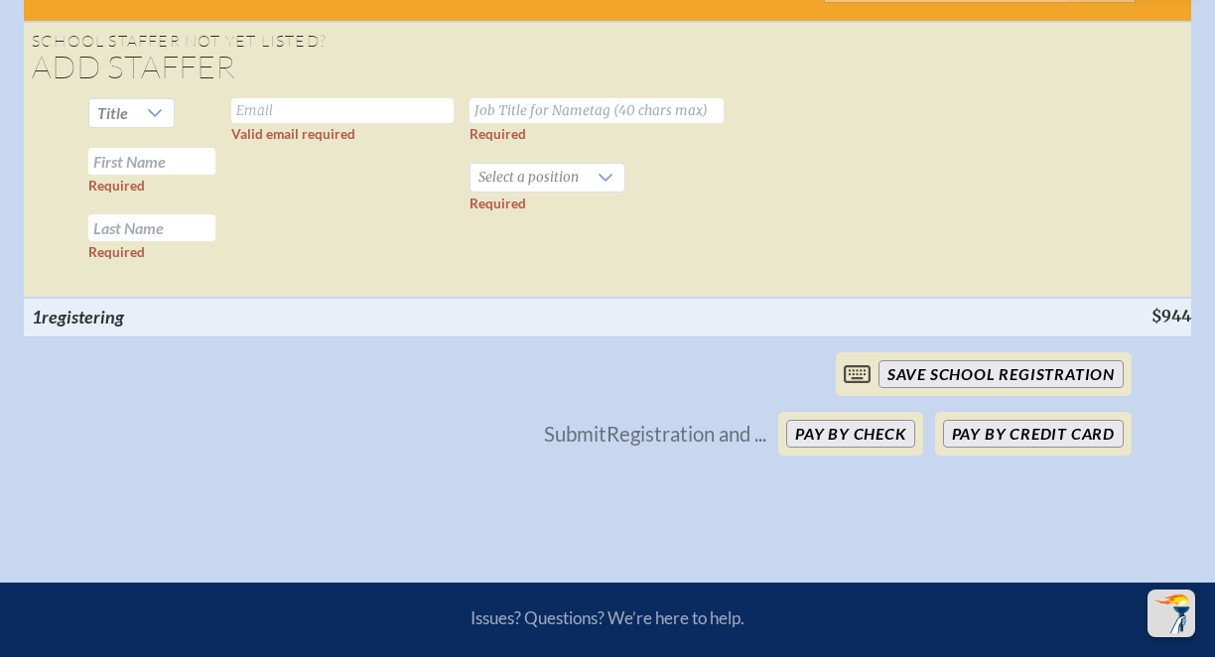
scroll to position [2329, 0]
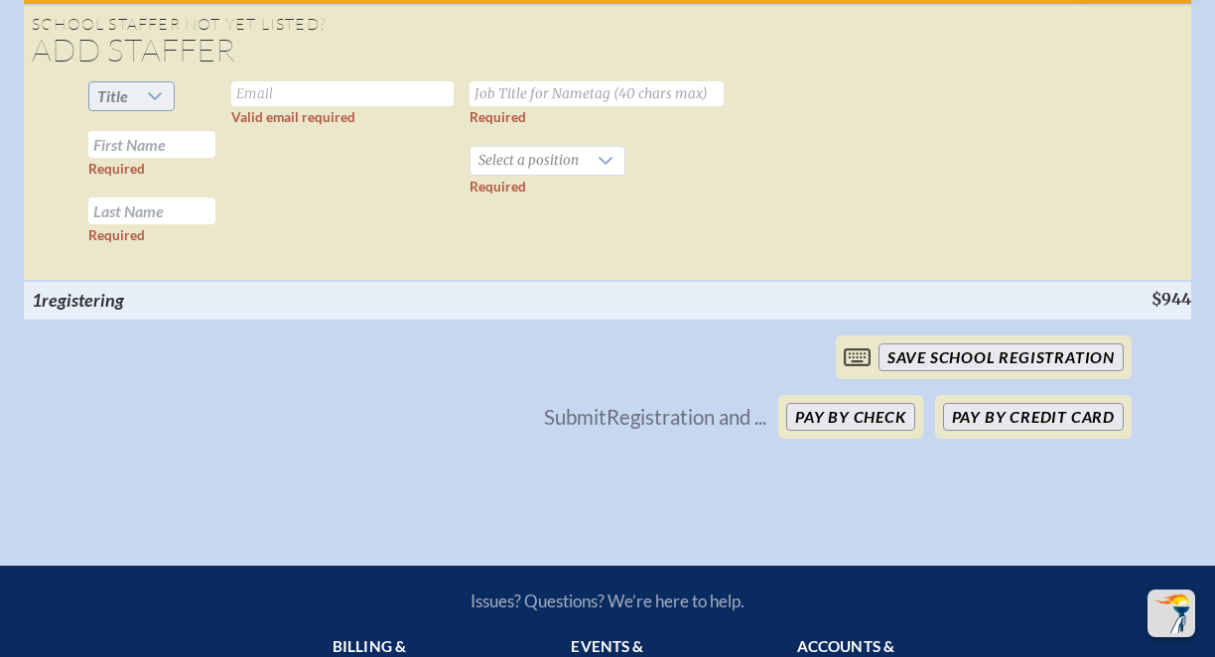
click at [155, 104] on icon at bounding box center [155, 96] width 16 height 16
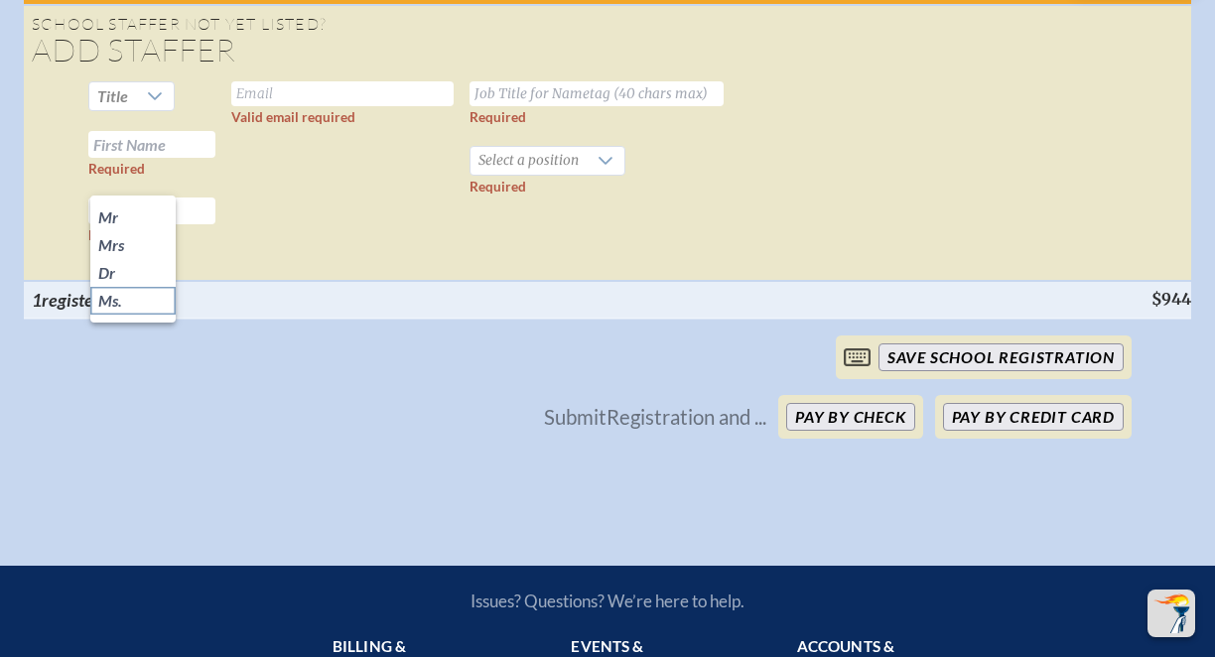
click at [140, 301] on li "Ms." at bounding box center [132, 301] width 85 height 28
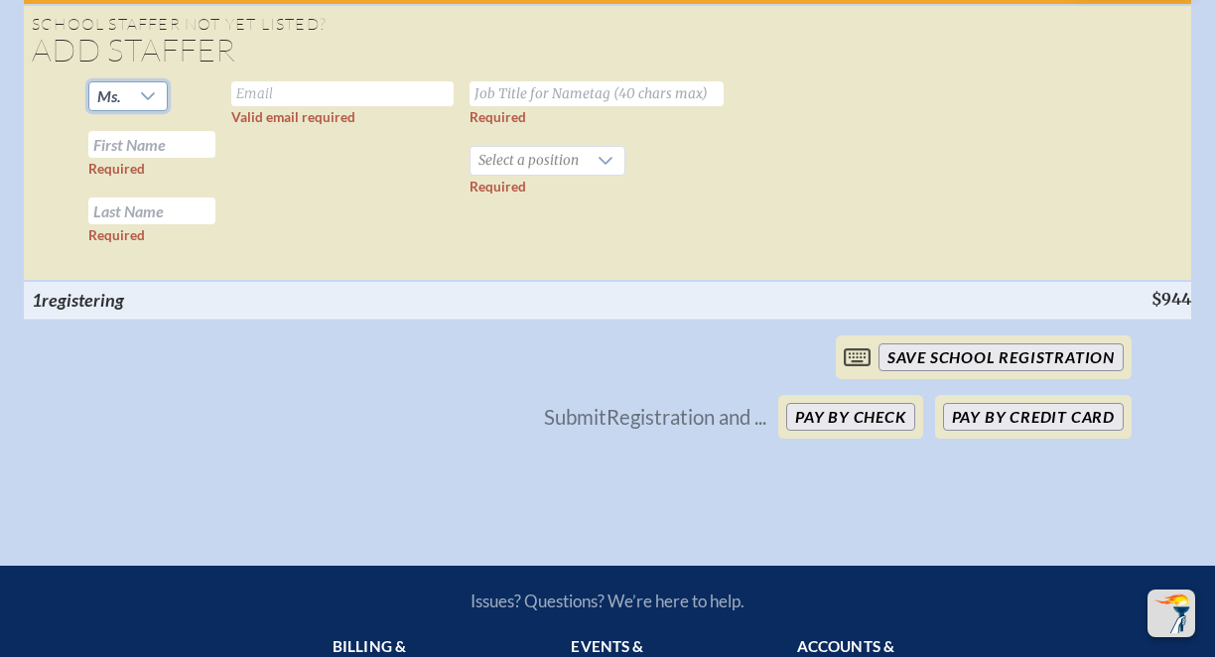
click at [154, 158] on input "text" at bounding box center [151, 144] width 127 height 27
type input "Candy"
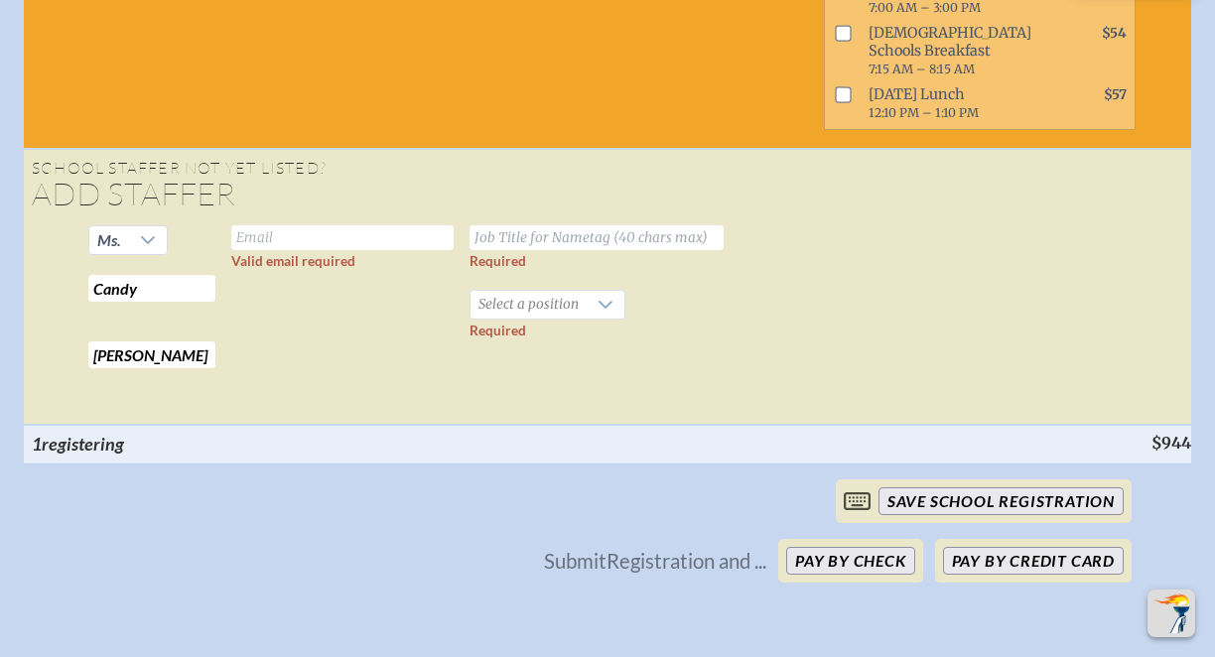
scroll to position [2190, 0]
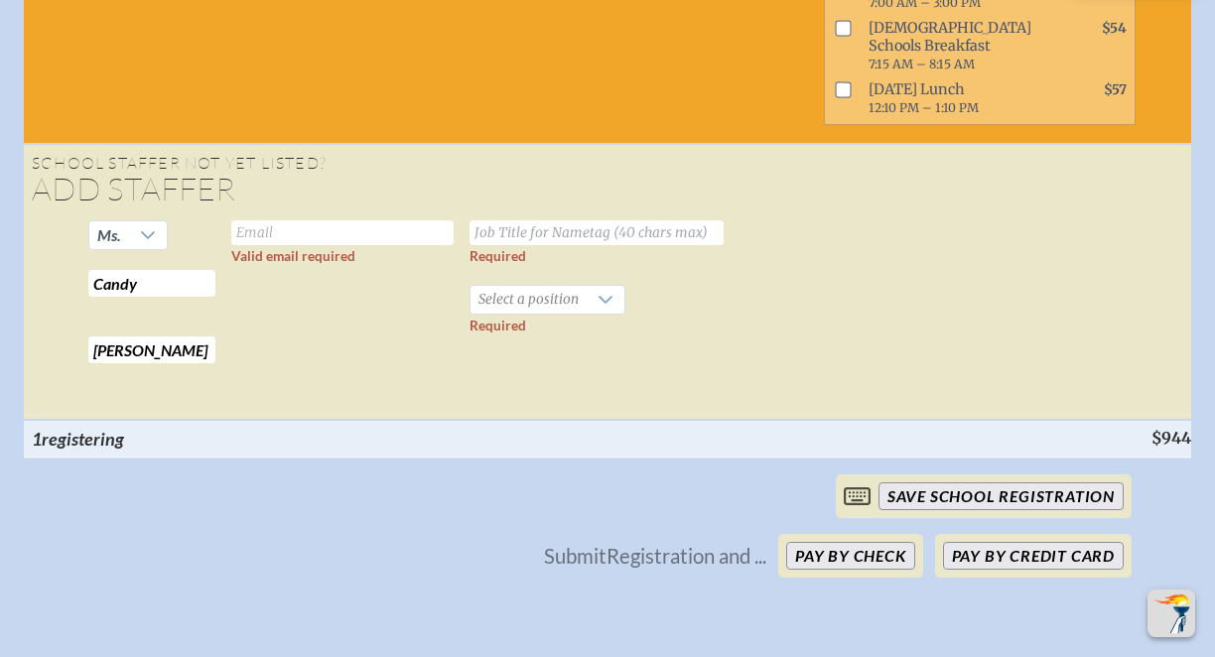
type input "[PERSON_NAME]"
click at [303, 245] on input "text" at bounding box center [342, 232] width 222 height 25
type input "[EMAIL_ADDRESS][DOMAIN_NAME]"
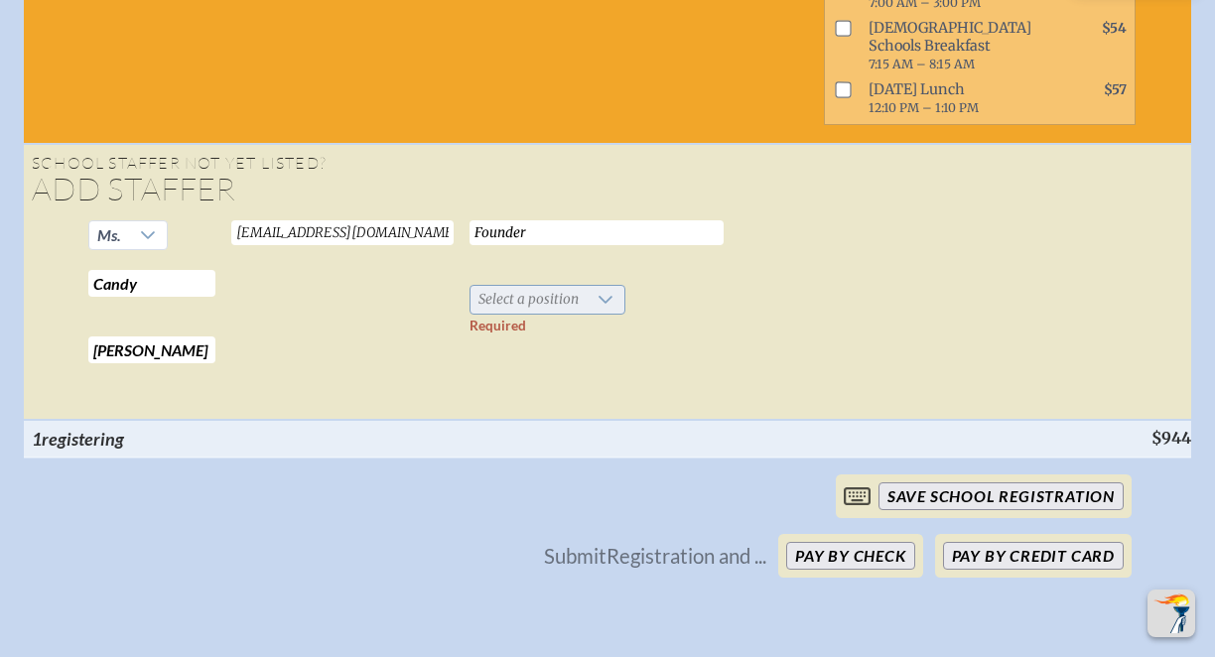
type input "Founder"
click at [524, 314] on span "Select a position" at bounding box center [529, 300] width 116 height 28
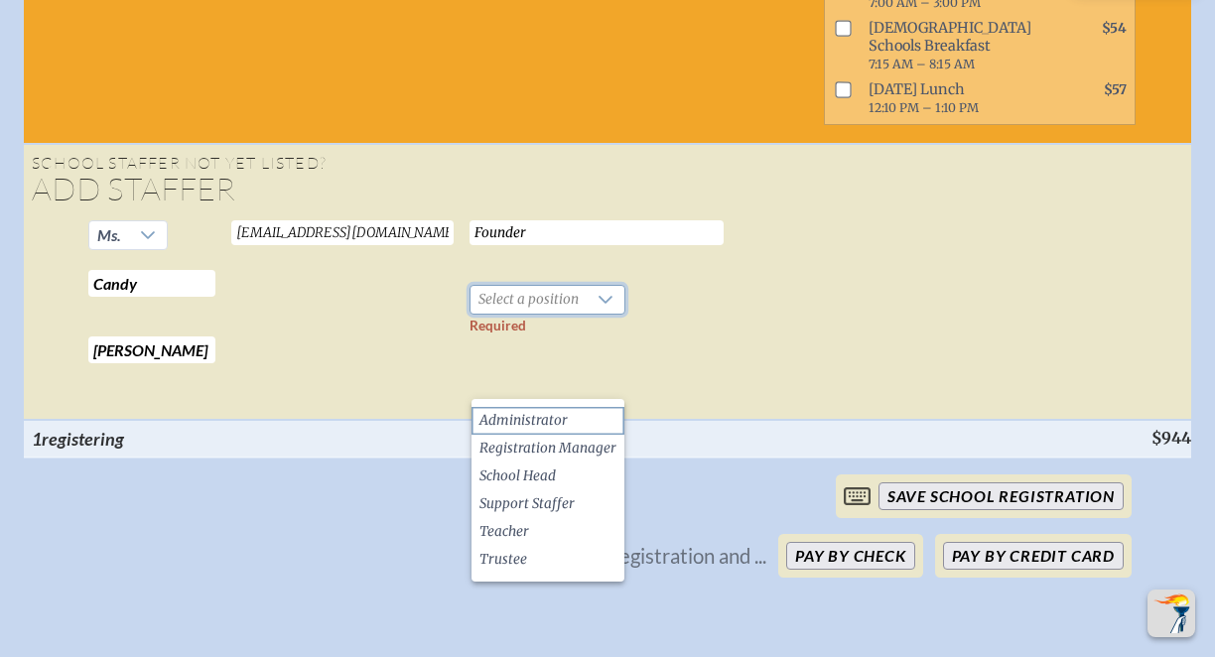
click at [540, 416] on span "Administrator" at bounding box center [524, 421] width 88 height 20
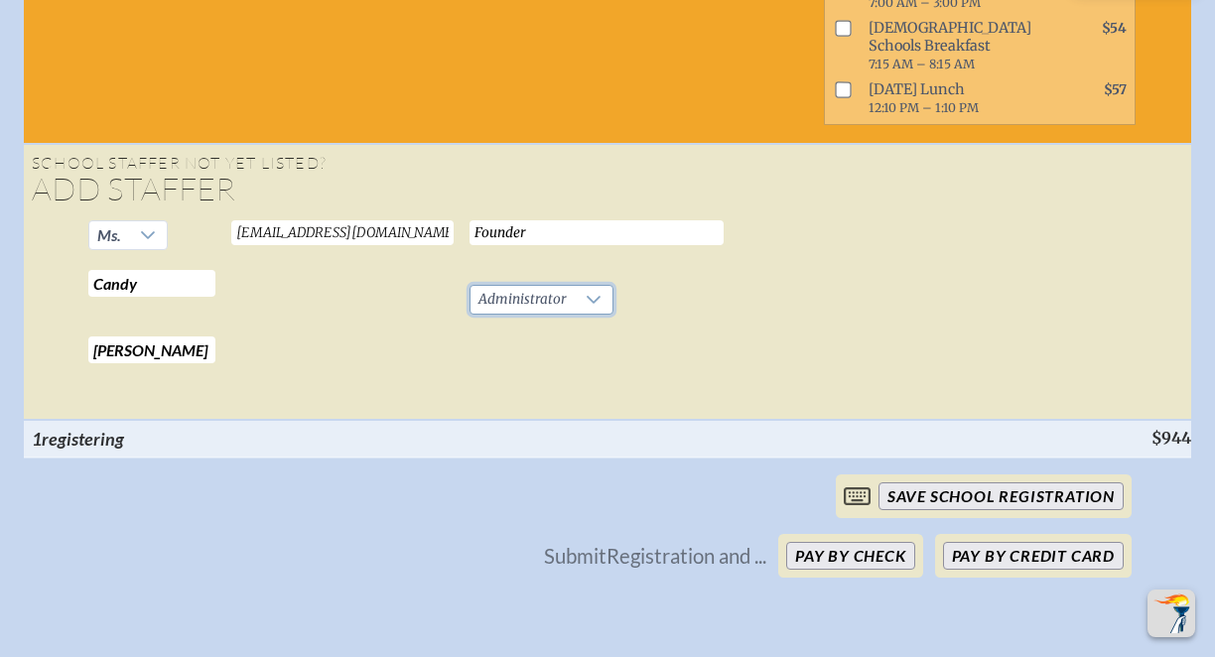
click at [830, 379] on td at bounding box center [980, 316] width 328 height 208
click at [937, 510] on input "save School Registration" at bounding box center [1001, 497] width 245 height 28
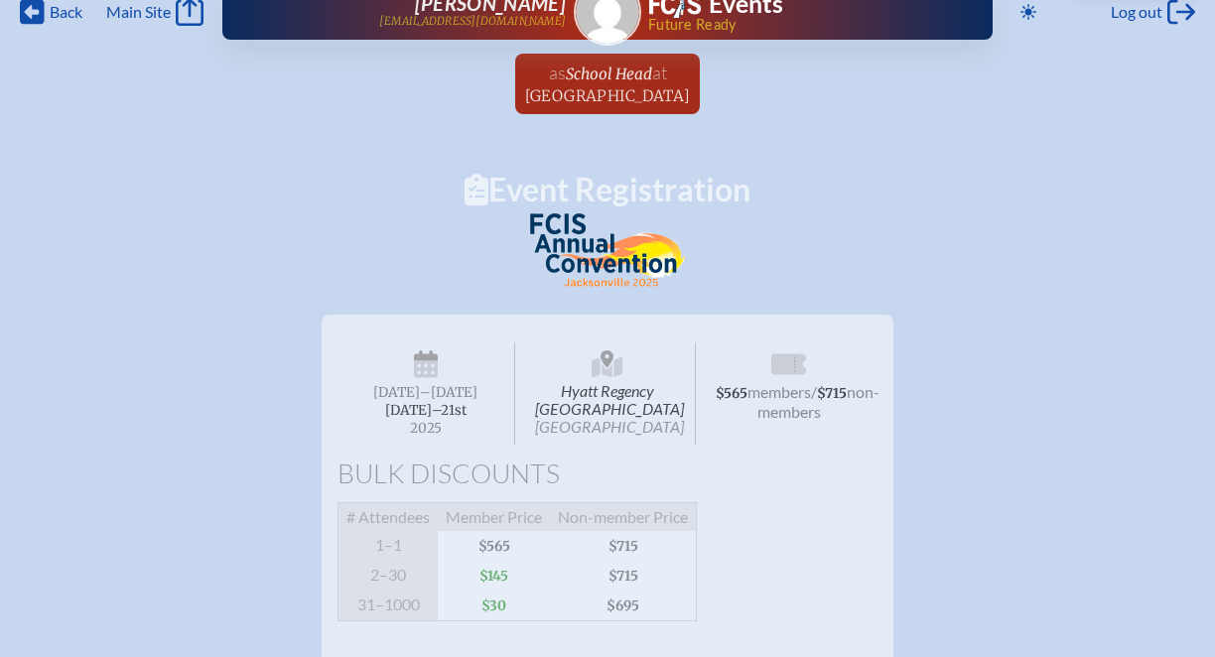
scroll to position [0, 0]
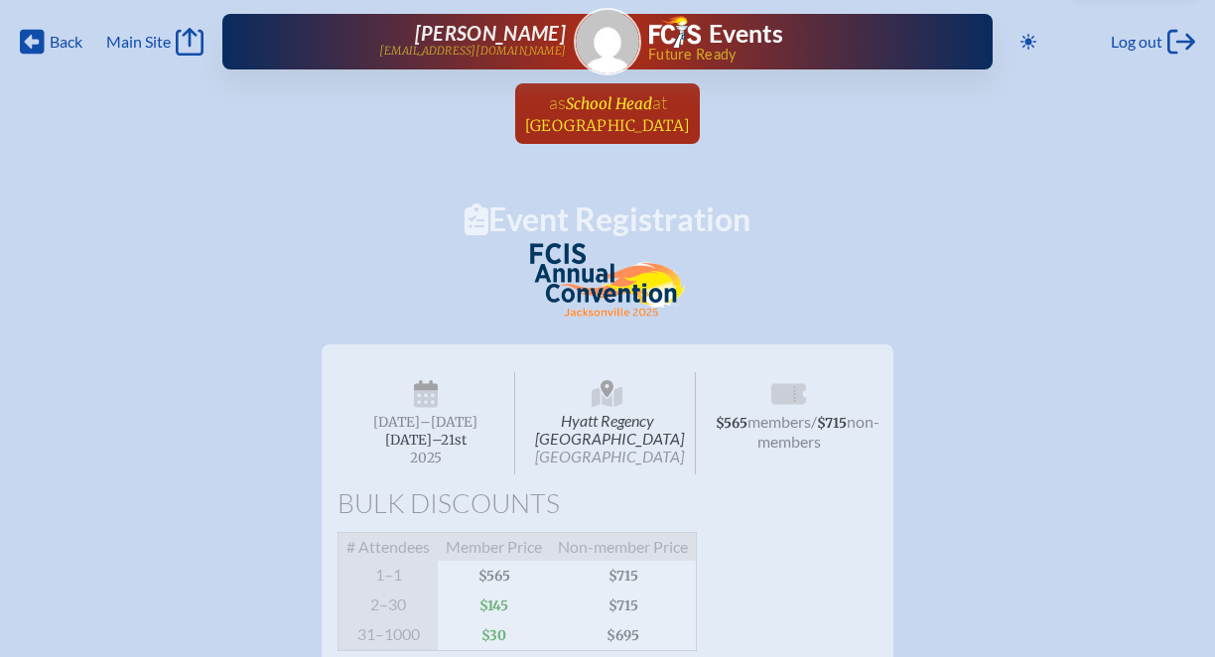
click at [597, 107] on span "School Head" at bounding box center [609, 103] width 86 height 19
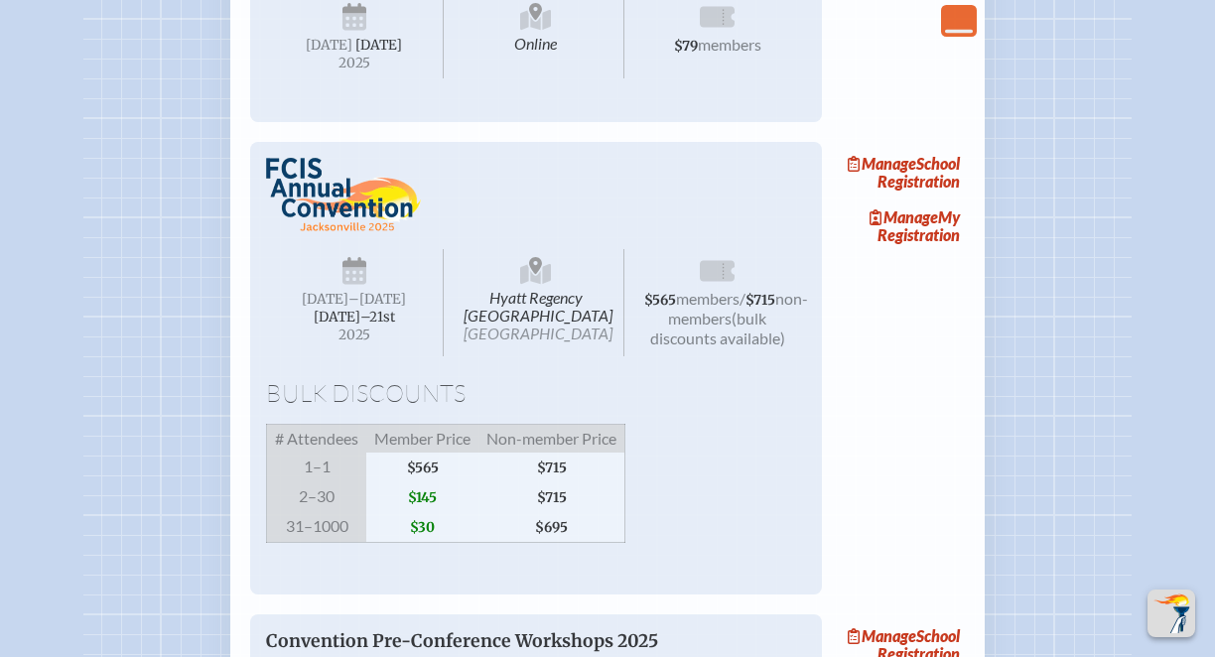
scroll to position [1240, 0]
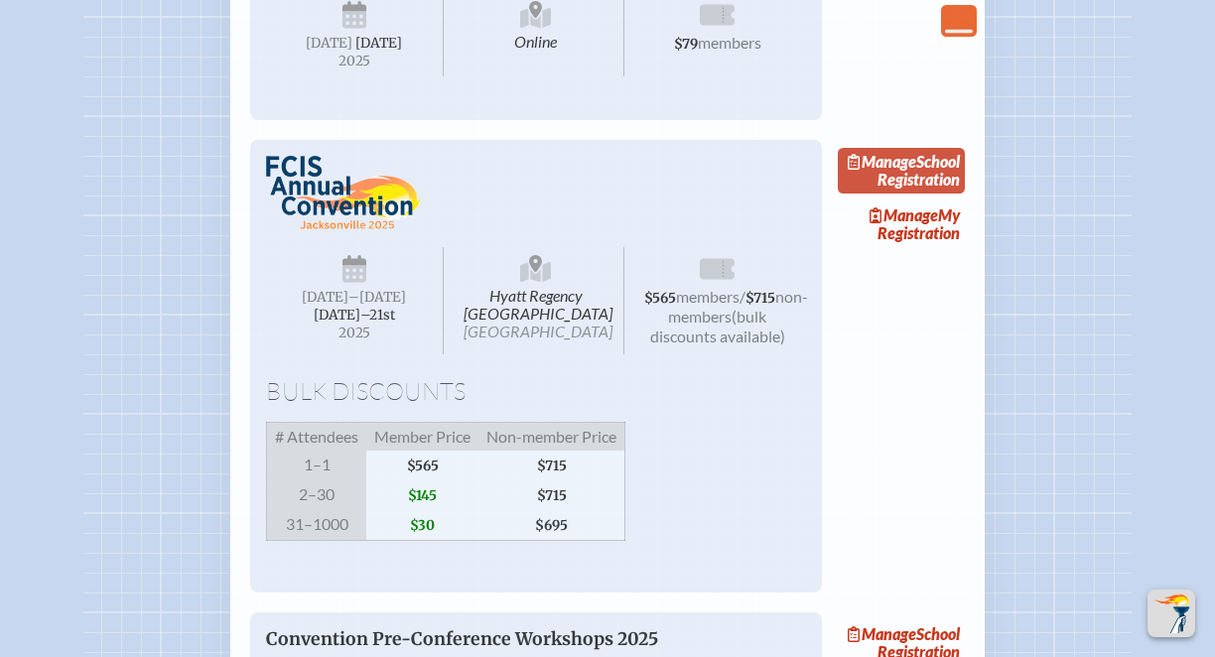
click at [906, 194] on link "Manage School Registration" at bounding box center [901, 171] width 127 height 46
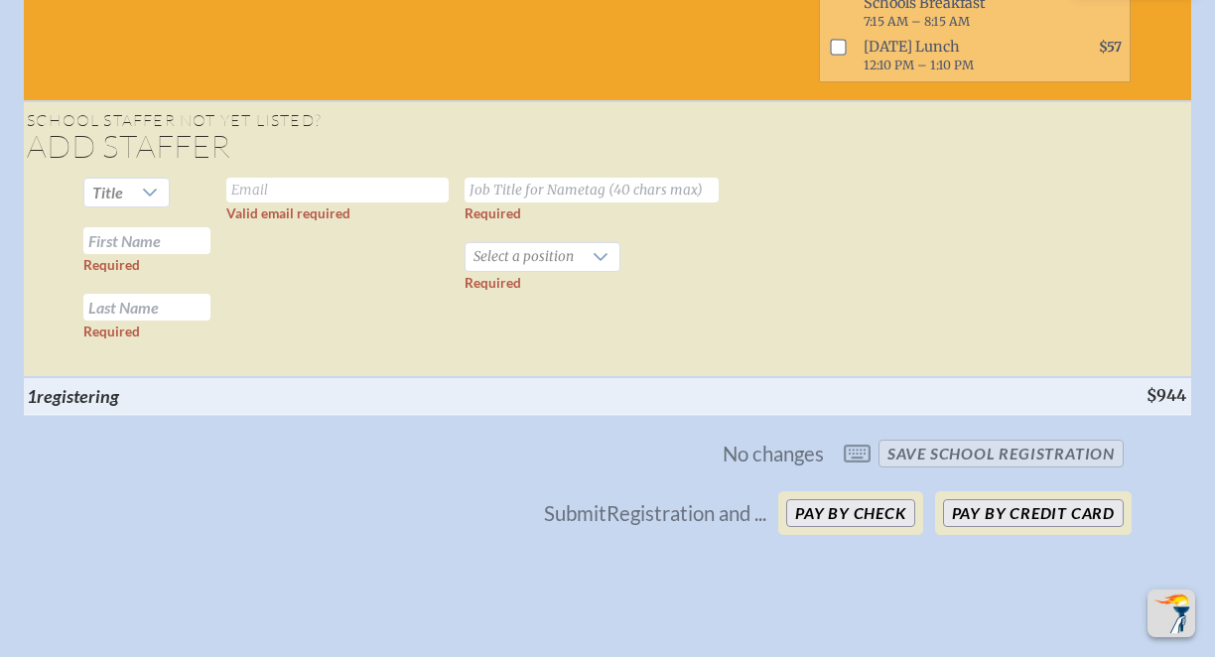
scroll to position [2238, 0]
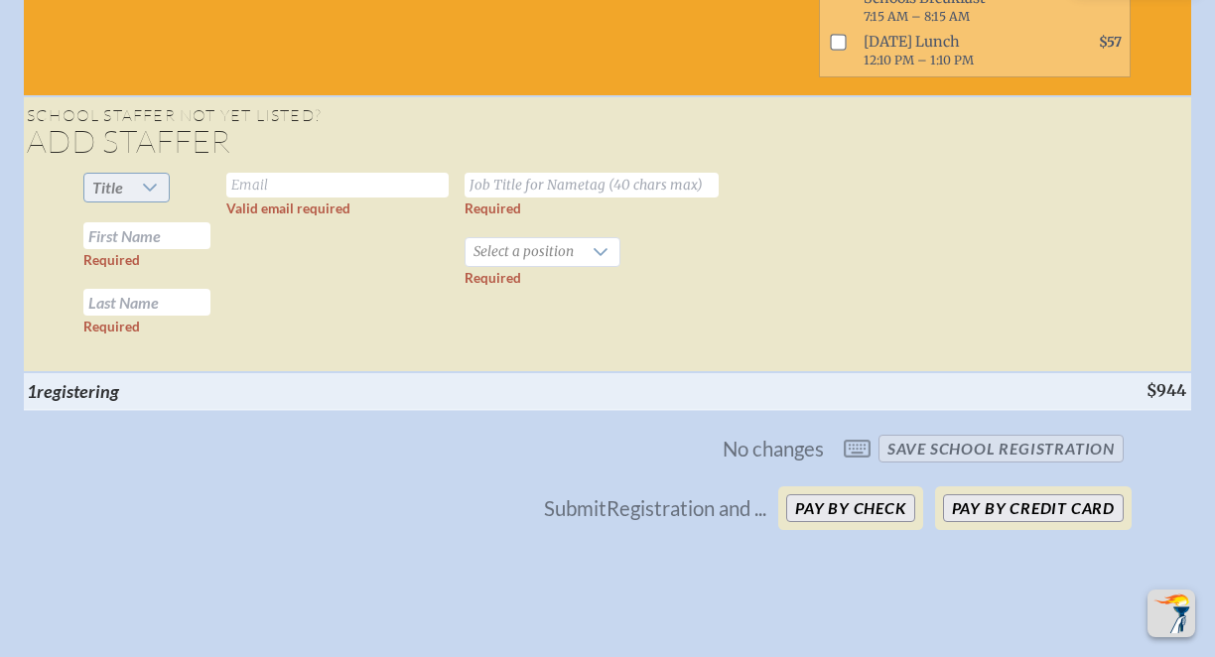
click at [152, 196] on icon at bounding box center [150, 188] width 16 height 16
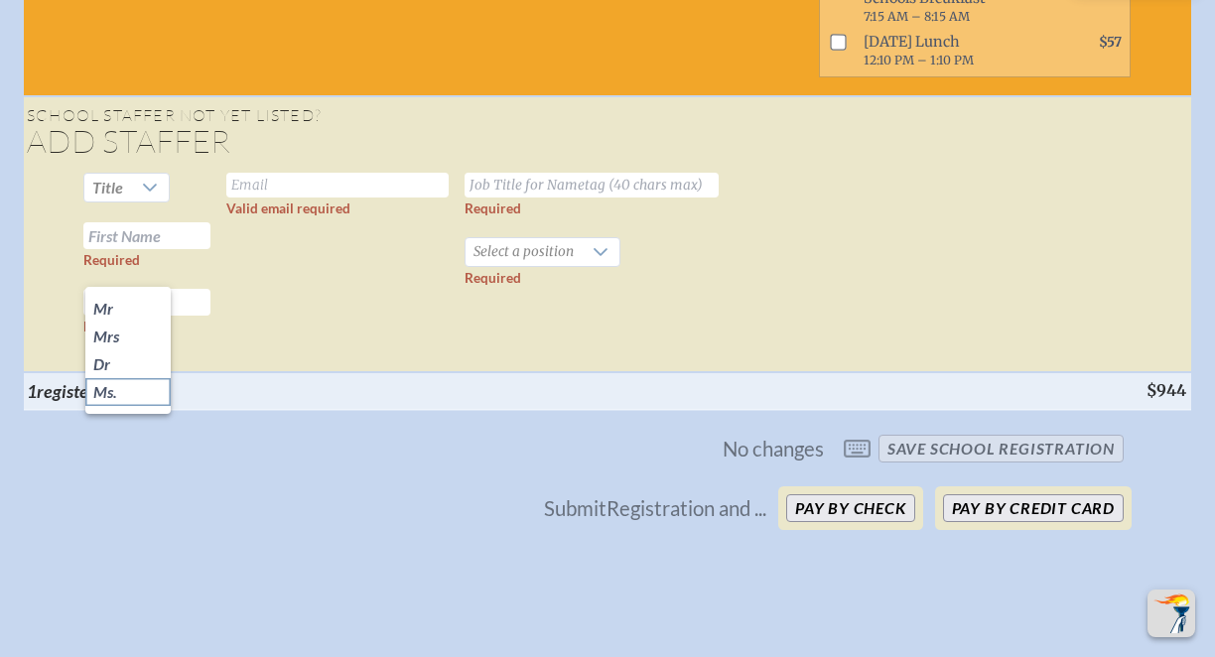
click at [132, 396] on li "Ms." at bounding box center [127, 392] width 85 height 28
click at [147, 249] on input "text" at bounding box center [146, 235] width 127 height 27
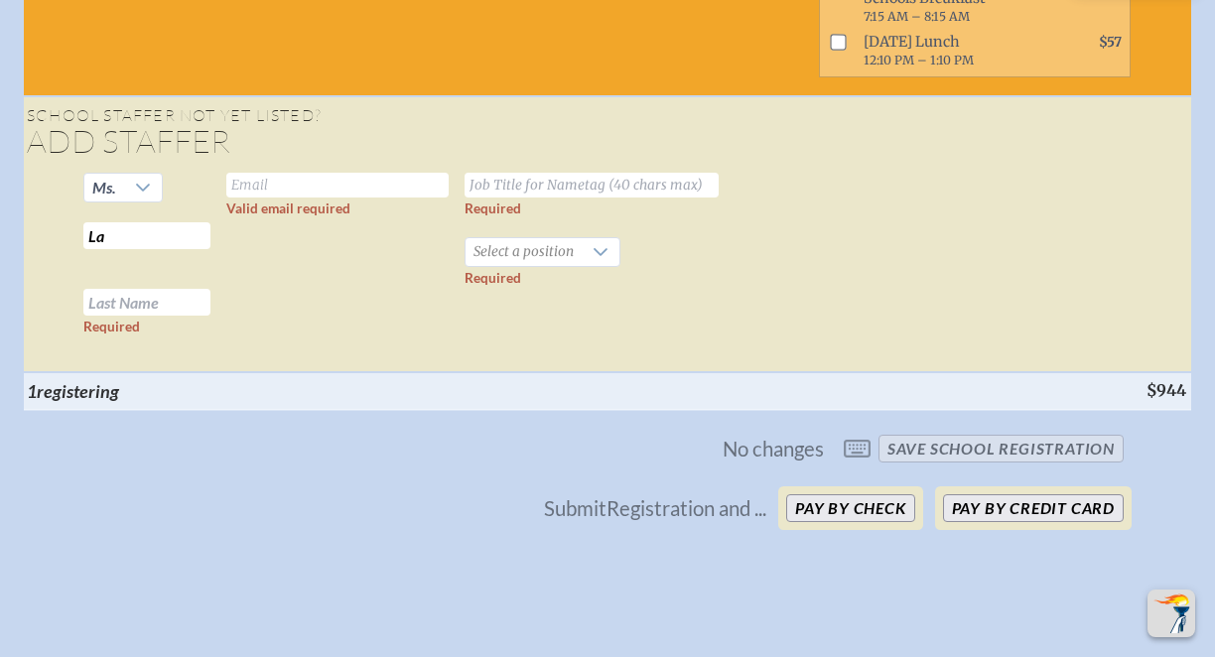
type input "L"
type input "[PERSON_NAME]"
click at [375, 198] on input "text" at bounding box center [337, 185] width 222 height 25
paste input "[EMAIL_ADDRESS][DOMAIN_NAME]"
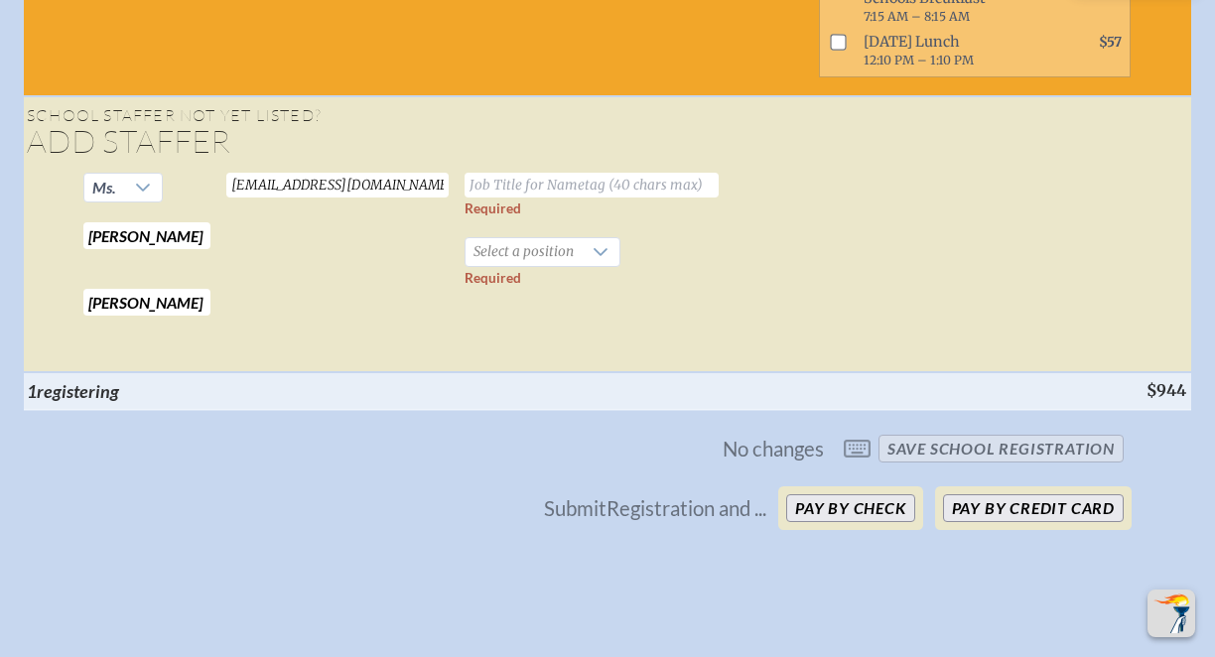
type input "[EMAIL_ADDRESS][DOMAIN_NAME]"
click at [640, 198] on input "text" at bounding box center [592, 185] width 254 height 25
type input "Strategic Consultant"
click at [603, 260] on icon at bounding box center [601, 252] width 16 height 16
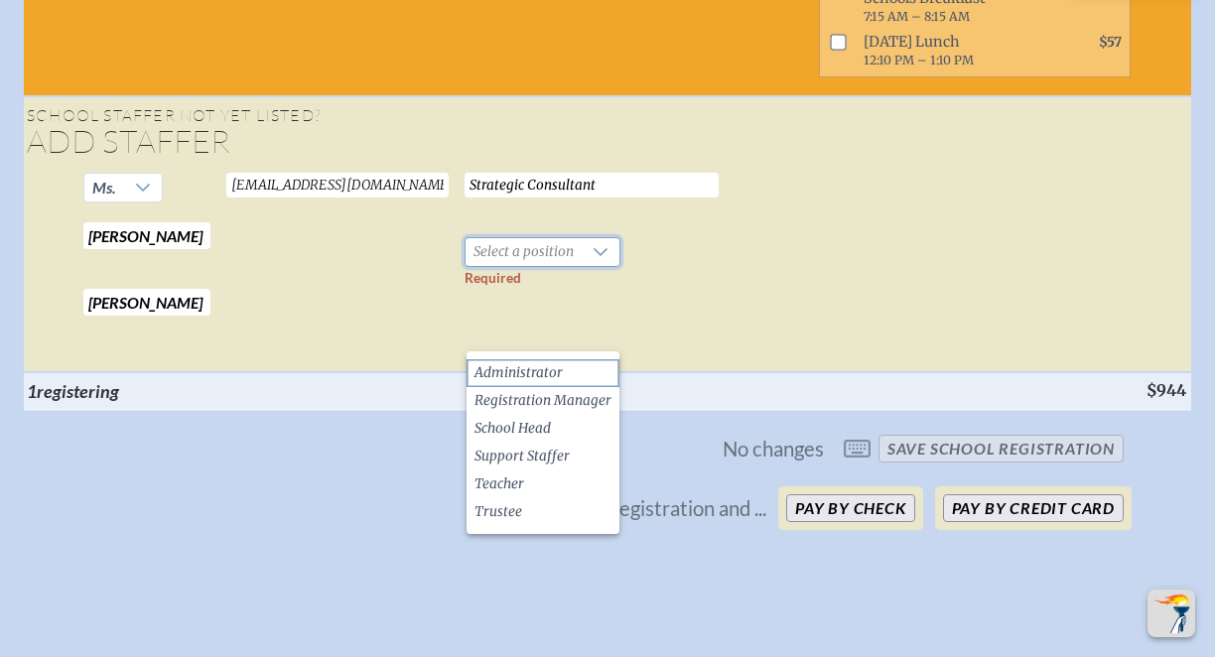
click at [581, 376] on li "Administrator" at bounding box center [543, 373] width 153 height 28
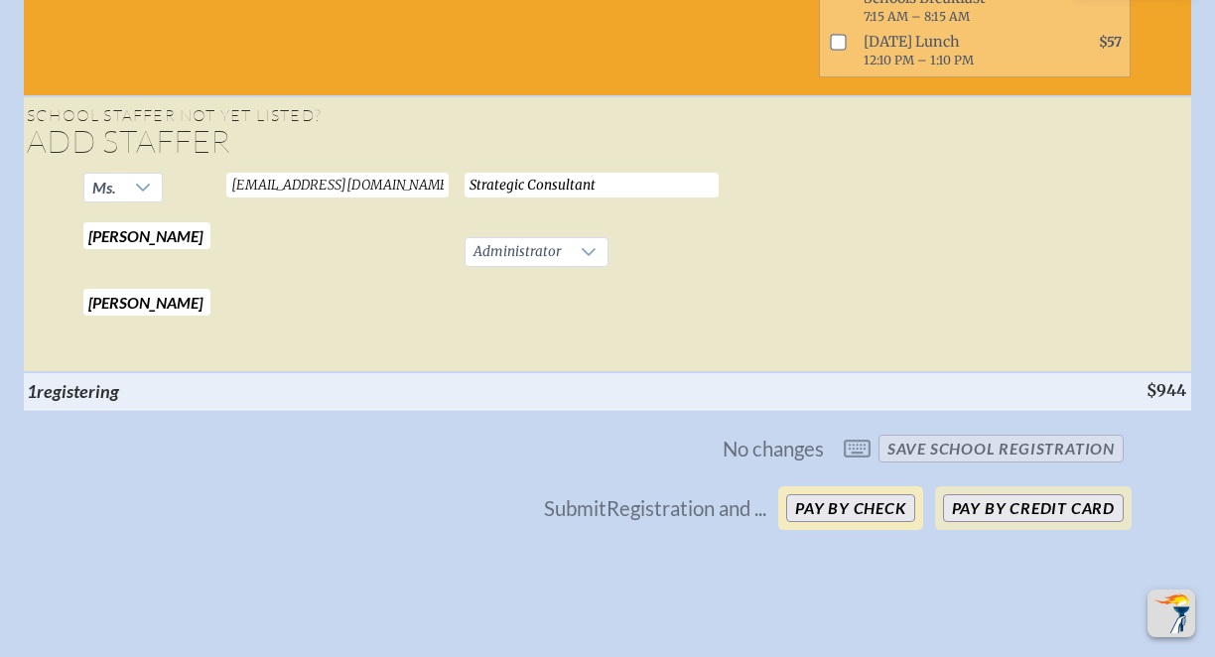
click at [839, 522] on button "Pay by Check" at bounding box center [850, 508] width 129 height 28
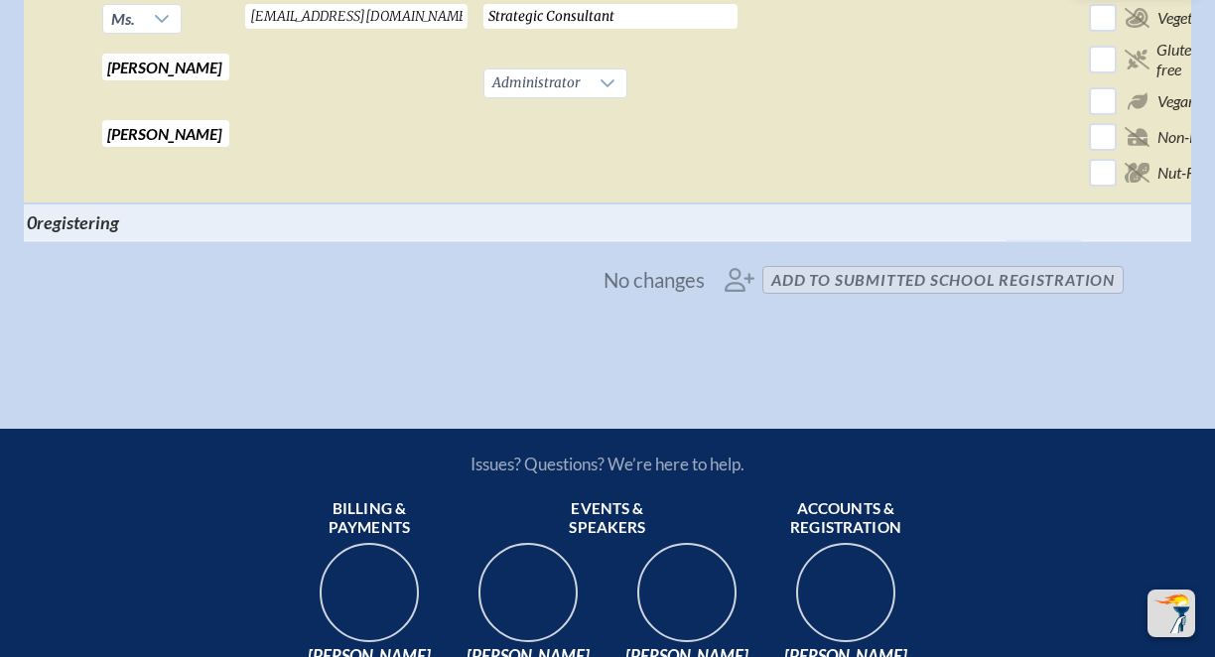
scroll to position [1371, 0]
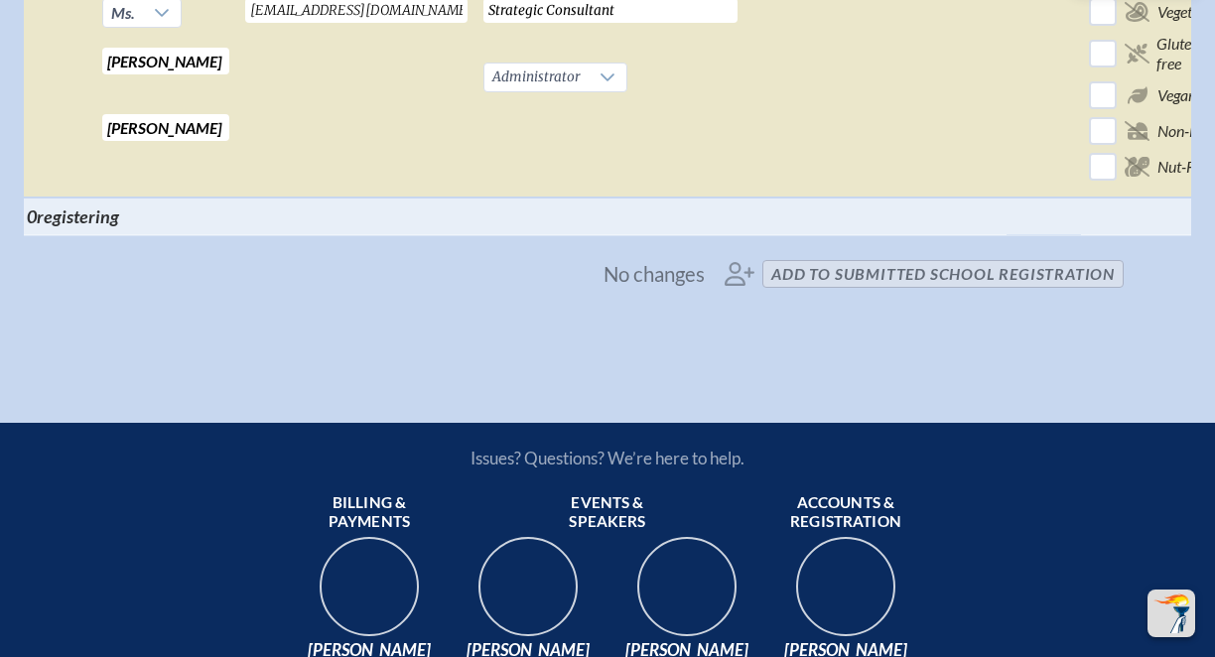
click at [951, 291] on span "No changes add to submitted School Registration" at bounding box center [607, 274] width 1049 height 44
click at [932, 280] on span "No changes add to submitted School Registration" at bounding box center [607, 274] width 1049 height 44
click at [742, 283] on span "No changes add to submitted School Registration" at bounding box center [607, 274] width 1049 height 44
click at [885, 295] on span "No changes add to submitted School Registration" at bounding box center [607, 274] width 1049 height 44
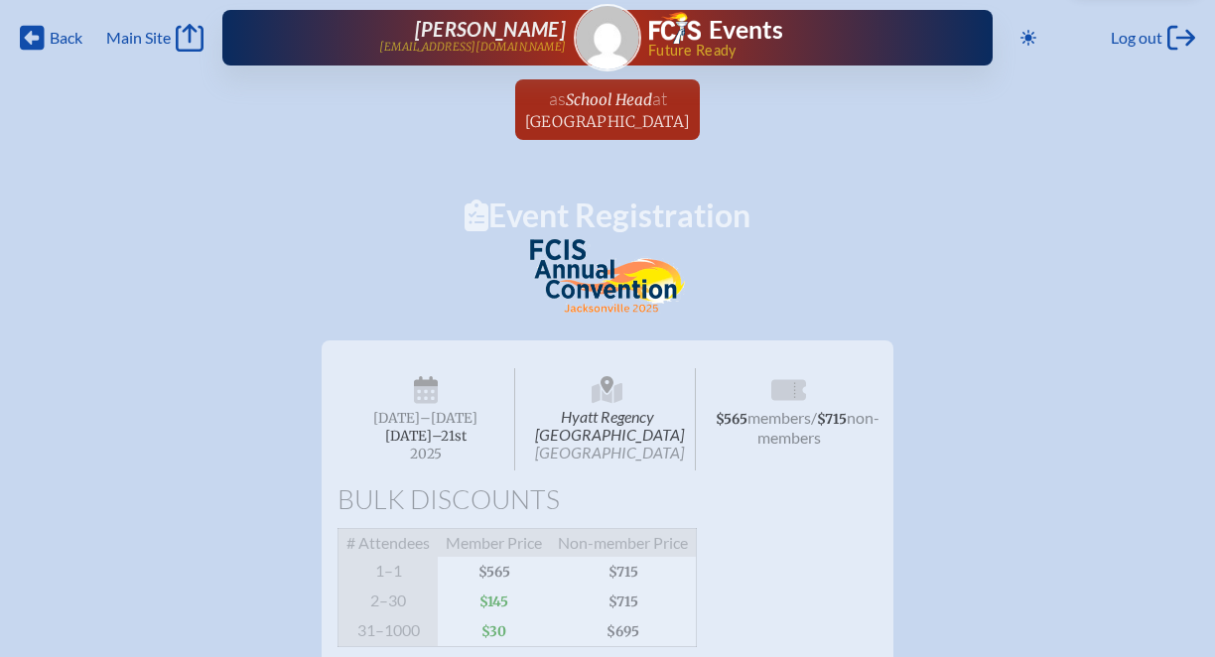
scroll to position [0, 0]
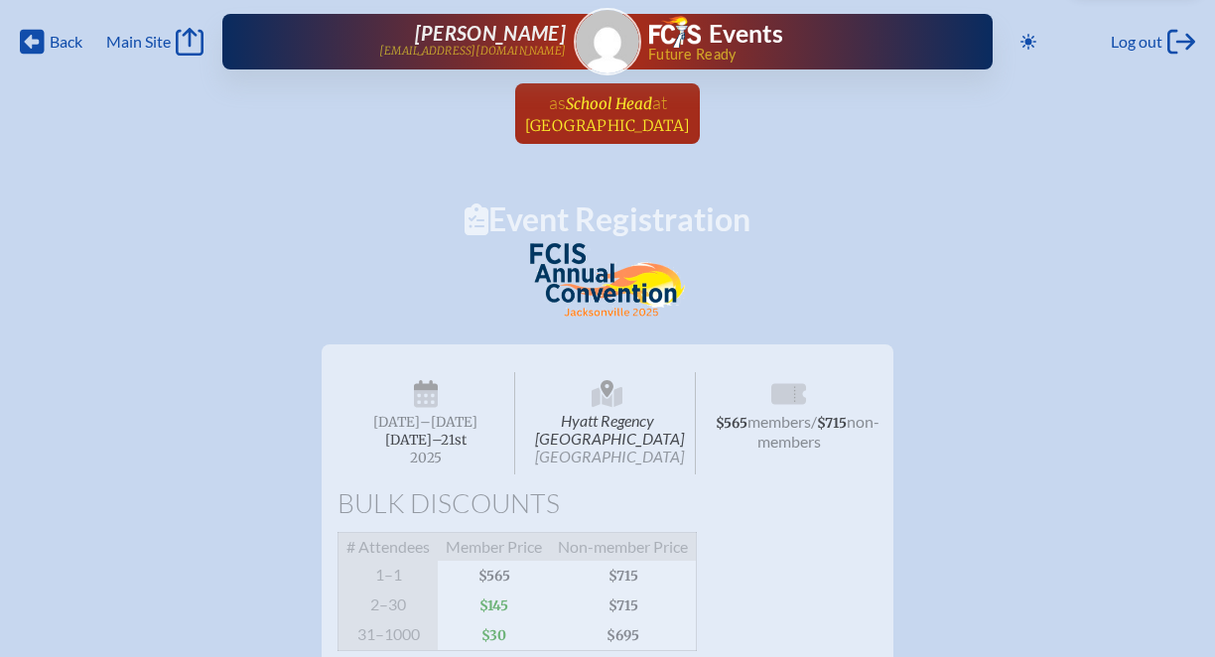
click at [593, 103] on span "School Head" at bounding box center [609, 103] width 86 height 19
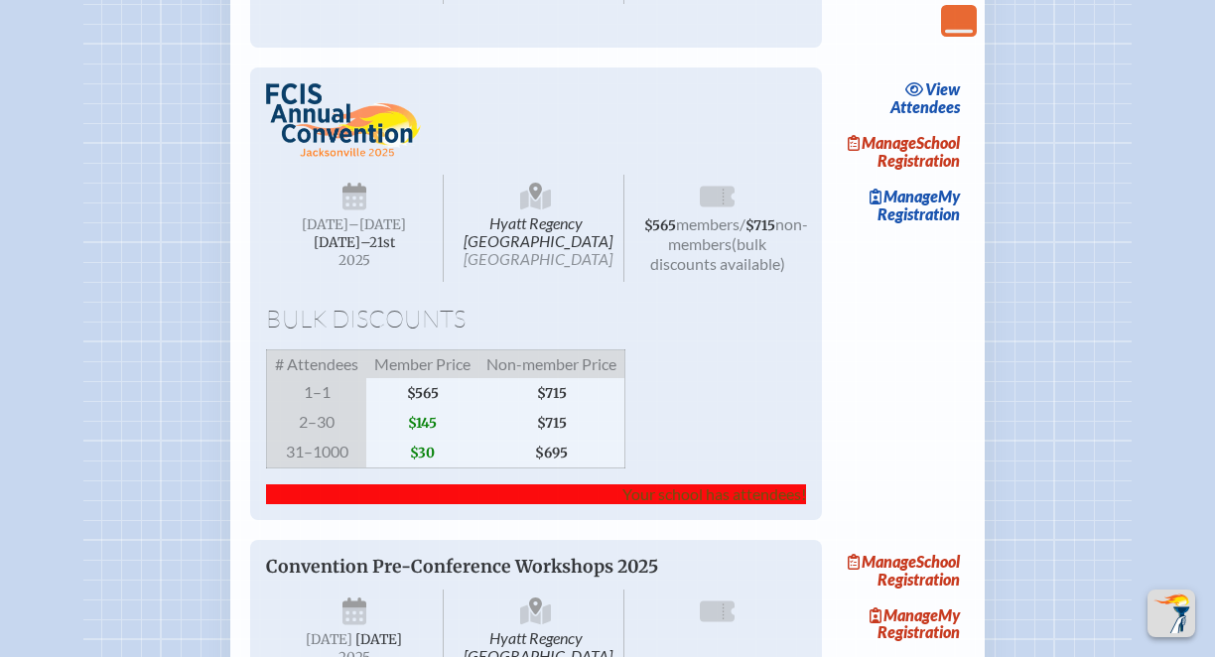
scroll to position [1319, 0]
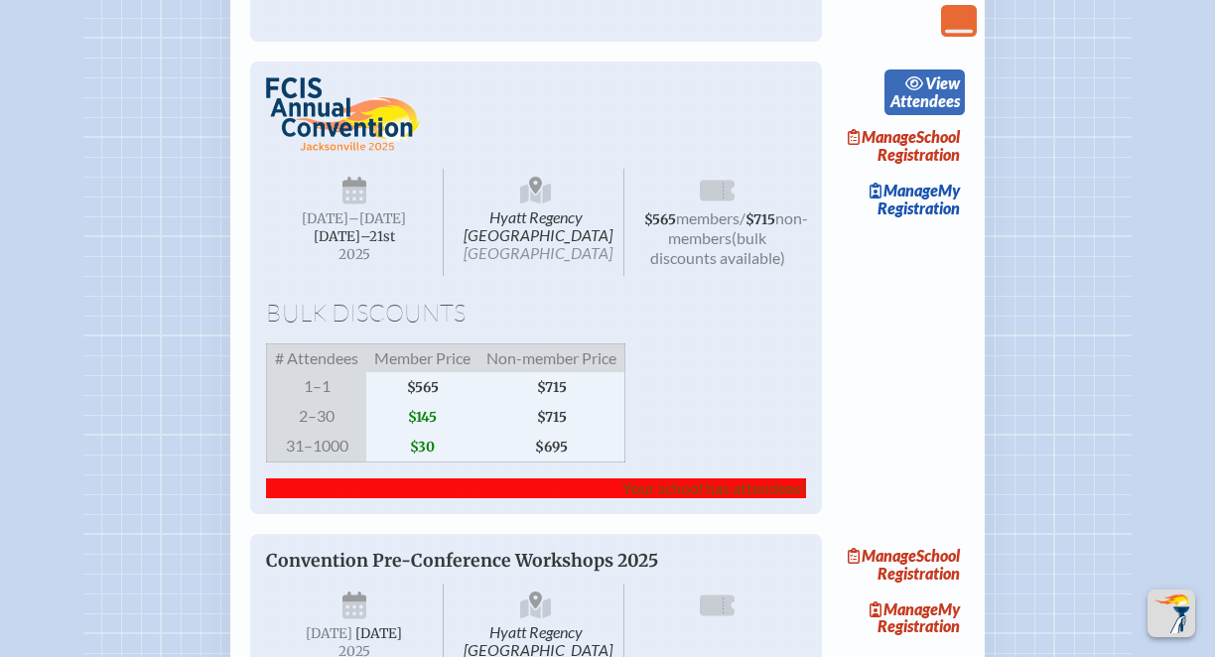
click at [934, 115] on link "view Attendees" at bounding box center [925, 93] width 80 height 46
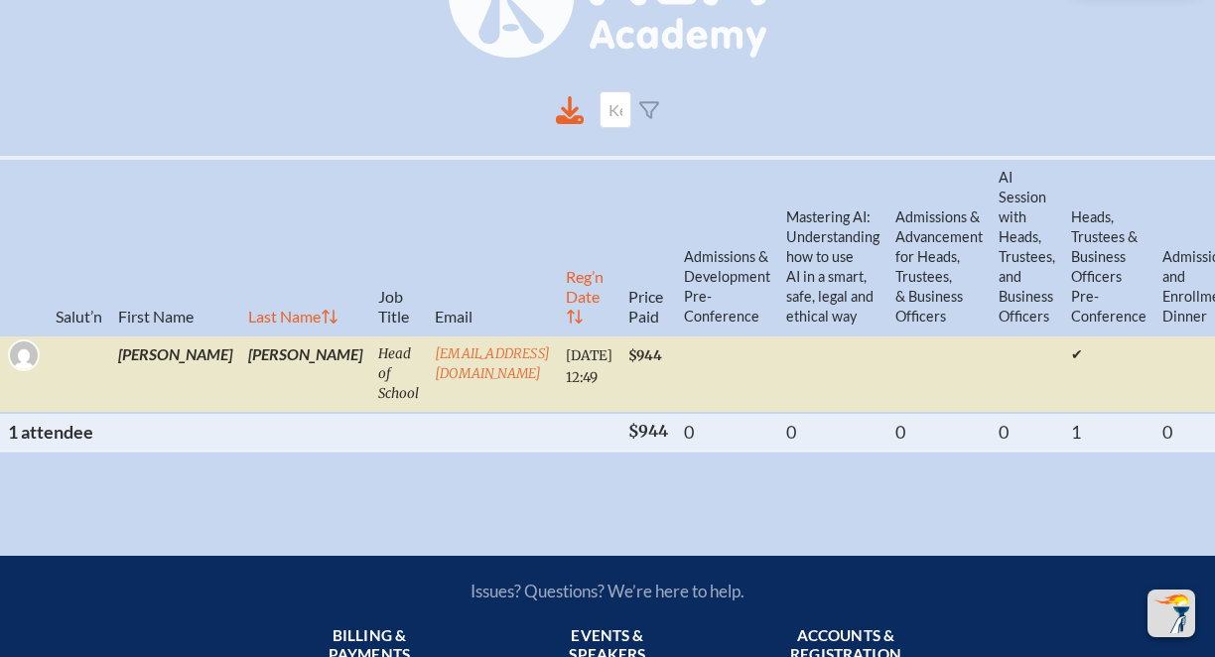
scroll to position [871, 0]
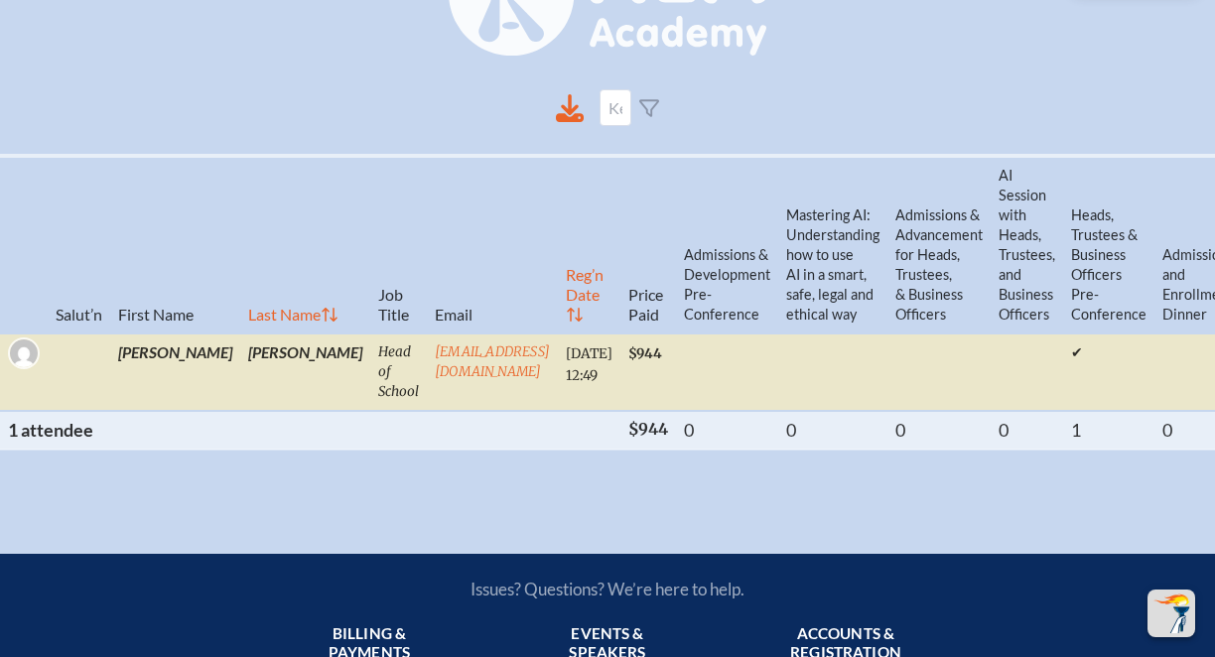
click at [47, 449] on th "1 attendee" at bounding box center [310, 430] width 621 height 38
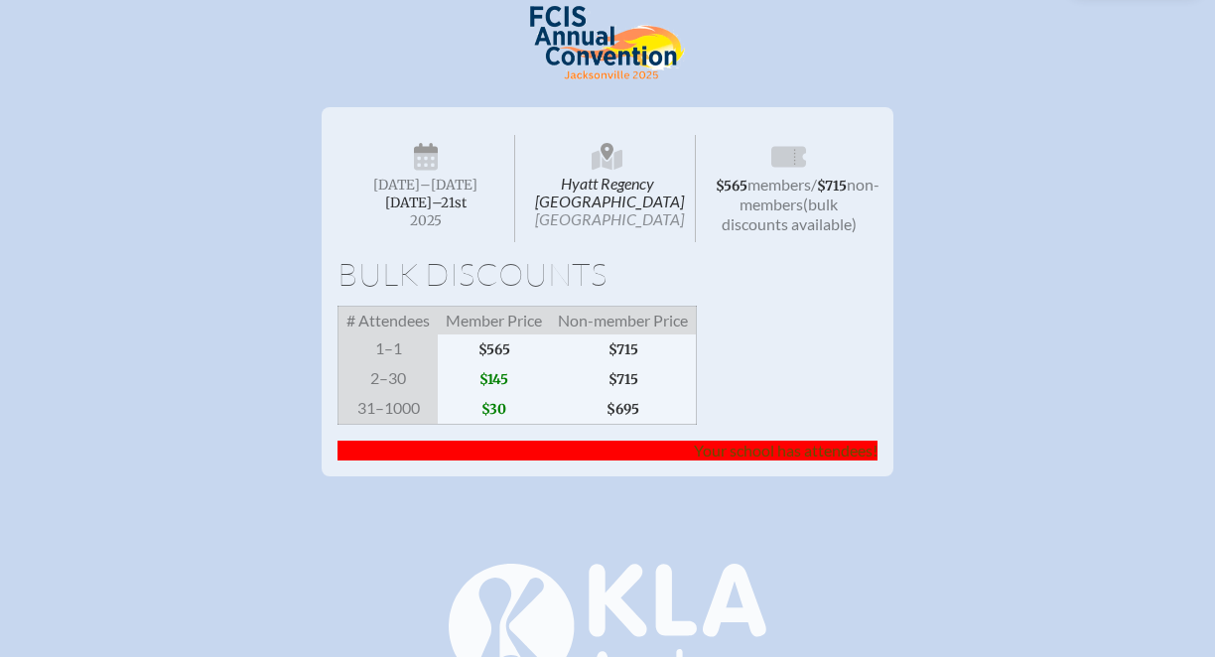
scroll to position [512, 0]
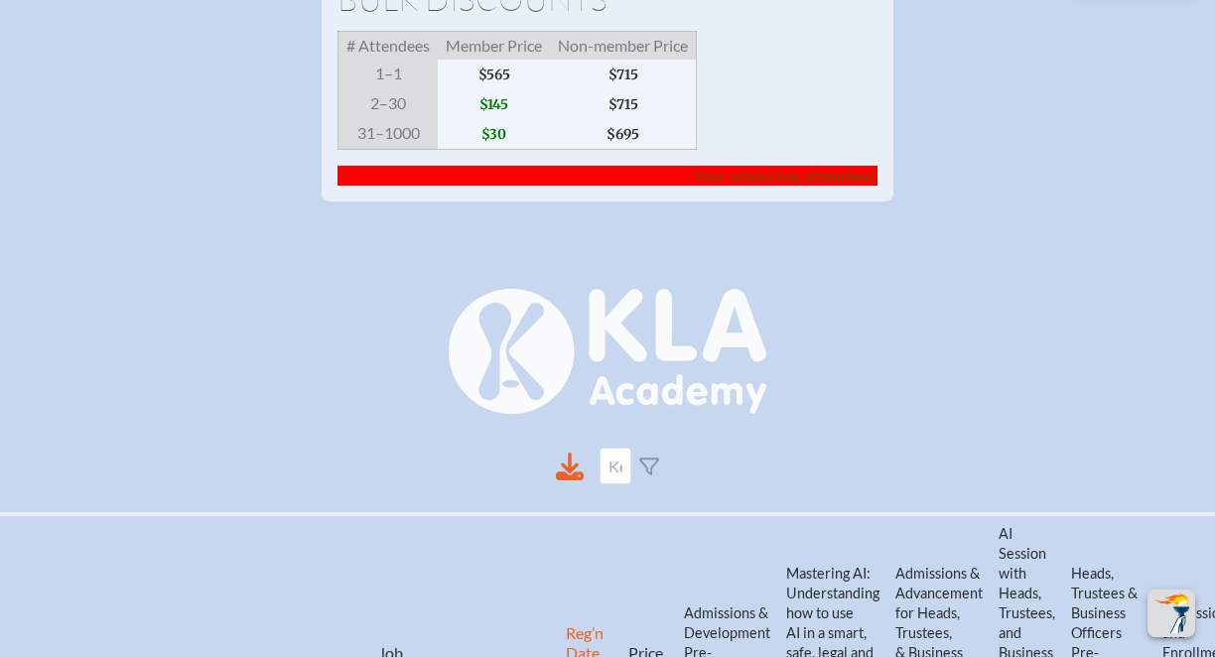
click at [794, 185] on span "Your school has attendees!" at bounding box center [786, 175] width 184 height 19
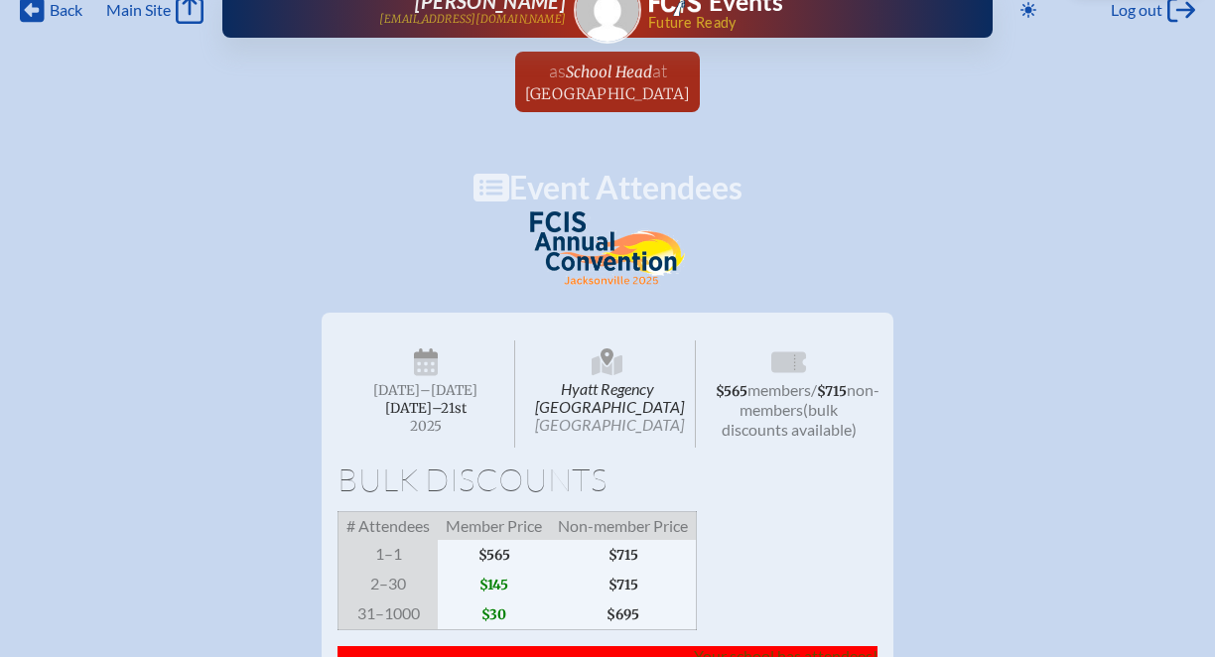
scroll to position [0, 0]
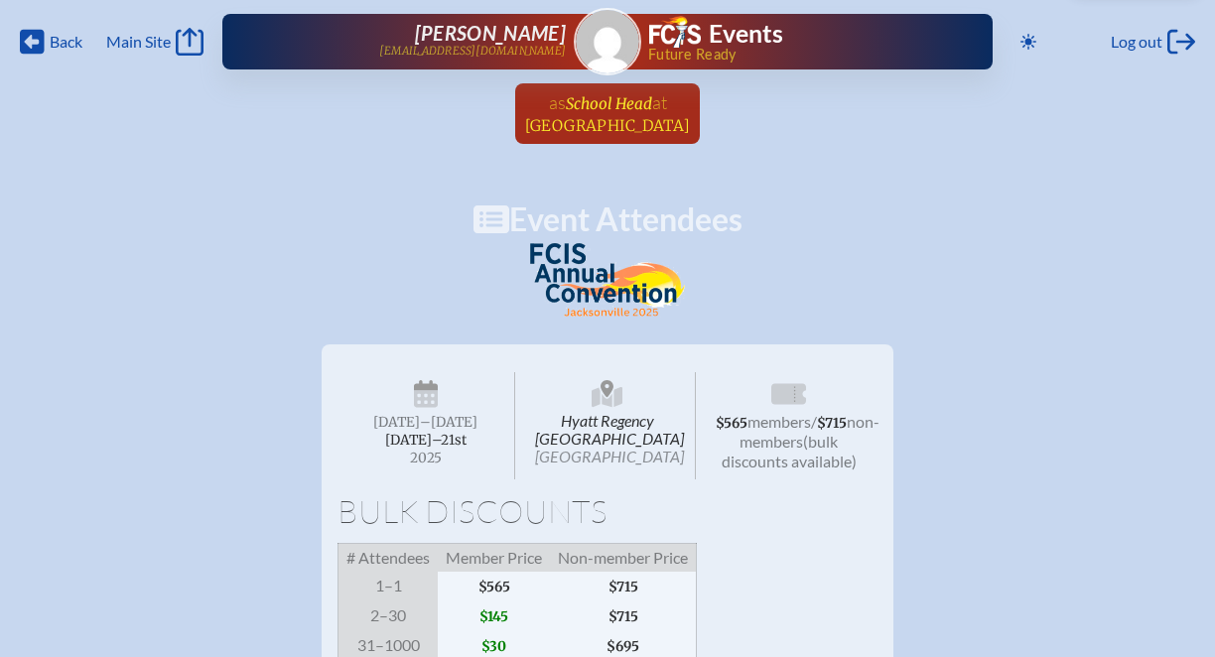
click at [620, 114] on span "at [GEOGRAPHIC_DATA]" at bounding box center [608, 113] width 166 height 44
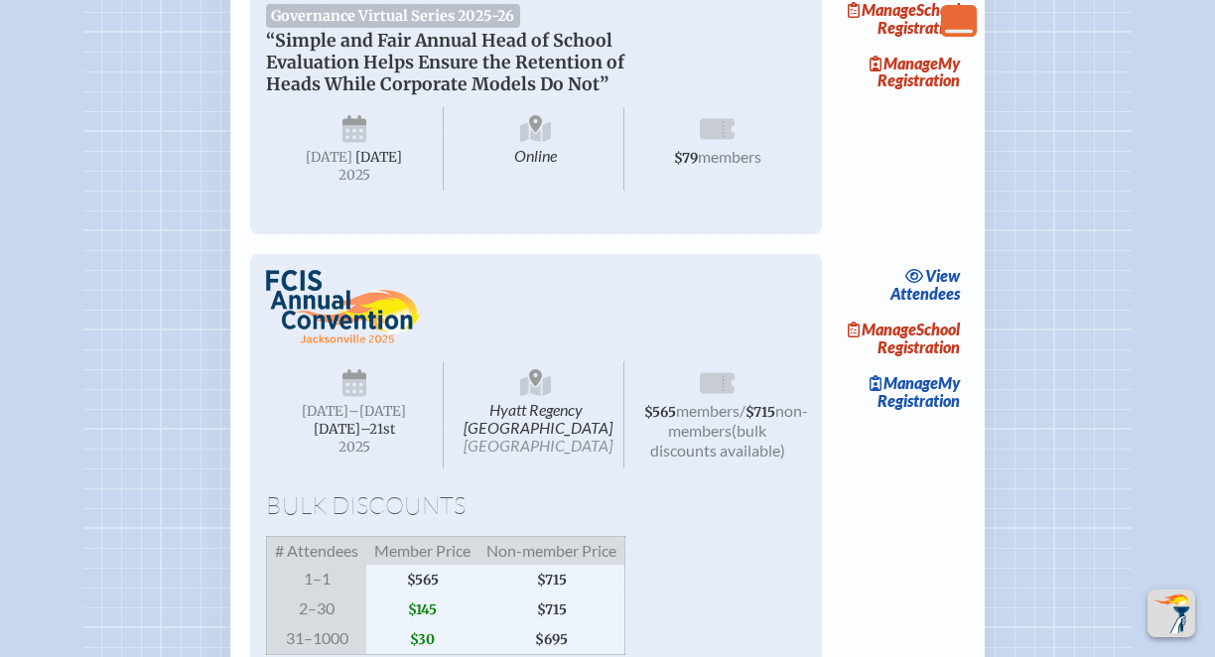
scroll to position [1130, 0]
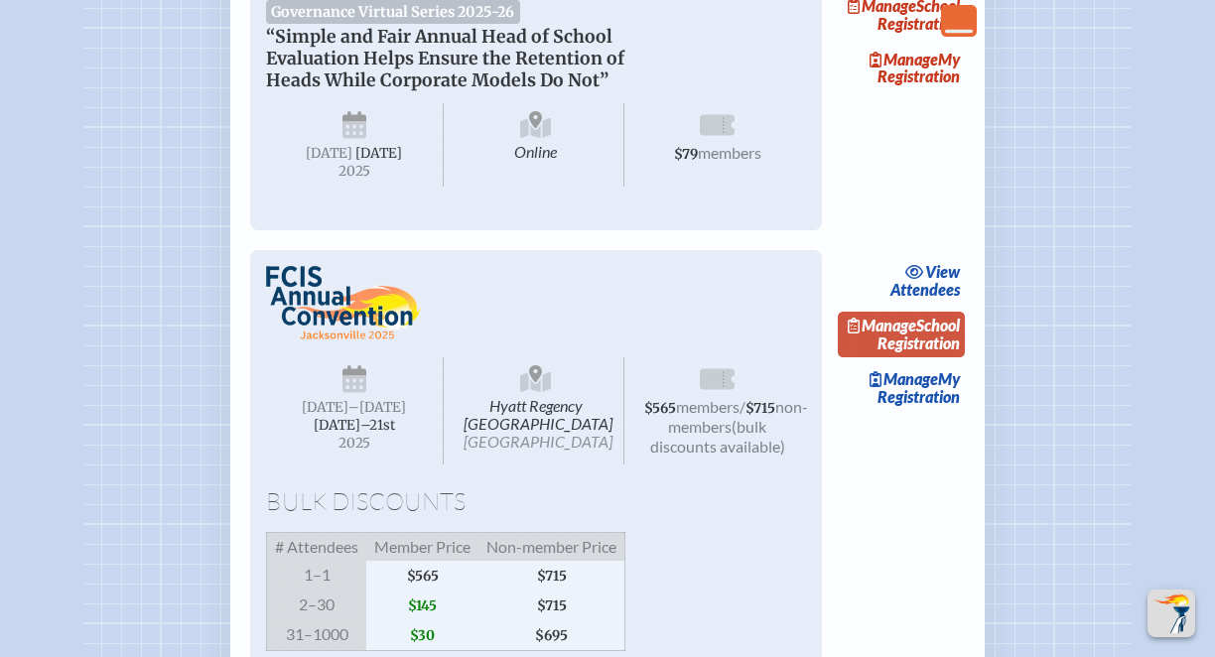
click at [927, 357] on link "Manage School Registration" at bounding box center [901, 335] width 127 height 46
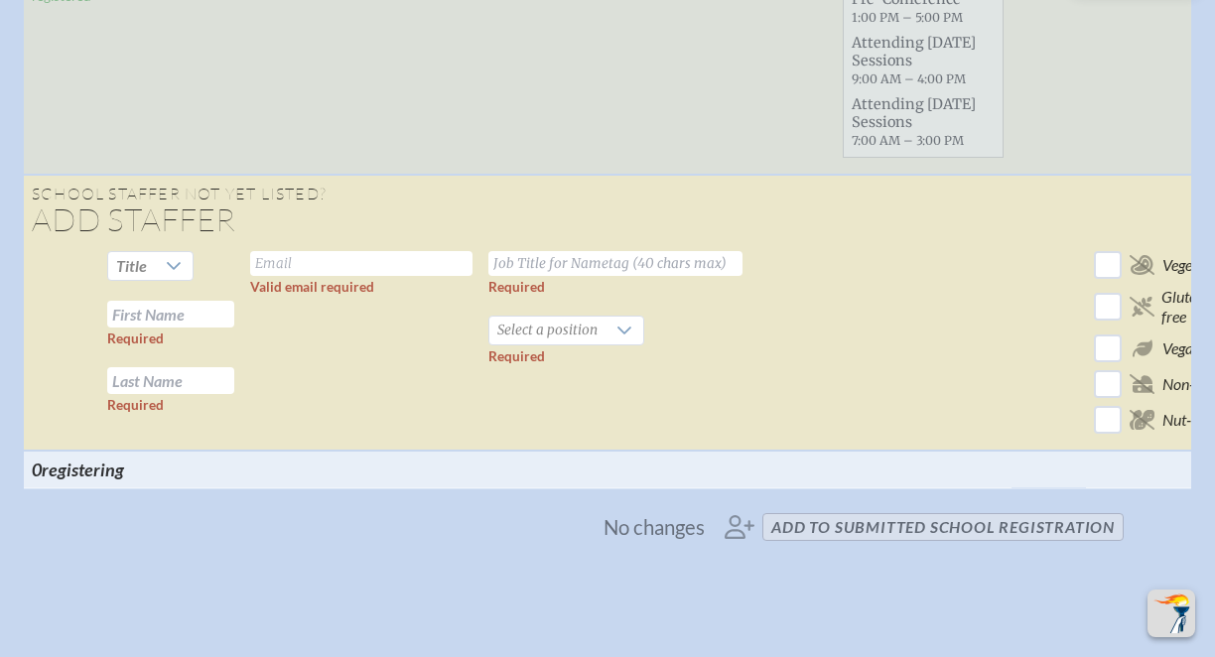
scroll to position [1122, 0]
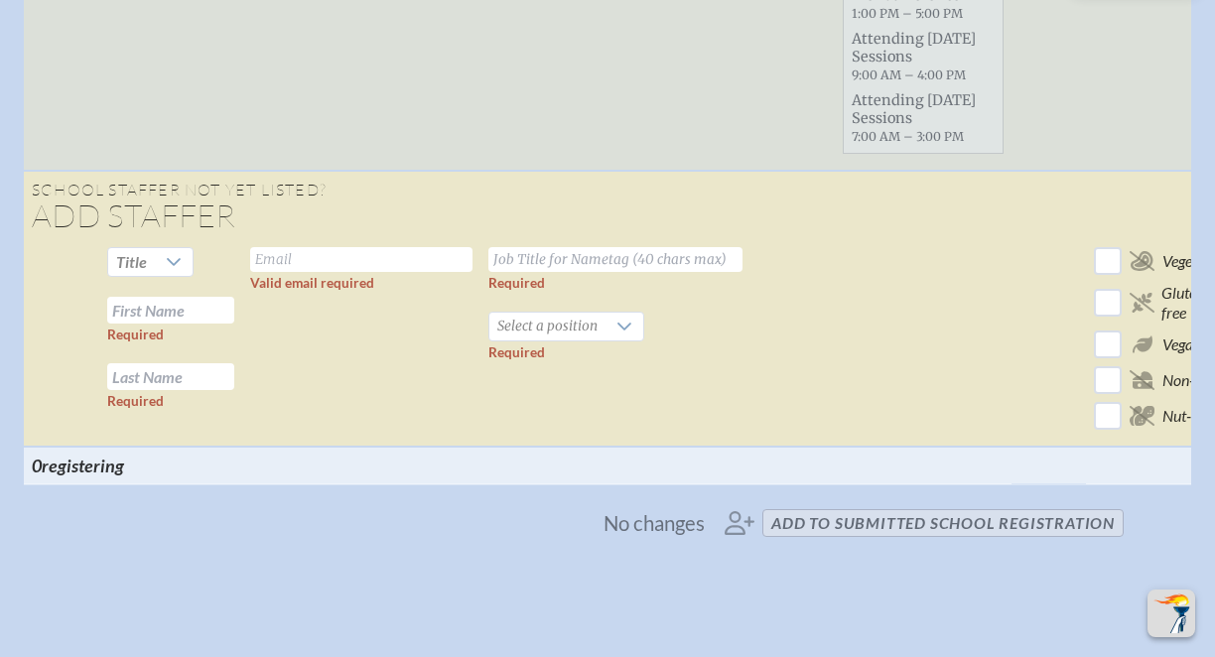
click at [836, 531] on span "No changes add to submitted School Registration" at bounding box center [607, 523] width 1049 height 44
click at [734, 535] on span "No changes add to submitted School Registration" at bounding box center [607, 523] width 1049 height 44
click at [665, 534] on span "No changes" at bounding box center [654, 523] width 101 height 22
click at [887, 538] on span "No changes add to submitted School Registration" at bounding box center [607, 523] width 1049 height 44
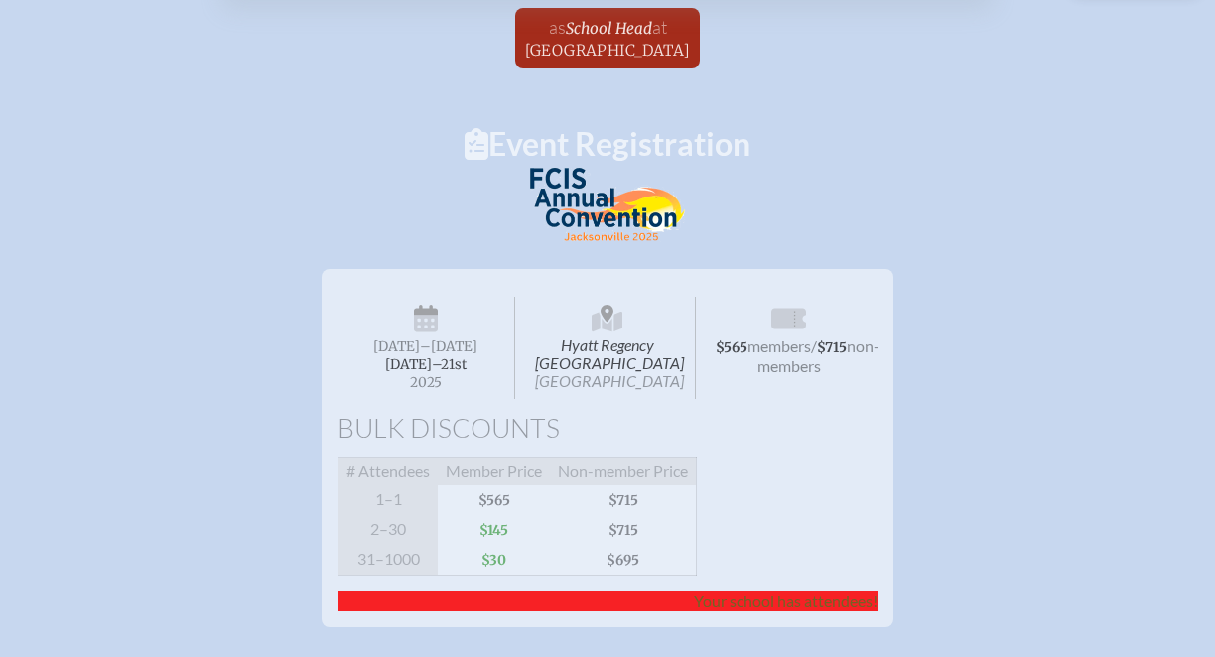
scroll to position [0, 0]
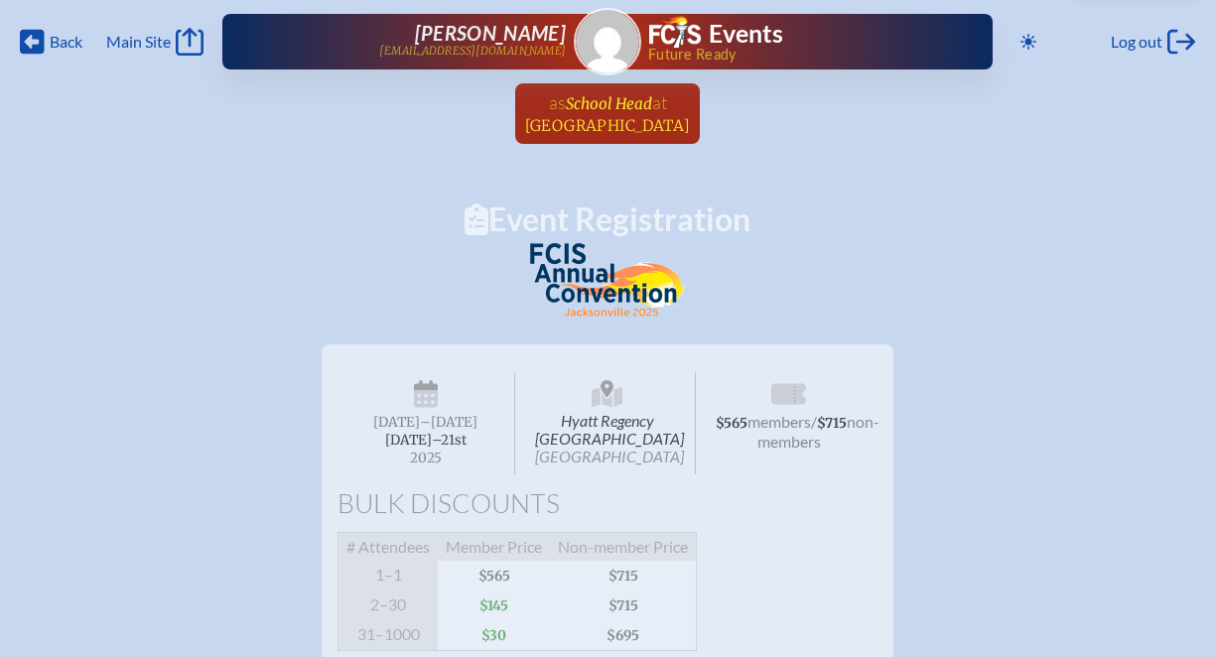
click at [583, 106] on span "School Head" at bounding box center [609, 103] width 86 height 19
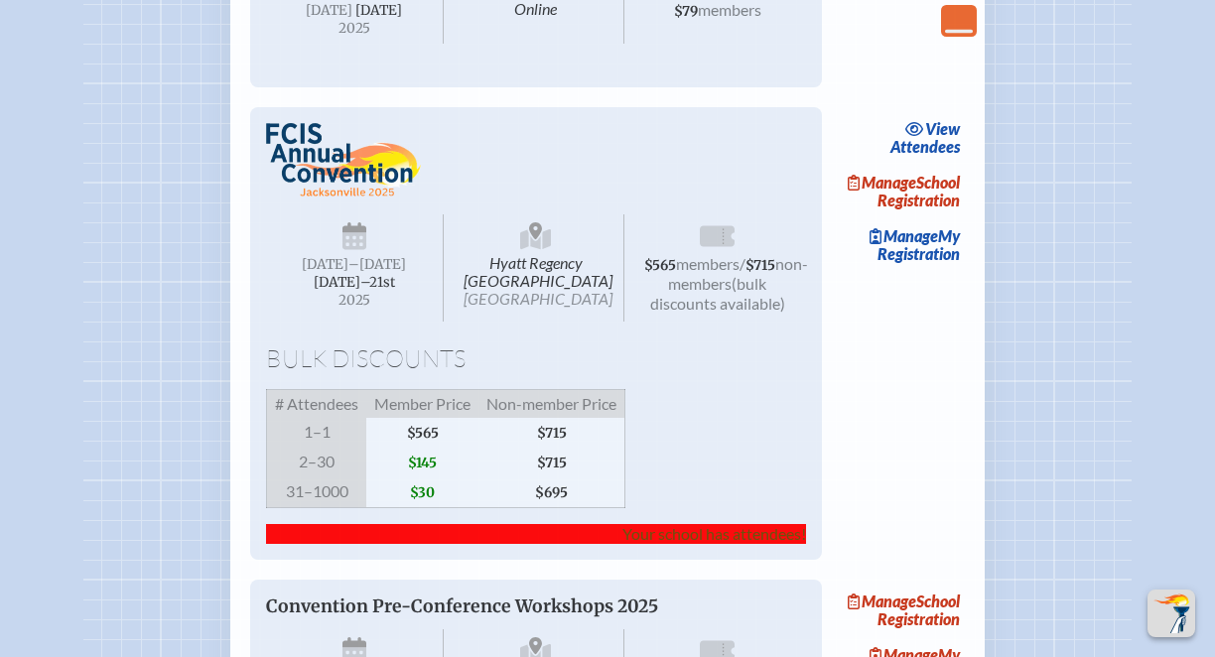
scroll to position [1374, 0]
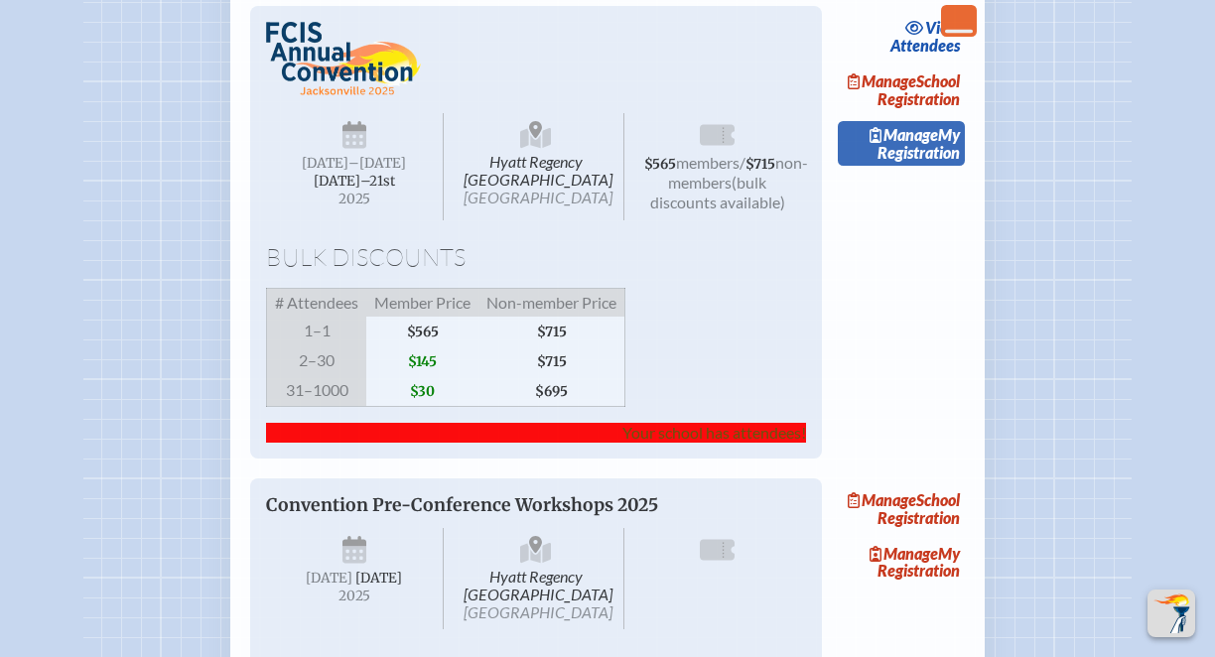
click at [908, 144] on span "Manage" at bounding box center [904, 134] width 69 height 19
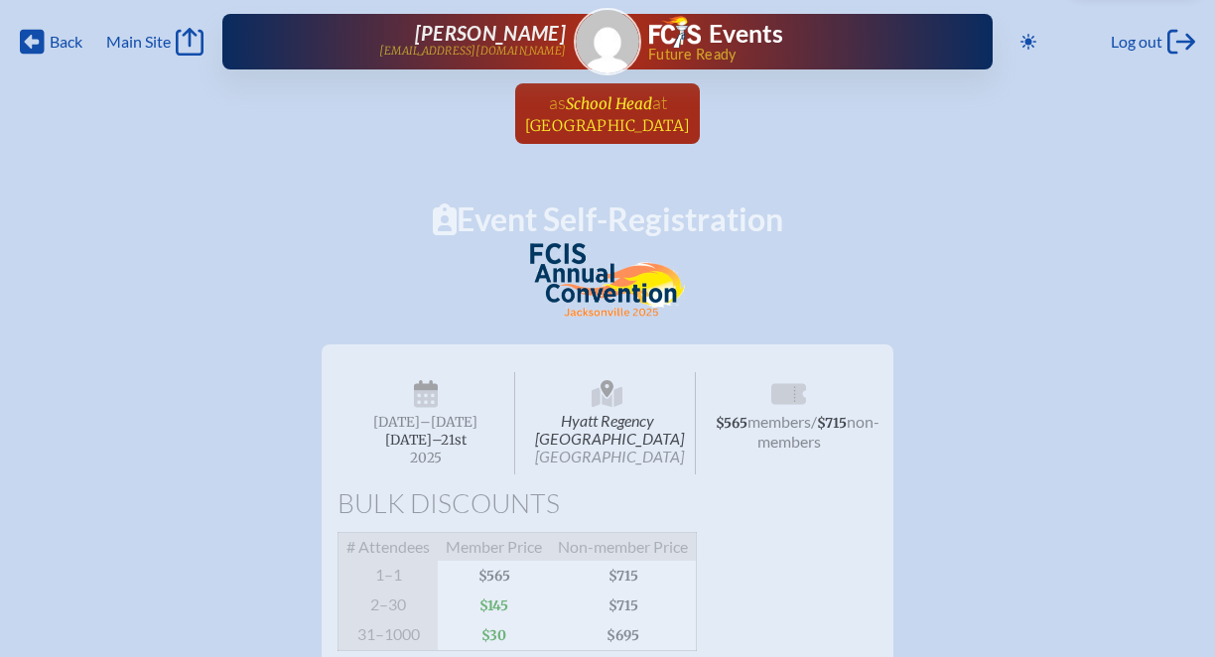
click at [612, 106] on span "School Head" at bounding box center [609, 103] width 86 height 19
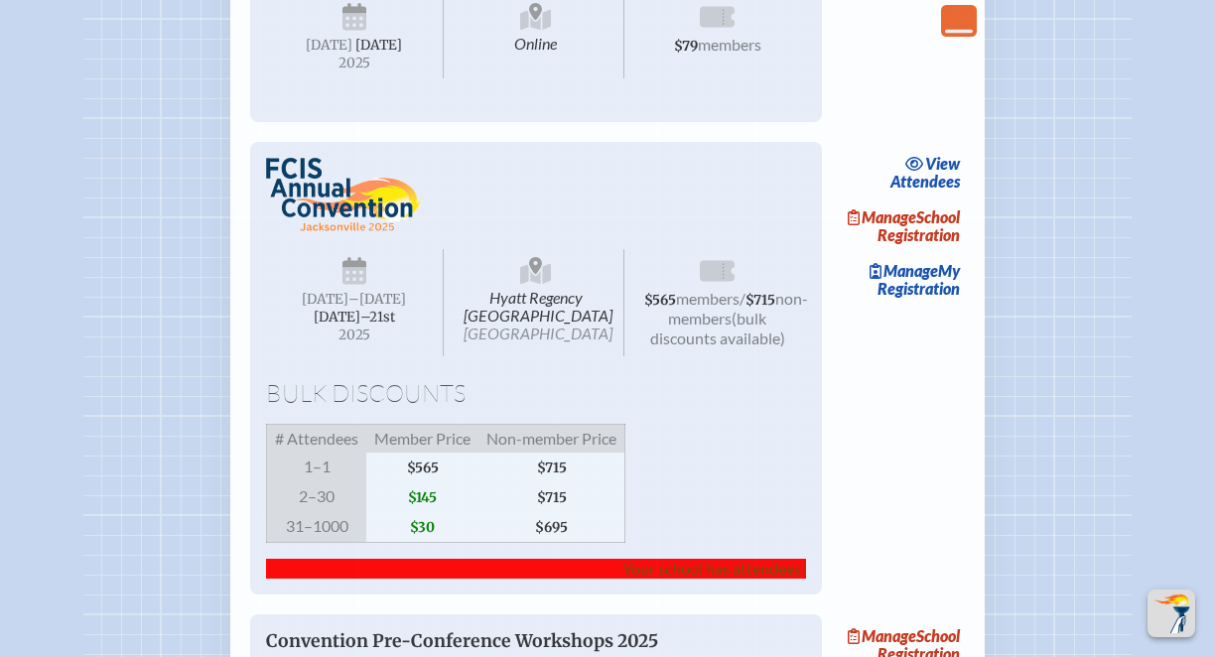
scroll to position [1250, 0]
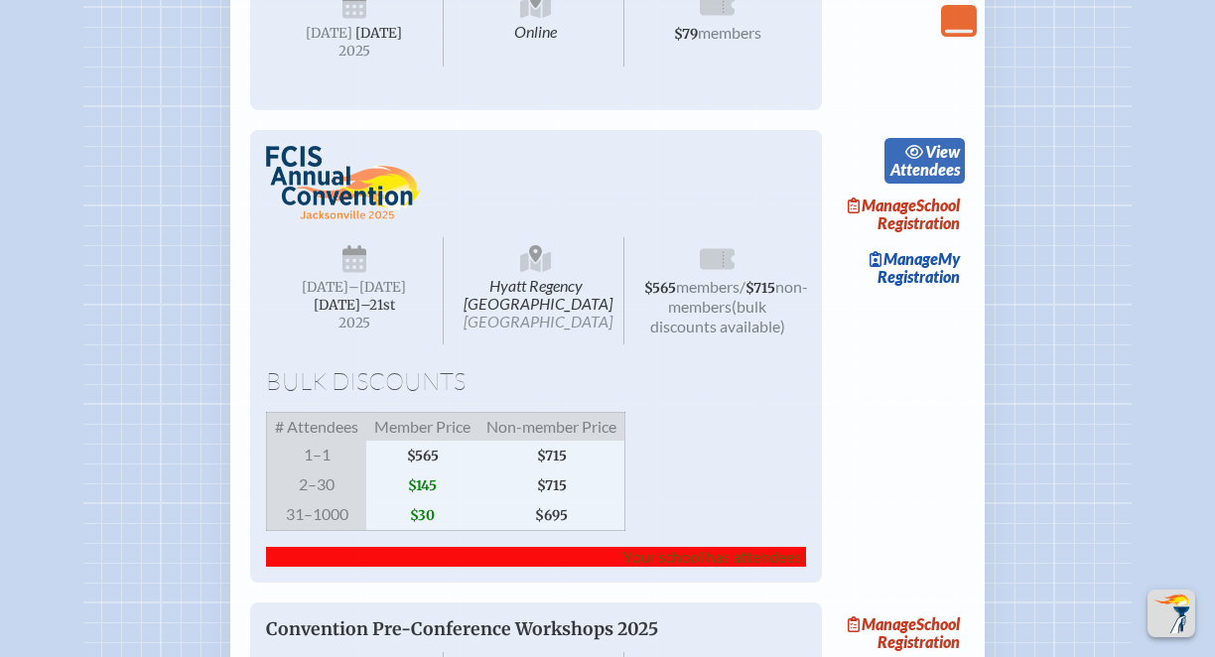
click at [934, 161] on span "view" at bounding box center [942, 151] width 35 height 19
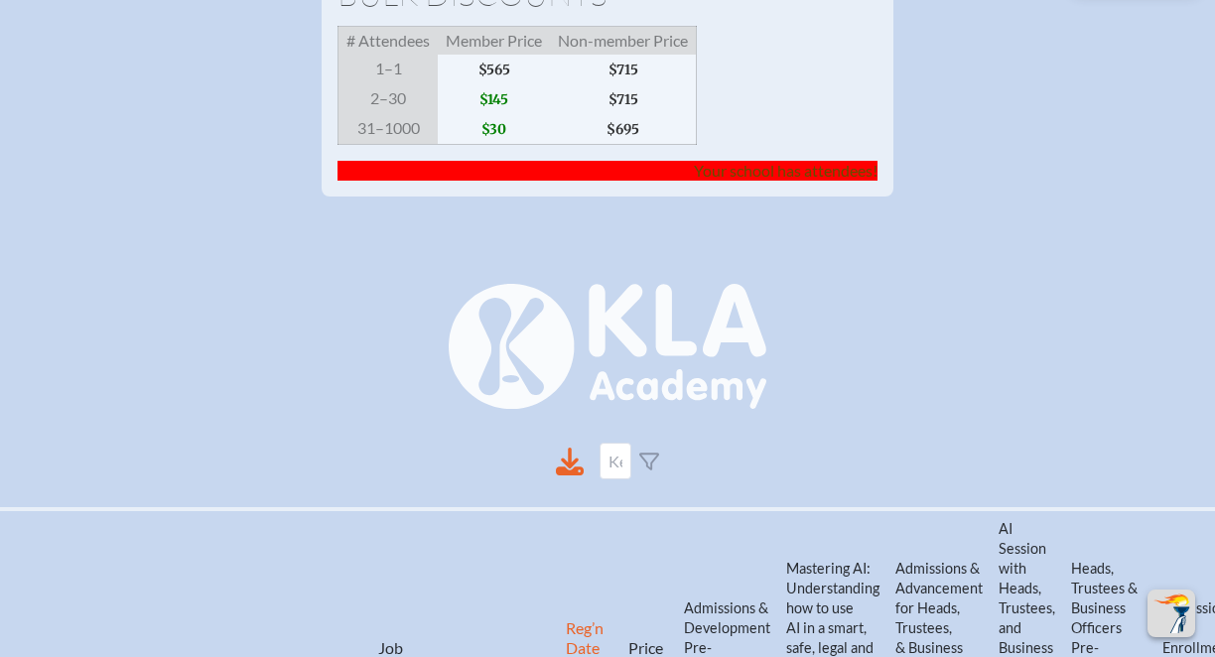
scroll to position [502, 0]
